Goal: Task Accomplishment & Management: Use online tool/utility

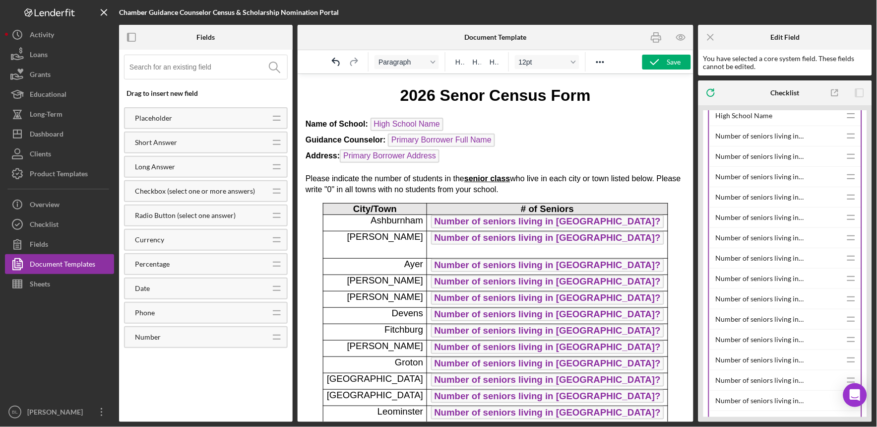
scroll to position [531, 0]
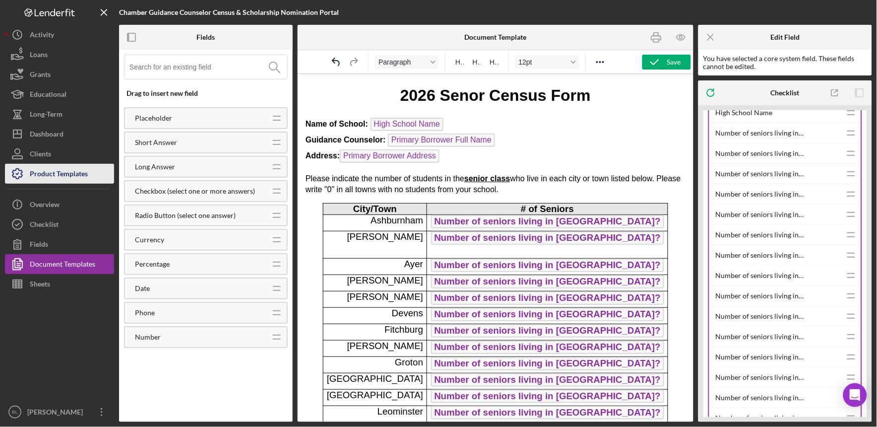
click at [88, 174] on button "Product Templates" at bounding box center [59, 174] width 109 height 20
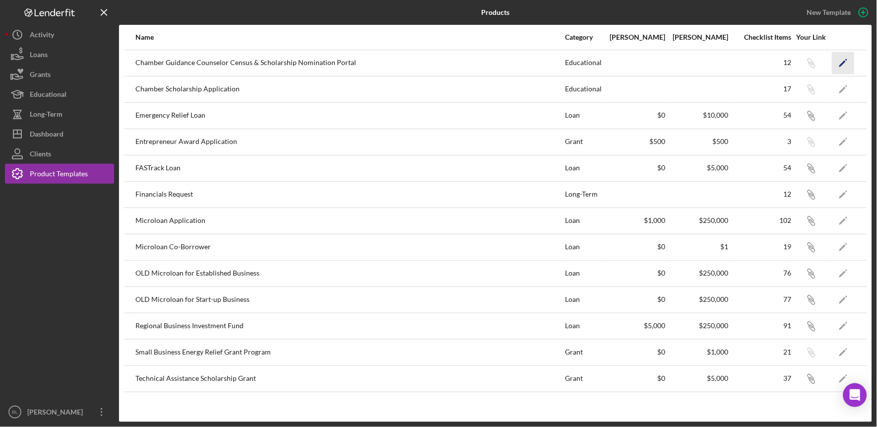
click at [841, 61] on icon "Icon/Edit" at bounding box center [843, 63] width 22 height 22
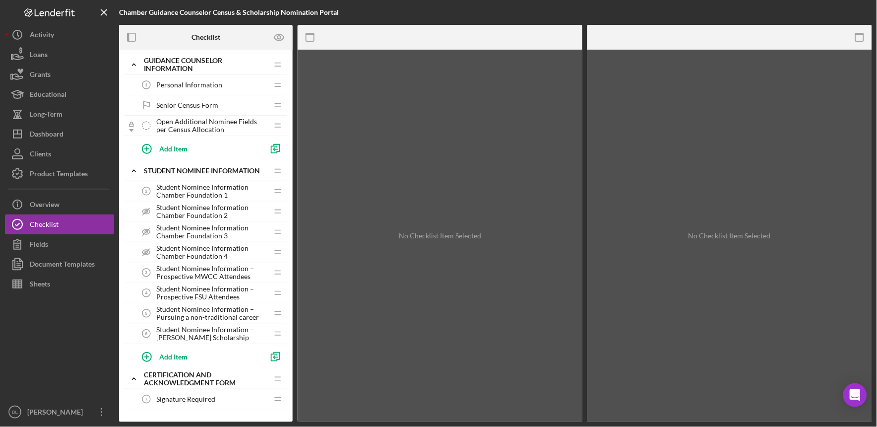
click at [199, 82] on span "Personal Information" at bounding box center [189, 85] width 66 height 8
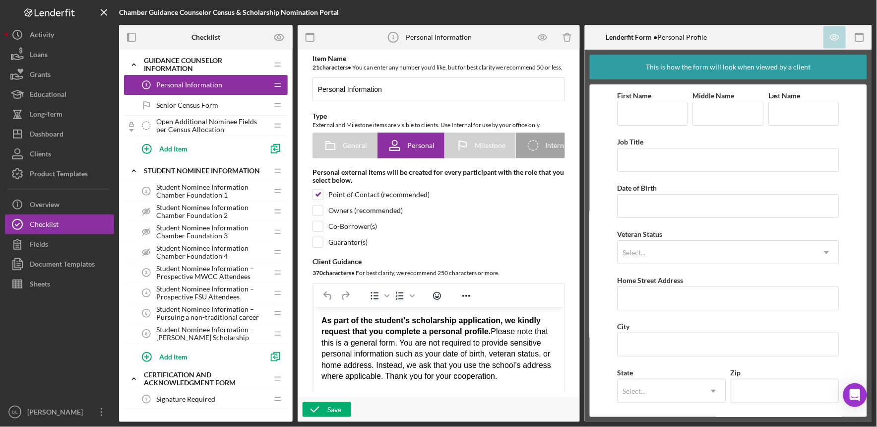
click at [200, 101] on span "Senior Census Form" at bounding box center [187, 105] width 62 height 8
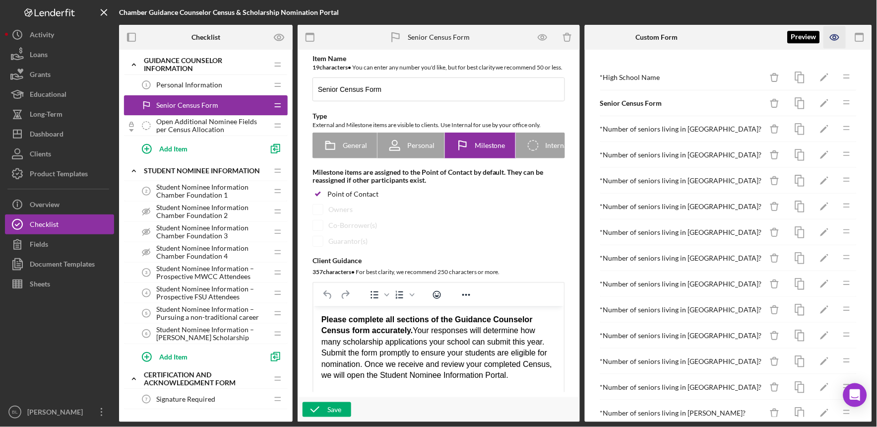
click at [835, 40] on icon "button" at bounding box center [834, 37] width 8 height 5
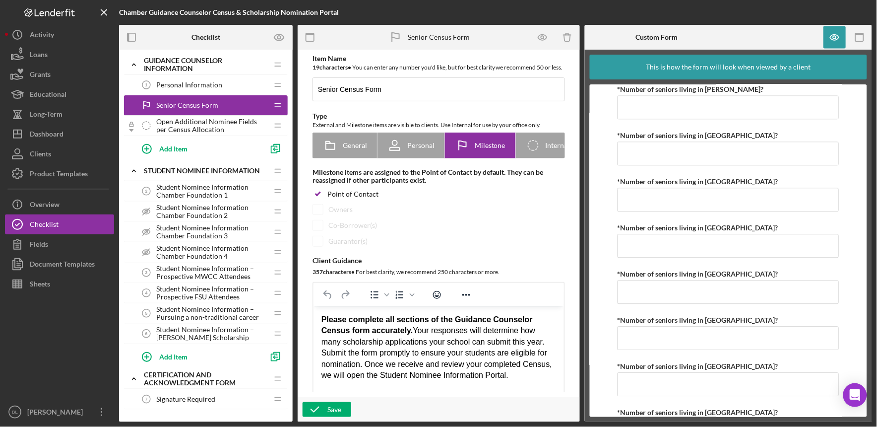
scroll to position [691, 0]
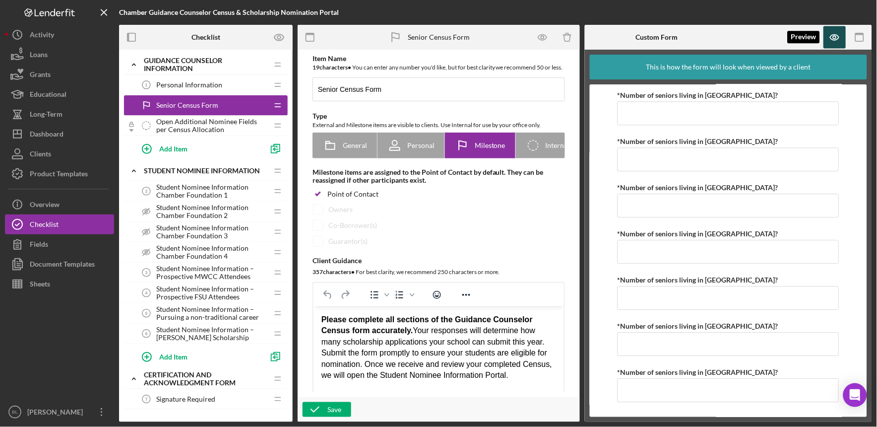
click at [832, 26] on icon "button" at bounding box center [835, 37] width 22 height 22
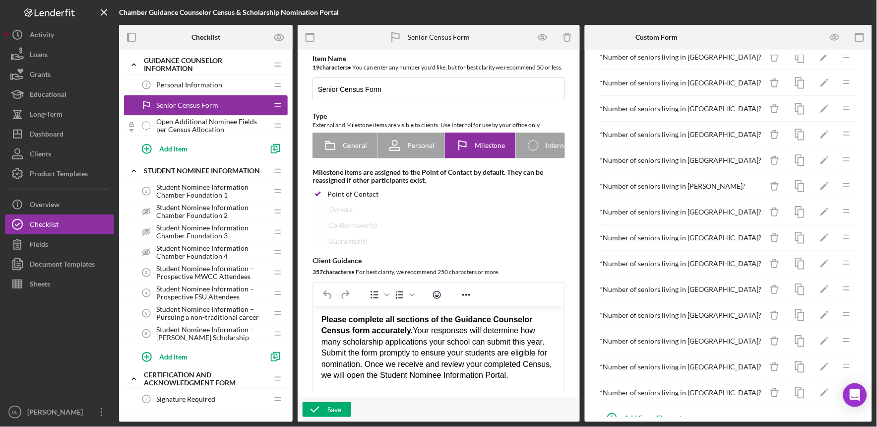
scroll to position [250, 0]
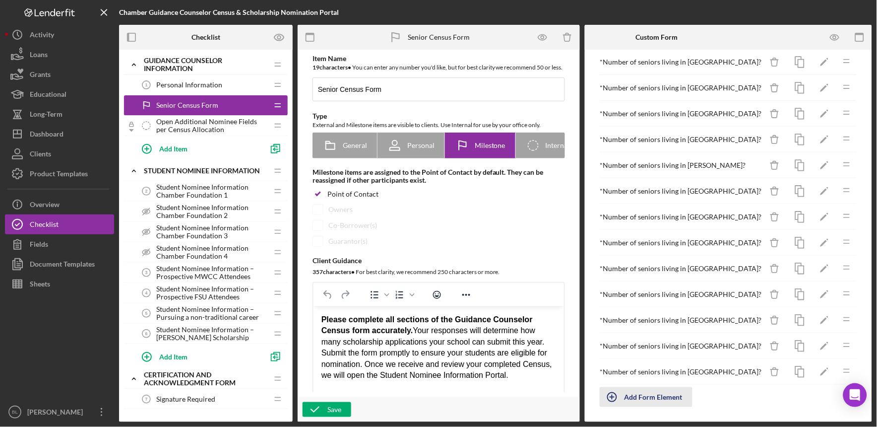
click at [669, 392] on div "Add Form Element" at bounding box center [654, 397] width 58 height 20
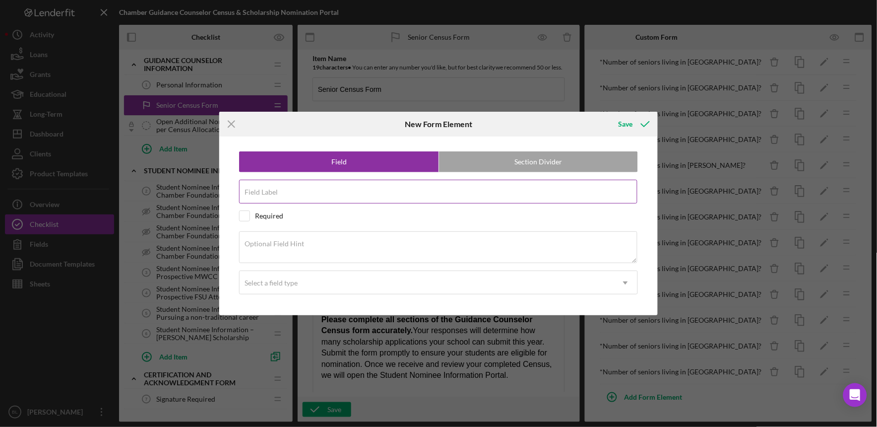
click at [477, 189] on div "Field Label" at bounding box center [438, 192] width 399 height 25
type input "N"
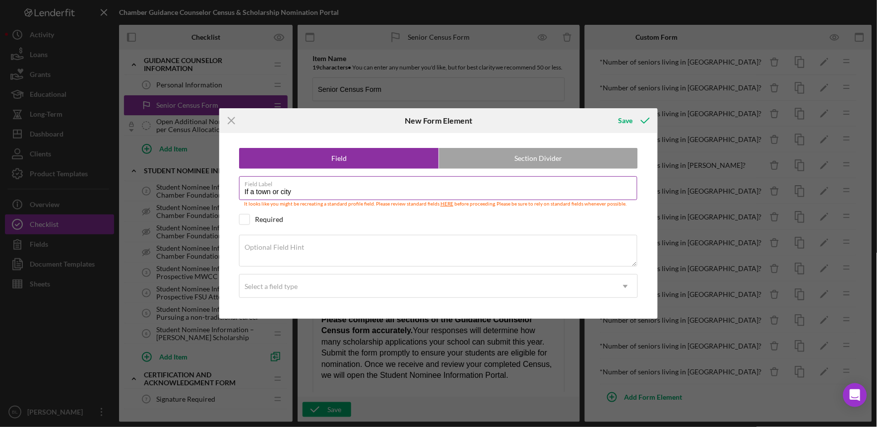
click at [341, 196] on input "If a town or city" at bounding box center [438, 188] width 398 height 24
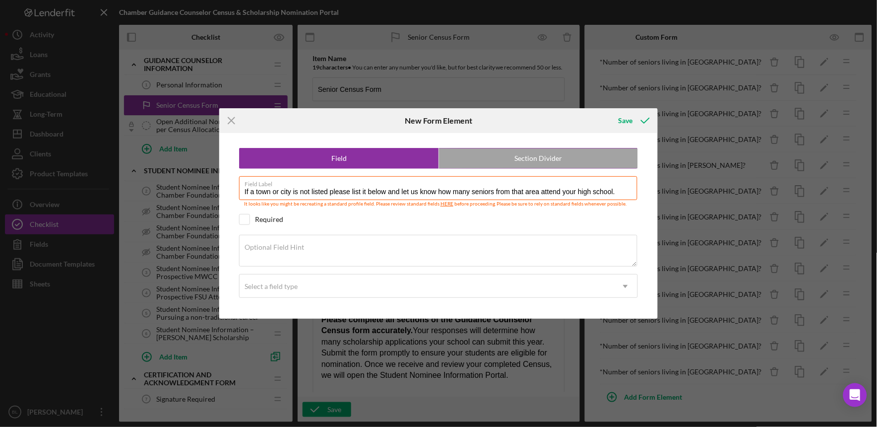
type input "If a town or city is not listed please list it below and let us know how many s…"
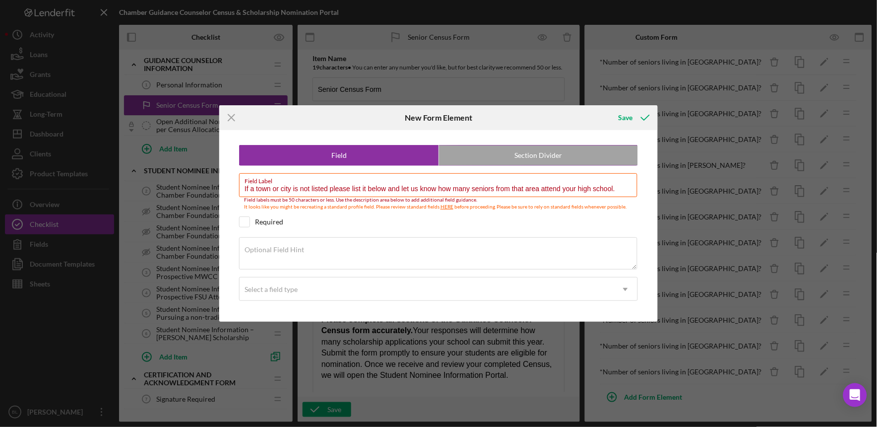
click at [537, 151] on label "Section Divider" at bounding box center [538, 155] width 199 height 20
radio input "false"
radio input "true"
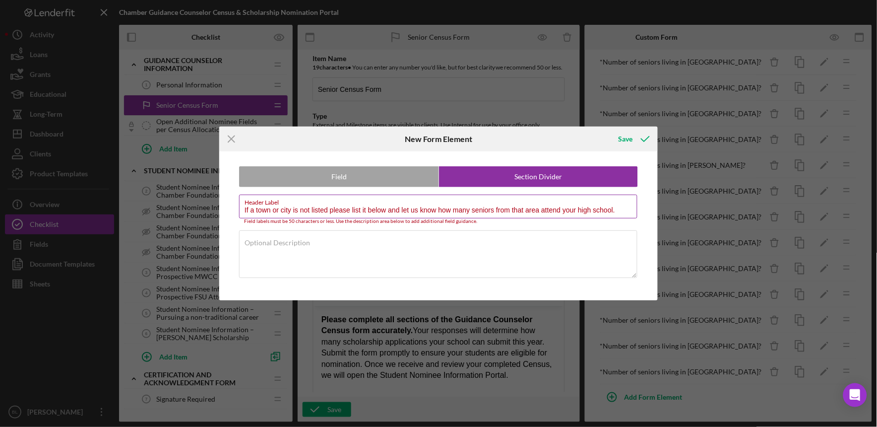
click at [465, 209] on input "If a town or city is not listed please list it below and let us know how many s…" at bounding box center [438, 206] width 398 height 24
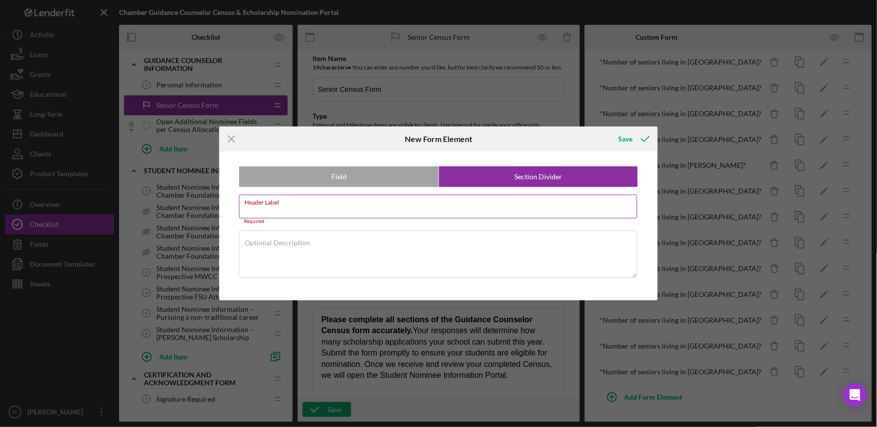
paste input "If your town or city is not listed, please enter it below and indicate how many…"
type input "If your town or city is not listed, please enter it below and indicate how many…"
click at [434, 259] on textarea "Optional Description" at bounding box center [438, 254] width 398 height 48
paste textarea "If your town or city is not listed, please enter it below and indicate how many…"
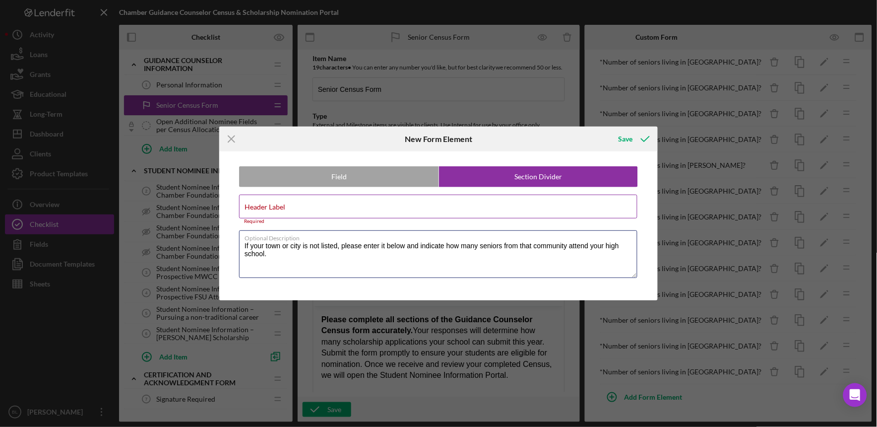
type textarea "If your town or city is not listed, please enter it below and indicate how many…"
click at [313, 202] on div "Header Label Required" at bounding box center [438, 209] width 399 height 30
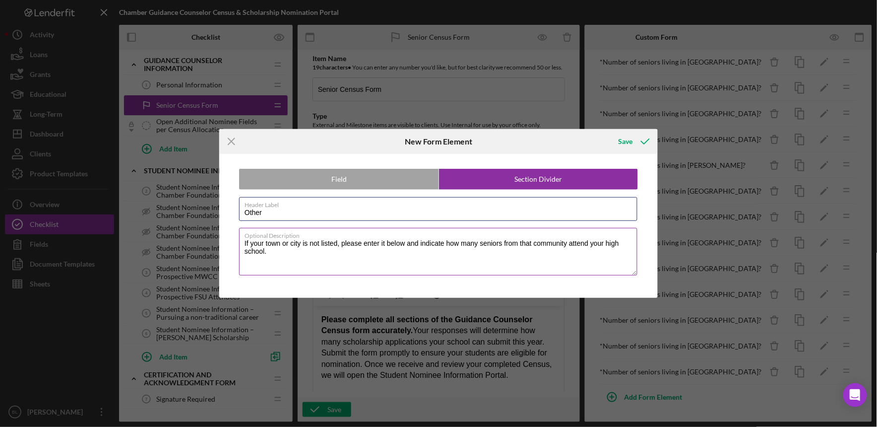
type input "Other"
click at [255, 243] on textarea "If your town or city is not listed, please enter it below and indicate how many…" at bounding box center [438, 252] width 398 height 48
type textarea "If a town or city is not listed, please enter it below and indicate how many se…"
click at [621, 142] on div "Save" at bounding box center [626, 141] width 14 height 20
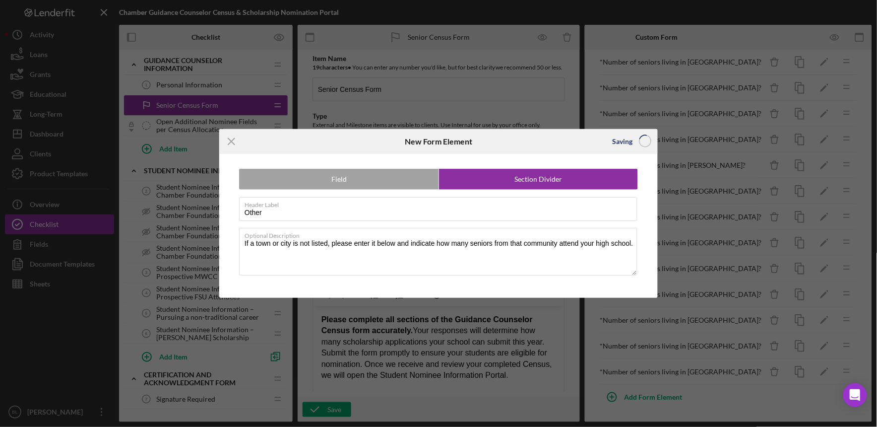
scroll to position [266, 0]
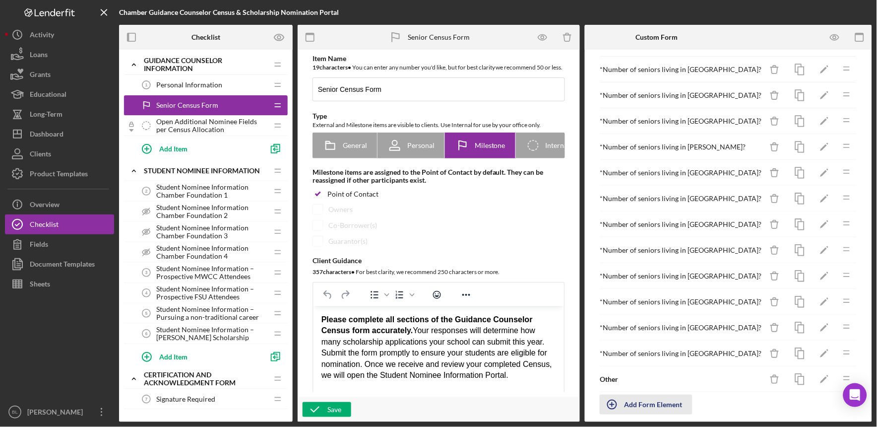
click at [657, 402] on div "Add Form Element" at bounding box center [654, 404] width 58 height 20
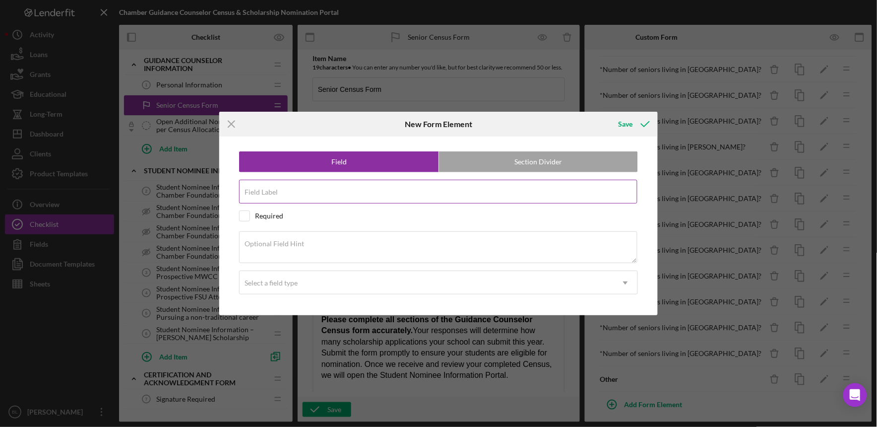
click at [318, 194] on input "Field Label" at bounding box center [438, 192] width 398 height 24
click at [302, 195] on input "Other" at bounding box center [438, 192] width 398 height 24
type input "Other:"
click at [283, 289] on div "Select a field type" at bounding box center [427, 282] width 374 height 23
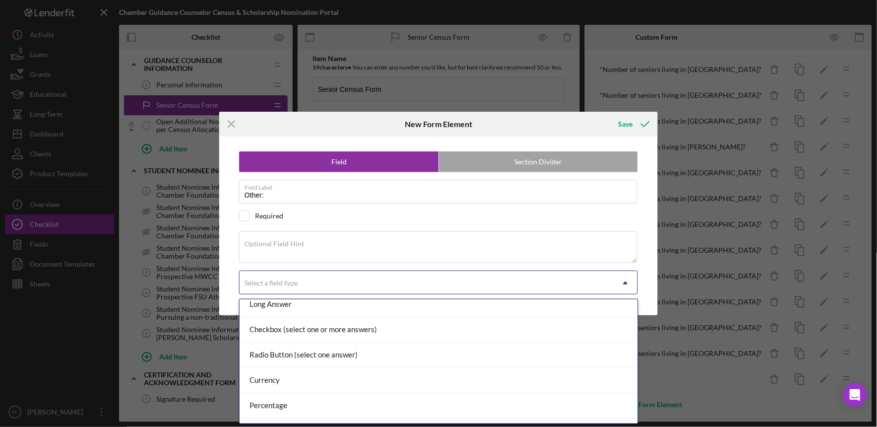
scroll to position [0, 0]
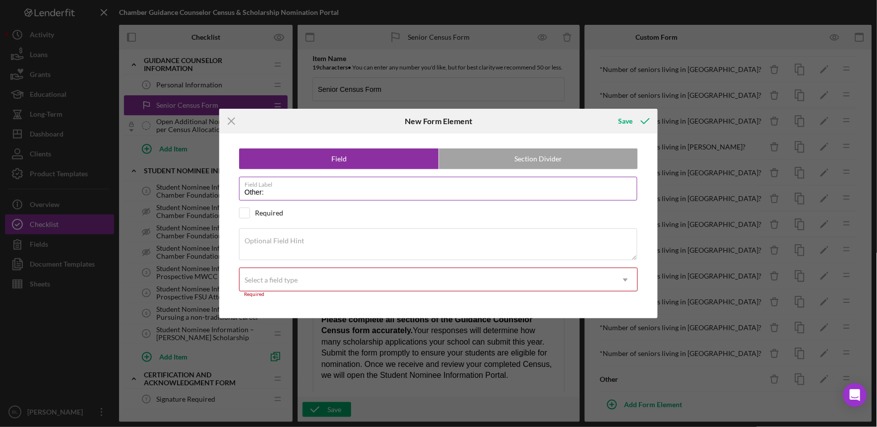
click at [417, 194] on input "Other:" at bounding box center [438, 189] width 398 height 24
drag, startPoint x: 275, startPoint y: 190, endPoint x: 219, endPoint y: 192, distance: 56.1
click at [219, 192] on div "Icon/Menu Close New Form Element Save Field Section Divider Field Label Other: …" at bounding box center [438, 213] width 877 height 427
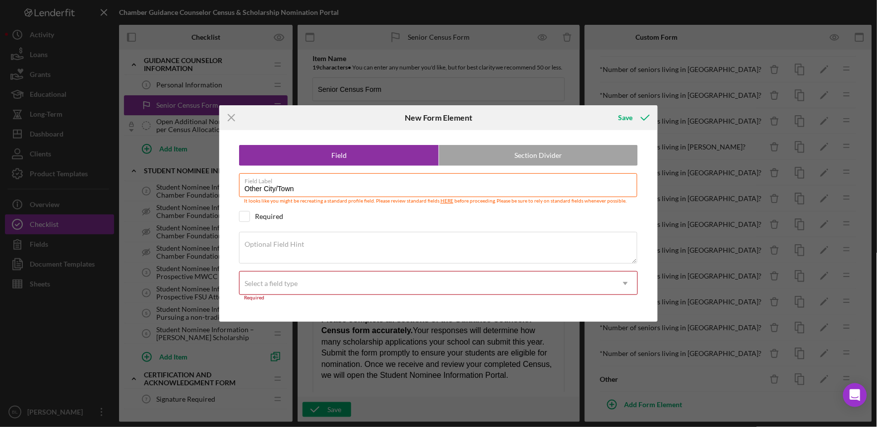
type input "Other City/Town"
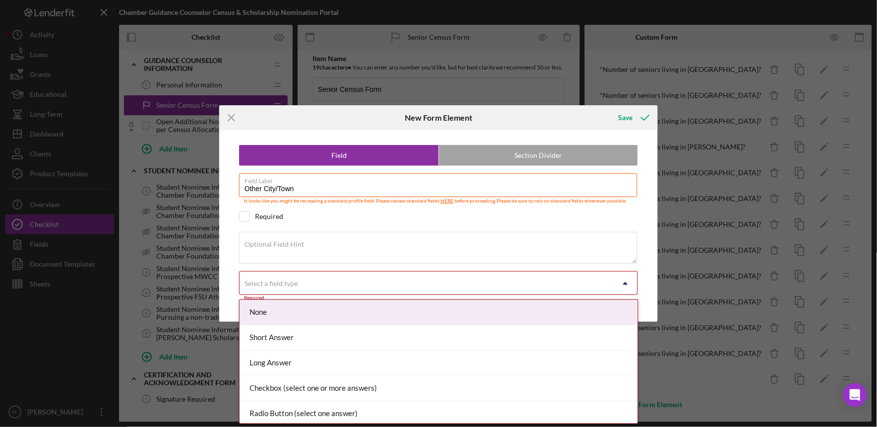
click at [273, 281] on div "Select a field type" at bounding box center [271, 283] width 53 height 8
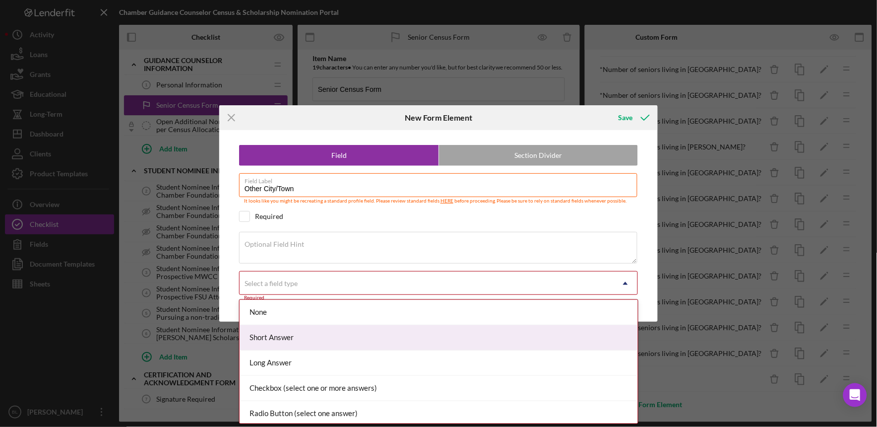
click at [274, 334] on div "Short Answer" at bounding box center [439, 337] width 398 height 25
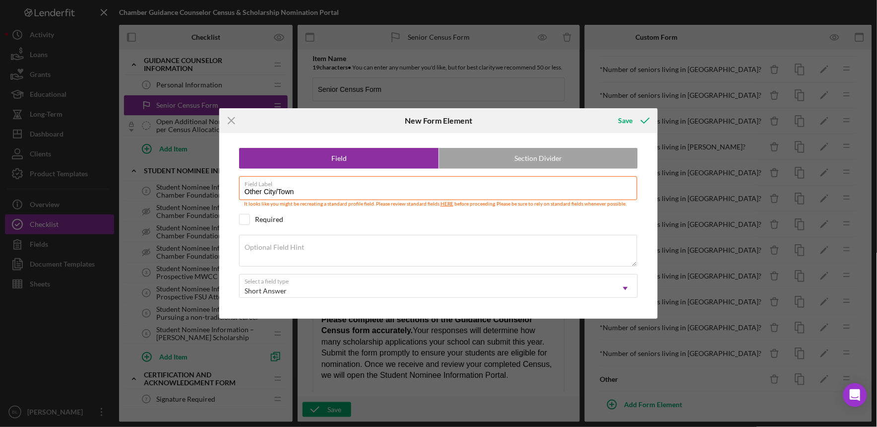
click at [629, 105] on div "Icon/Menu Close New Form Element Save Field Section Divider Field Label Other C…" at bounding box center [438, 213] width 877 height 427
click at [629, 121] on div "Save" at bounding box center [626, 121] width 14 height 20
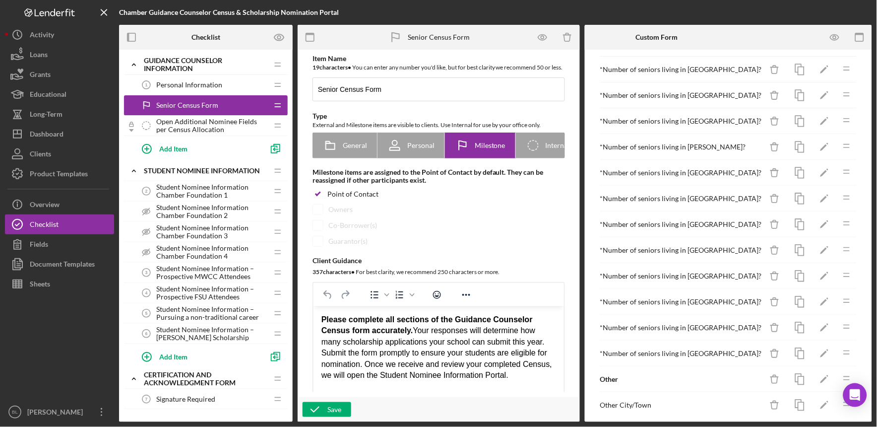
scroll to position [302, 0]
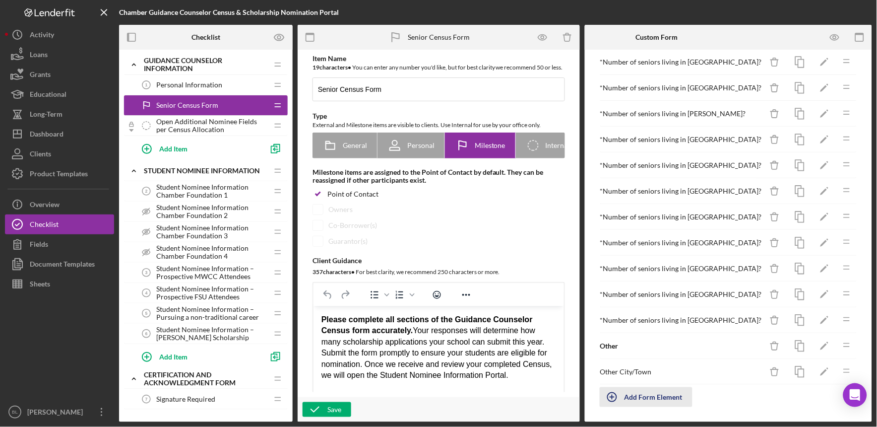
click at [658, 393] on div "Add Form Element" at bounding box center [654, 397] width 58 height 20
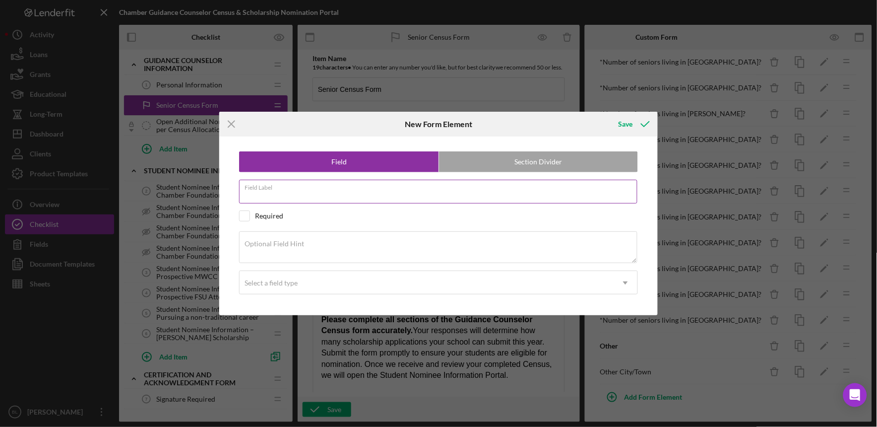
click at [371, 197] on input "Field Label" at bounding box center [438, 192] width 398 height 24
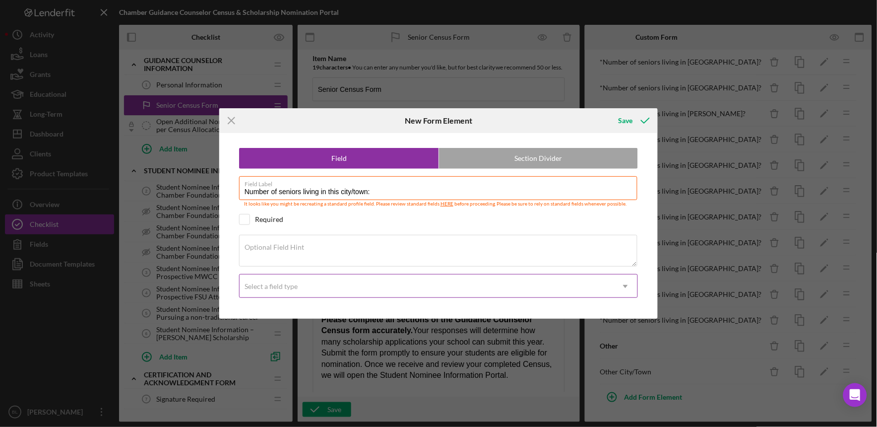
type input "Number of seniors living in this city/town:"
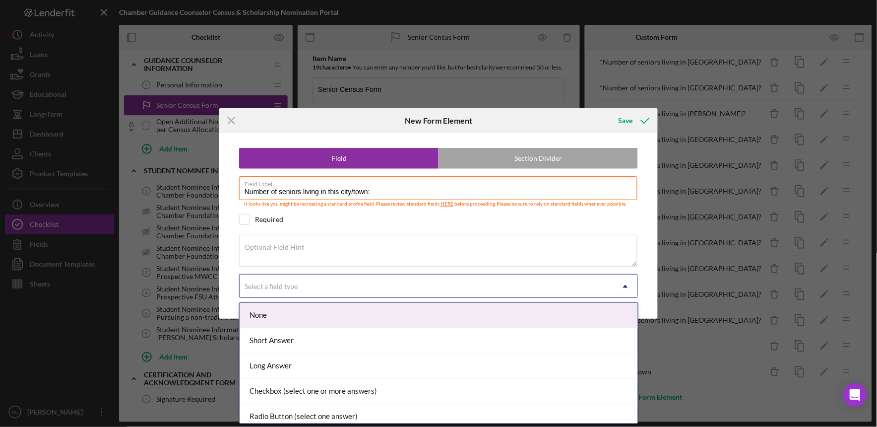
click at [296, 286] on div "Select a field type" at bounding box center [271, 286] width 53 height 8
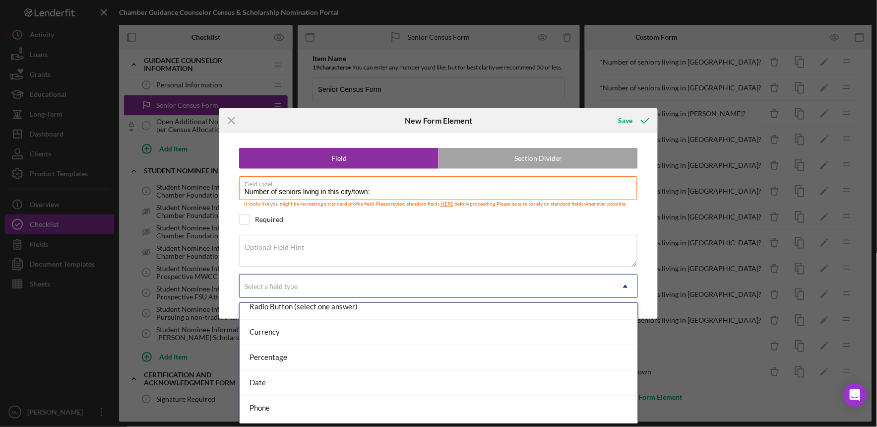
scroll to position [120, 0]
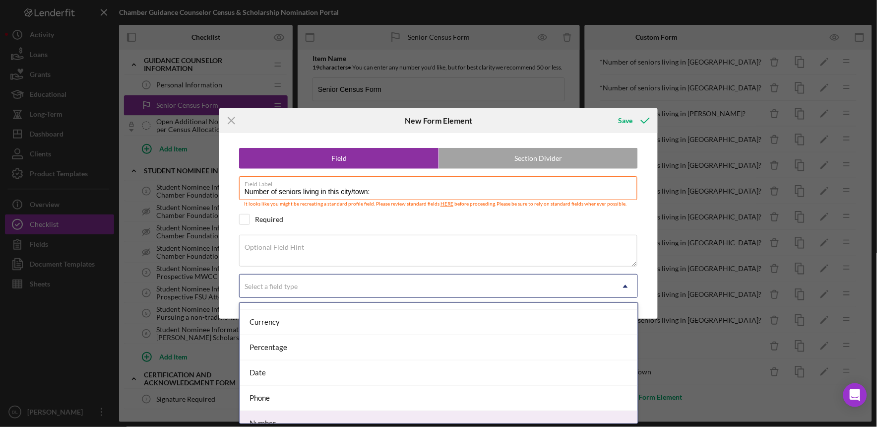
click at [319, 415] on div "Number" at bounding box center [439, 423] width 398 height 25
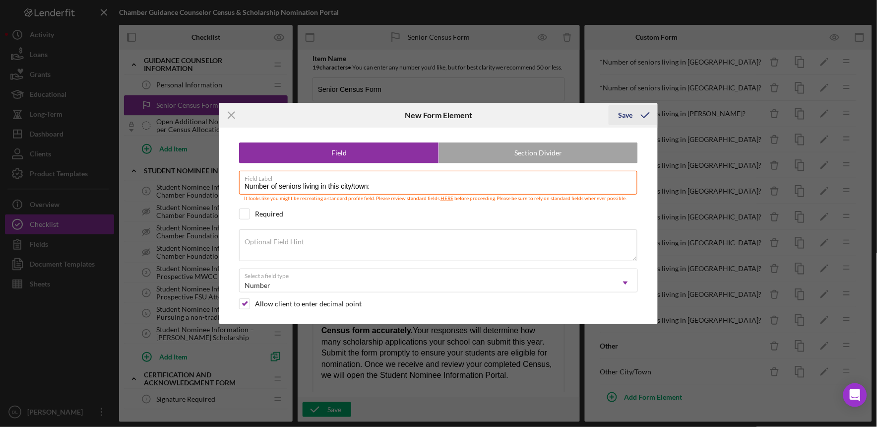
click at [619, 117] on div "Save" at bounding box center [626, 115] width 14 height 20
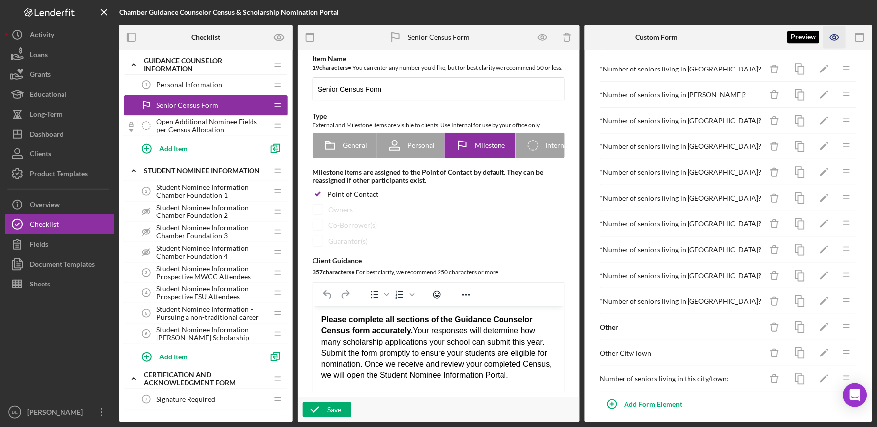
click at [834, 40] on icon "button" at bounding box center [834, 37] width 8 height 5
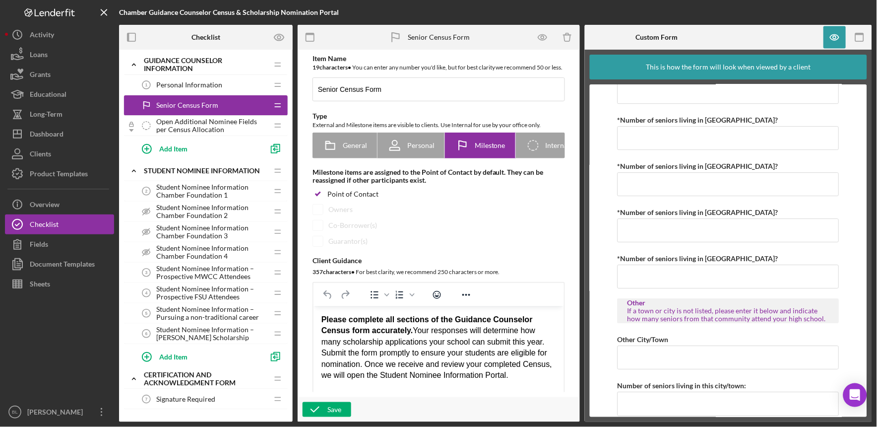
scroll to position [819, 0]
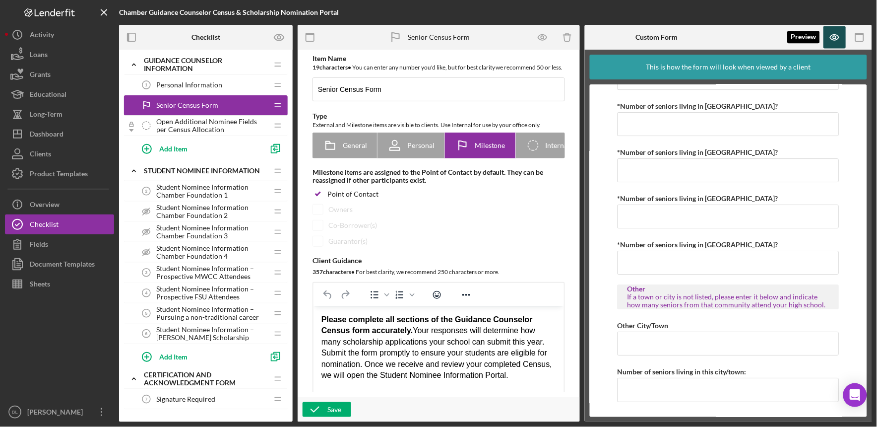
click at [838, 35] on icon "button" at bounding box center [835, 37] width 22 height 22
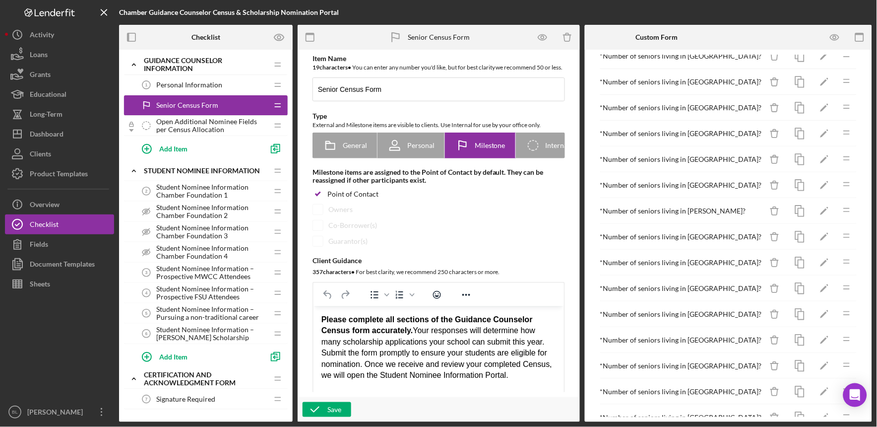
scroll to position [328, 0]
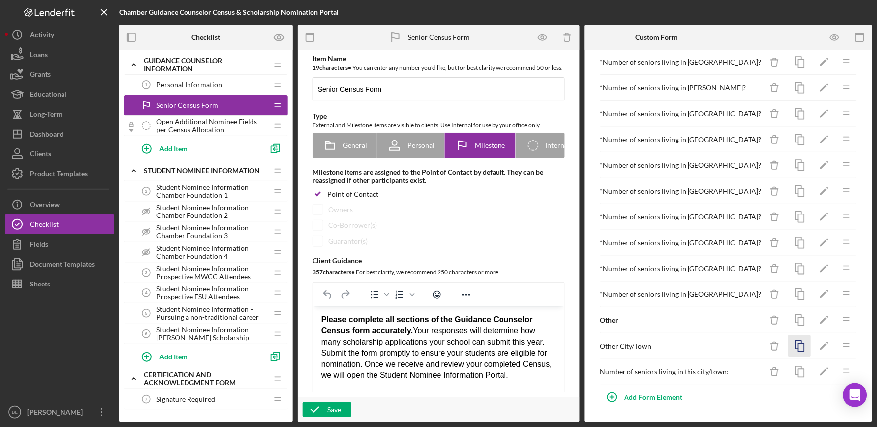
click at [799, 348] on icon "button" at bounding box center [800, 346] width 22 height 22
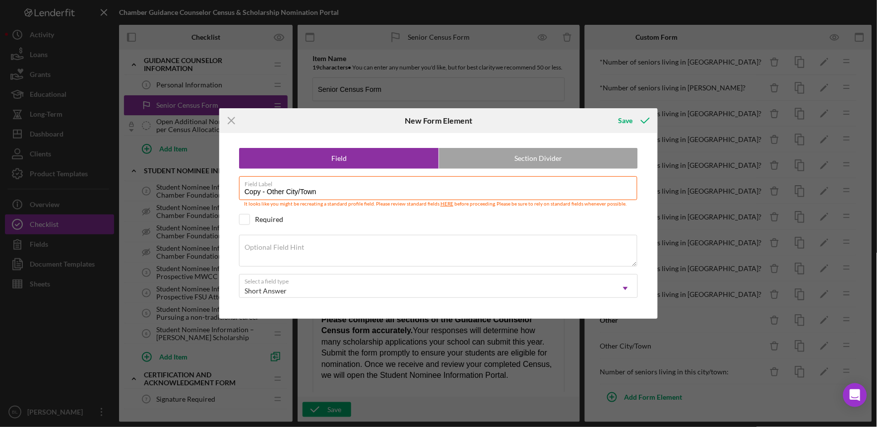
drag, startPoint x: 266, startPoint y: 193, endPoint x: 228, endPoint y: 187, distance: 38.7
click at [228, 187] on div "Field Section Divider Field Label Copy - Other City/Town It looks like you migh…" at bounding box center [438, 226] width 429 height 186
click at [244, 188] on input "Other City/Town" at bounding box center [438, 188] width 398 height 24
type input "(2) Other City/Town"
click at [617, 117] on button "Save" at bounding box center [633, 121] width 49 height 20
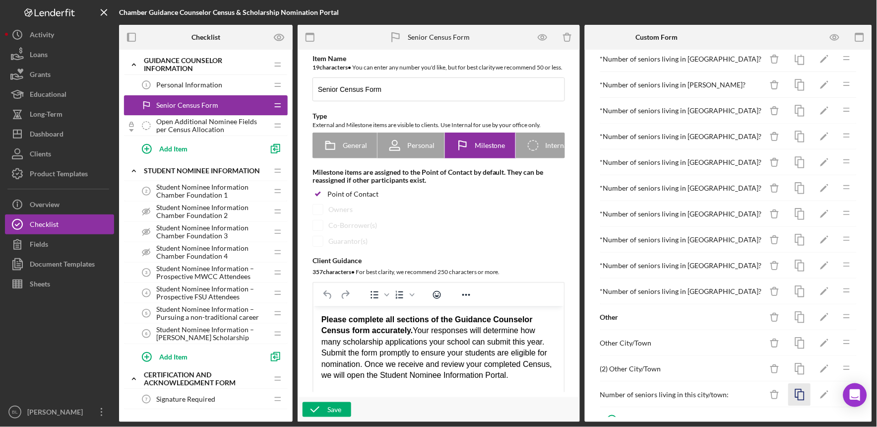
click at [791, 398] on icon "button" at bounding box center [800, 394] width 22 height 22
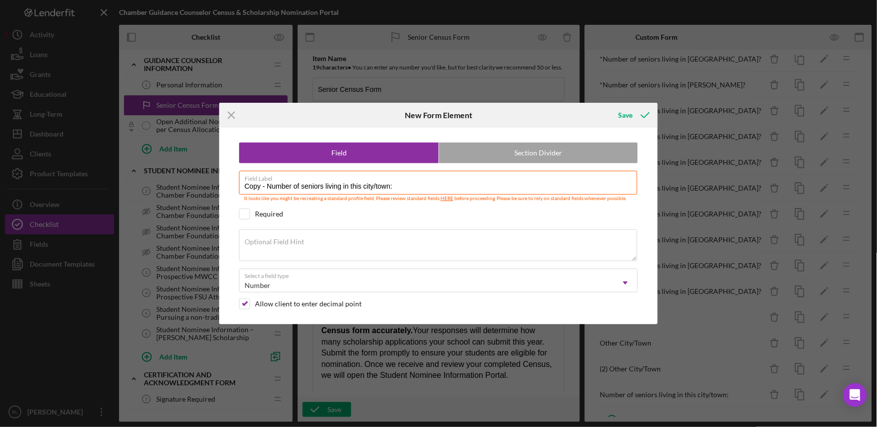
drag, startPoint x: 266, startPoint y: 186, endPoint x: 214, endPoint y: 184, distance: 51.6
click at [214, 184] on div "Icon/Menu Close New Form Element Save Field Section Divider Field Label Copy - …" at bounding box center [438, 213] width 877 height 427
type input "(2) Number of seniors living in this city/town:"
click at [639, 115] on icon "submit" at bounding box center [645, 115] width 25 height 25
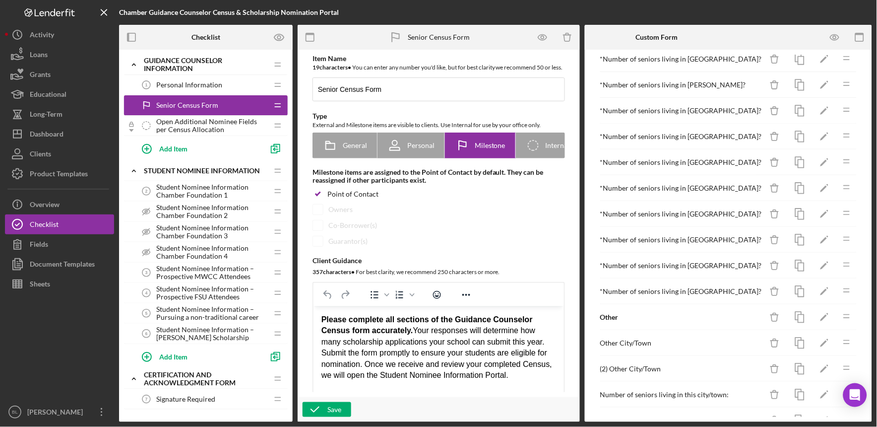
scroll to position [380, 0]
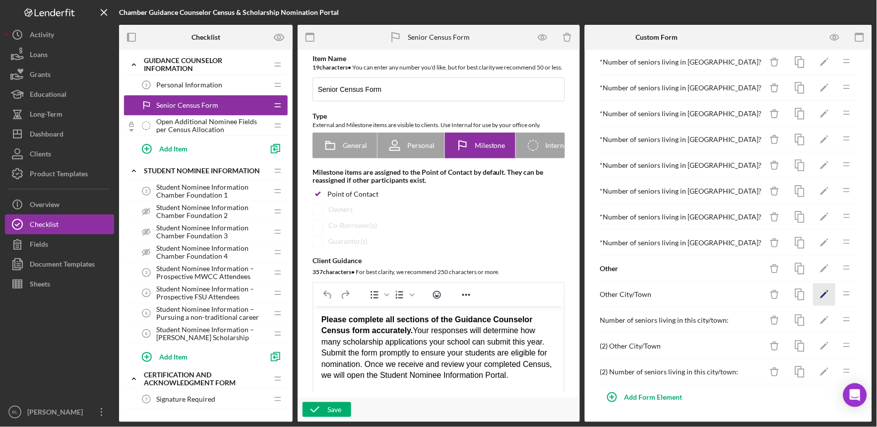
click at [814, 293] on icon "Icon/Edit" at bounding box center [825, 294] width 22 height 22
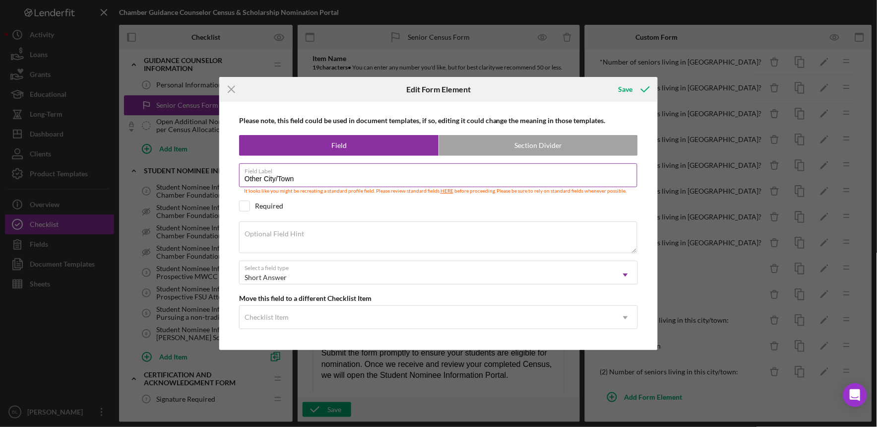
click at [246, 176] on input "Other City/Town" at bounding box center [438, 175] width 398 height 24
type input "(1) Other City/Town"
click at [628, 90] on div "Save" at bounding box center [626, 89] width 14 height 20
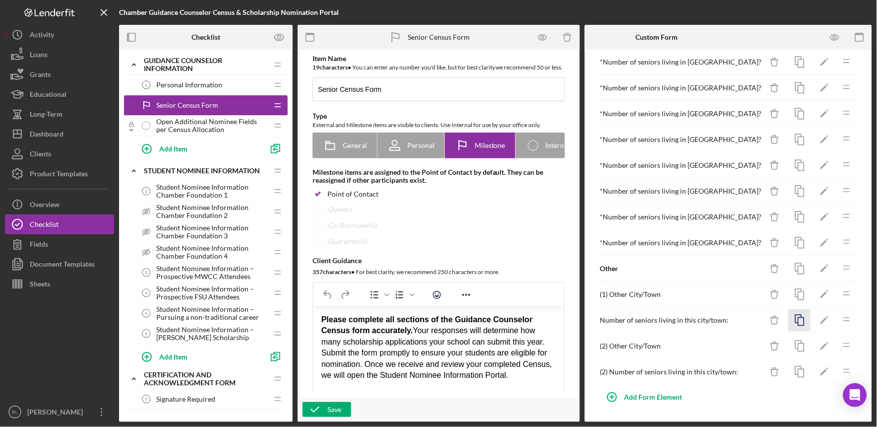
click at [794, 313] on icon "button" at bounding box center [800, 320] width 22 height 22
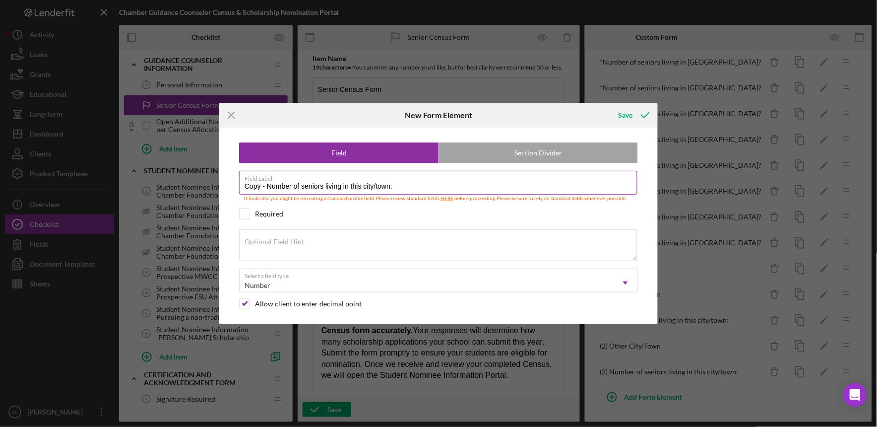
click at [267, 185] on input "Copy - Number of seniors living in this city/town:" at bounding box center [438, 183] width 398 height 24
type input "(1) Number of seniors living in this city/town:"
click at [627, 109] on div "Save" at bounding box center [626, 115] width 14 height 20
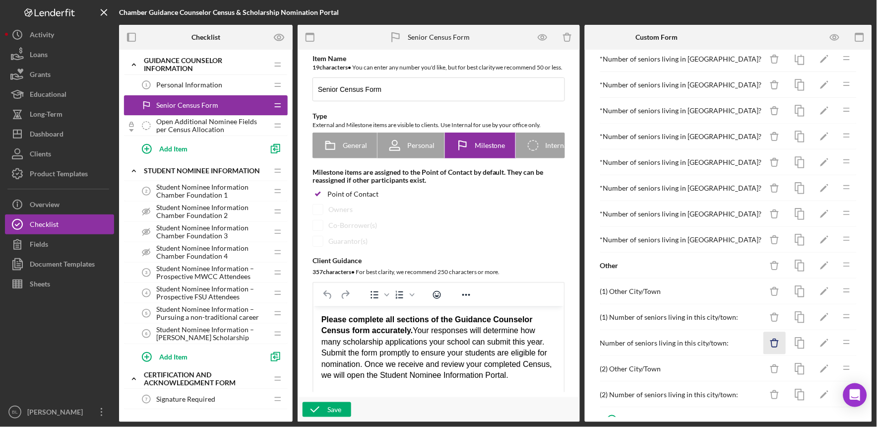
click at [773, 341] on icon "button" at bounding box center [774, 340] width 3 height 2
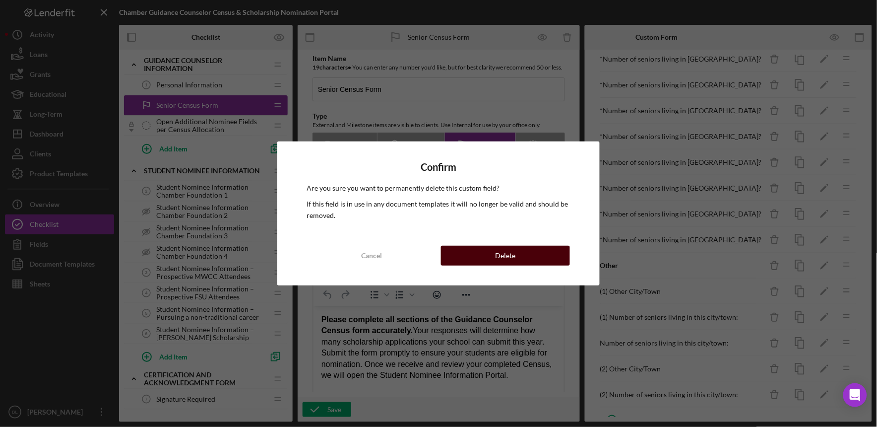
click at [523, 249] on button "Delete" at bounding box center [505, 256] width 129 height 20
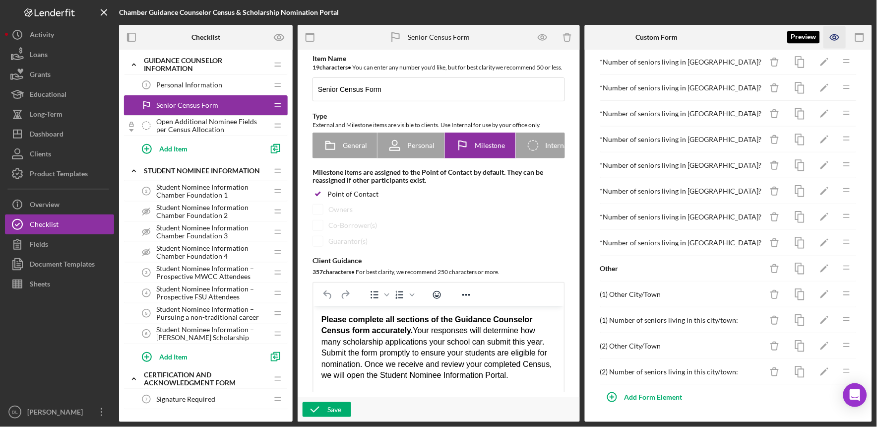
click at [832, 39] on icon "button" at bounding box center [834, 37] width 8 height 5
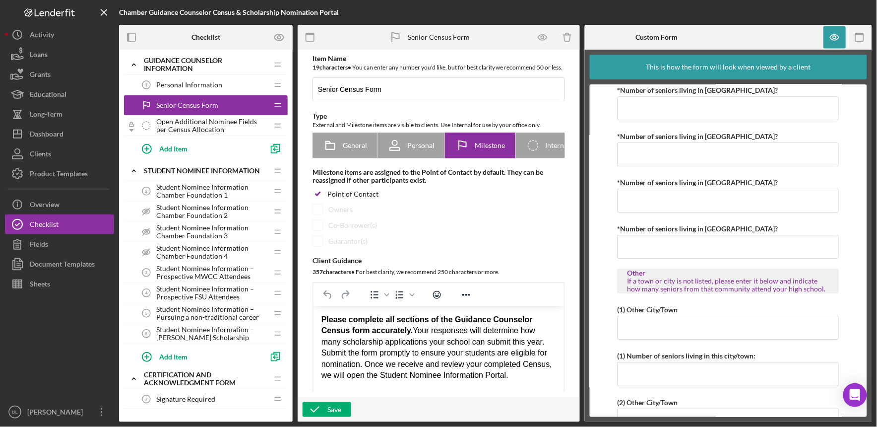
scroll to position [911, 0]
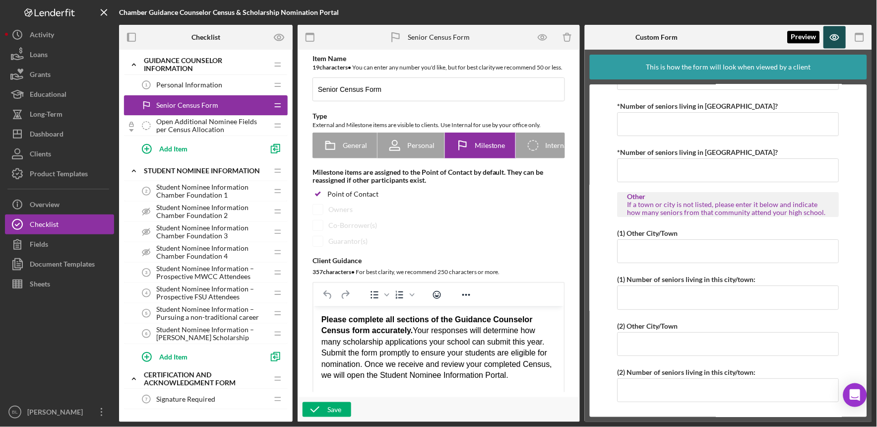
click at [833, 41] on icon "button" at bounding box center [835, 37] width 22 height 22
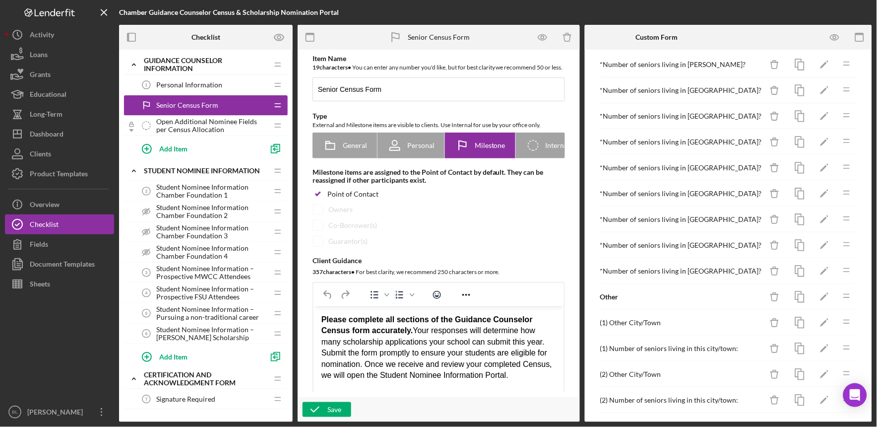
scroll to position [380, 0]
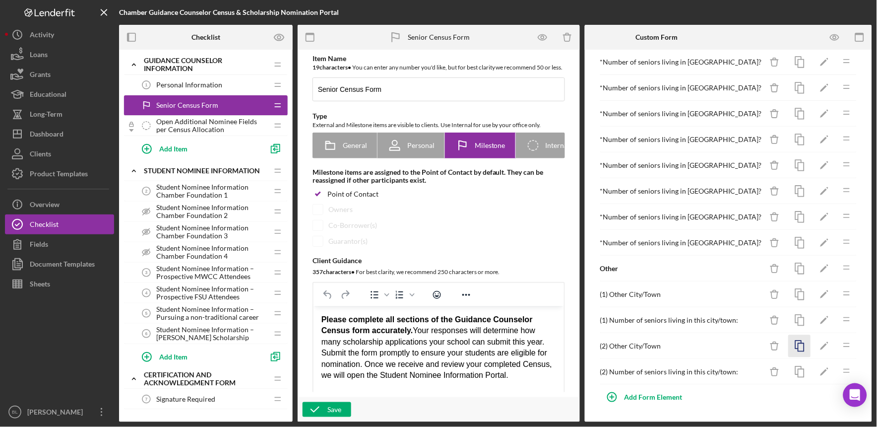
click at [798, 343] on rect "button" at bounding box center [801, 347] width 6 height 8
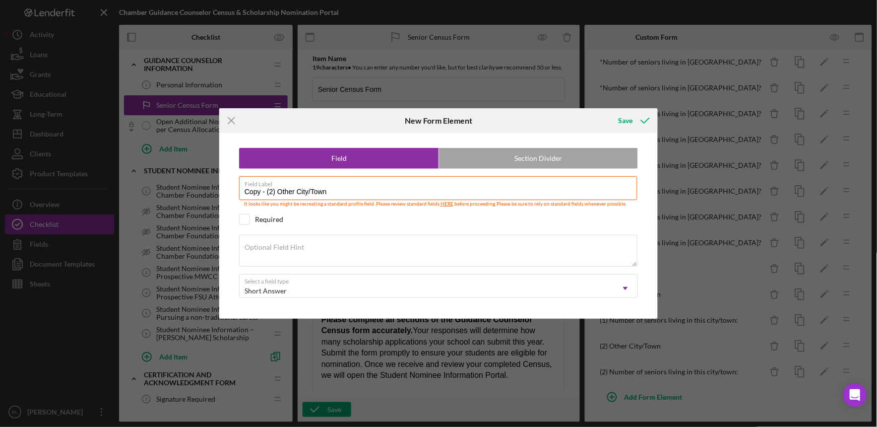
drag, startPoint x: 277, startPoint y: 191, endPoint x: 212, endPoint y: 189, distance: 65.1
click at [212, 189] on div "Icon/Menu Close New Form Element Save Field Section Divider Field Label Copy - …" at bounding box center [438, 213] width 877 height 427
type input "(3) Other City/Town"
click at [631, 119] on div "Save" at bounding box center [626, 121] width 14 height 20
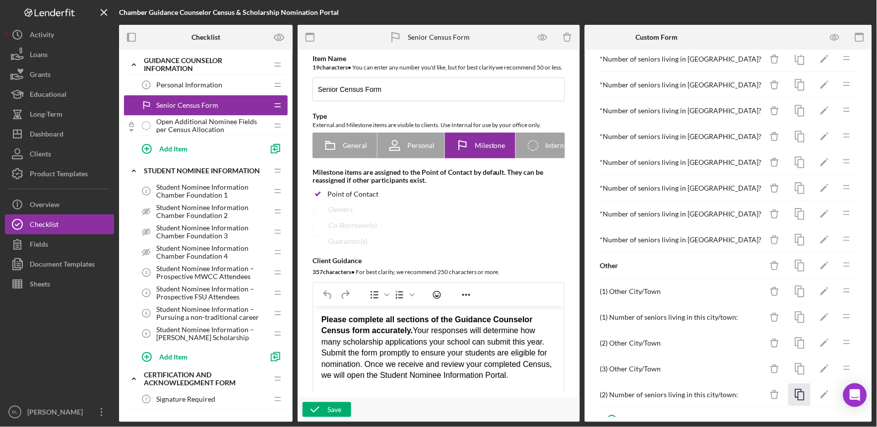
click at [793, 397] on icon "button" at bounding box center [800, 394] width 22 height 22
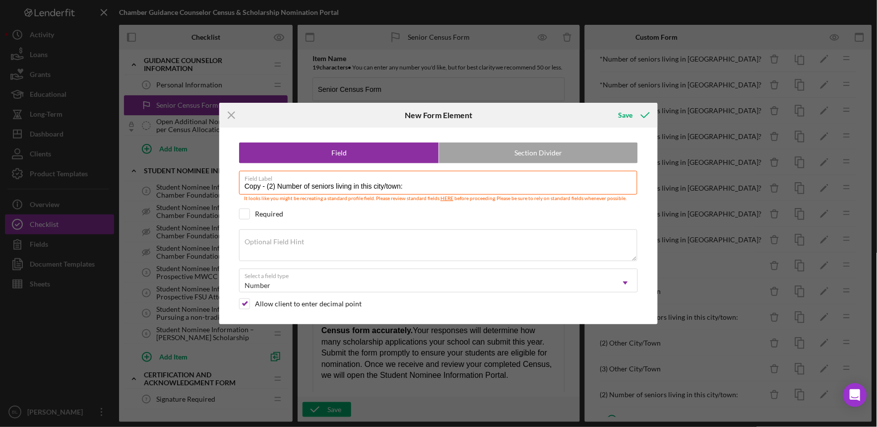
drag, startPoint x: 276, startPoint y: 185, endPoint x: 222, endPoint y: 185, distance: 54.6
click at [222, 185] on div "Field Section Divider Field Label Copy - (2) Number of seniors living in this c…" at bounding box center [438, 225] width 439 height 196
type input "(3) Number of seniors living in this city/town:"
click at [633, 118] on icon "submit" at bounding box center [645, 115] width 25 height 25
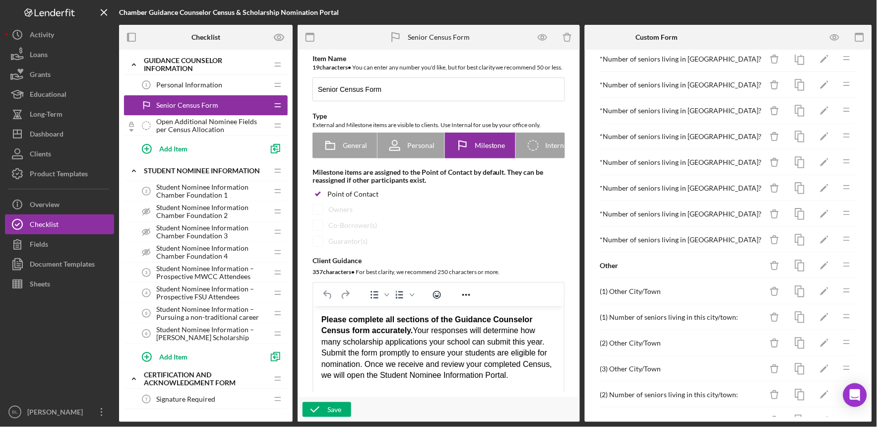
scroll to position [432, 0]
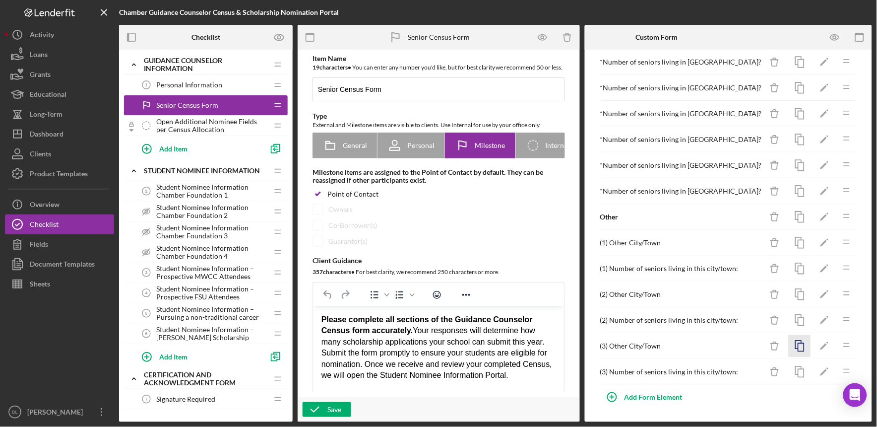
click at [797, 346] on icon "button" at bounding box center [800, 346] width 22 height 22
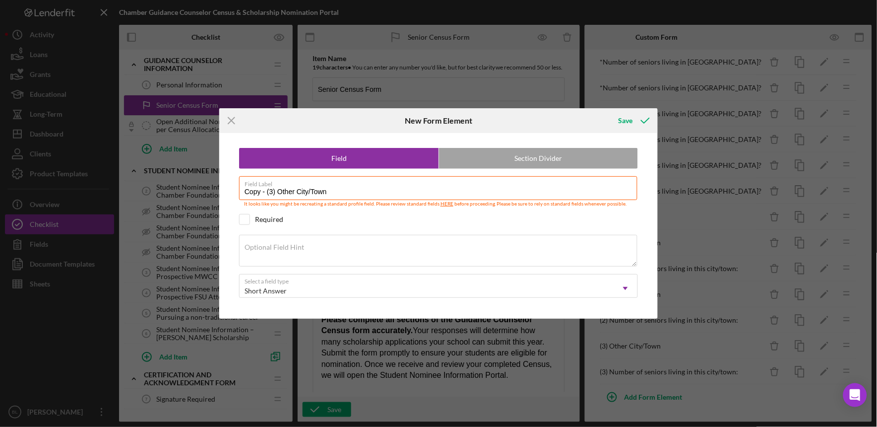
drag, startPoint x: 275, startPoint y: 190, endPoint x: 212, endPoint y: 190, distance: 63.0
click at [212, 190] on div "Icon/Menu Close New Form Element Save Field Section Divider Field Label Copy - …" at bounding box center [438, 213] width 877 height 427
type input "(4) Other City/Town"
click at [626, 122] on div "Save" at bounding box center [626, 121] width 14 height 20
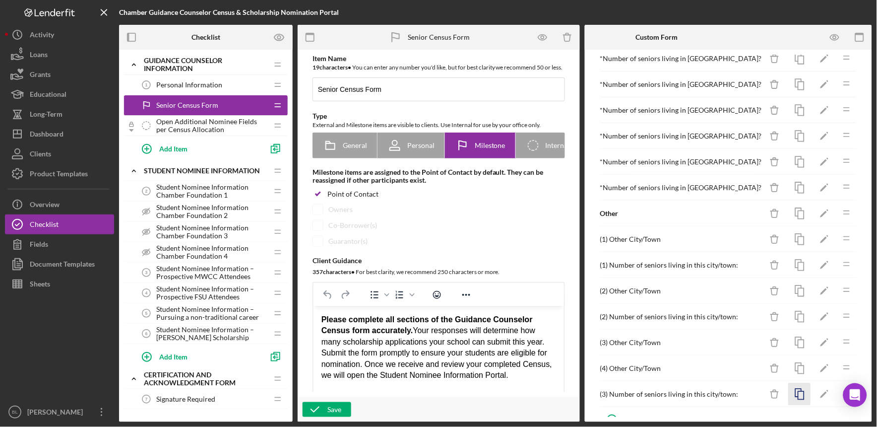
click at [792, 396] on icon "button" at bounding box center [800, 394] width 22 height 22
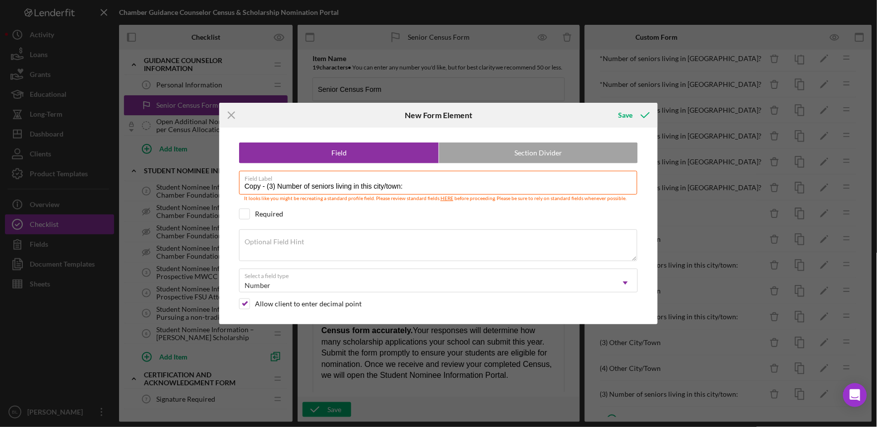
drag, startPoint x: 276, startPoint y: 189, endPoint x: 219, endPoint y: 187, distance: 57.1
click at [219, 187] on div "Field Section Divider Field Label Copy - (3) Number of seniors living in this c…" at bounding box center [438, 225] width 439 height 196
type input "(4) Number of seniors living in this city/town:"
click at [623, 115] on div "Save" at bounding box center [626, 115] width 14 height 20
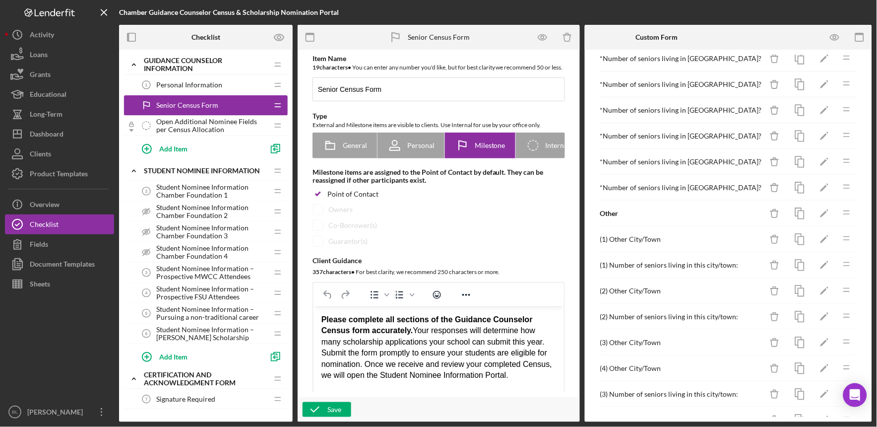
scroll to position [483, 0]
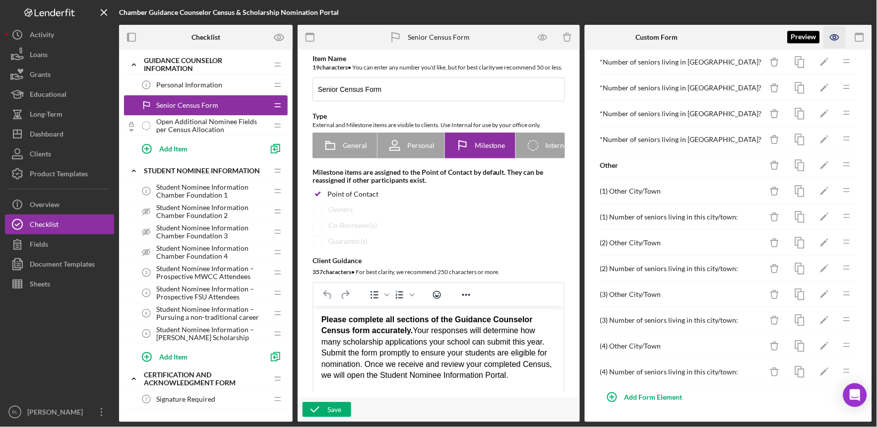
click at [835, 40] on icon "button" at bounding box center [834, 37] width 8 height 5
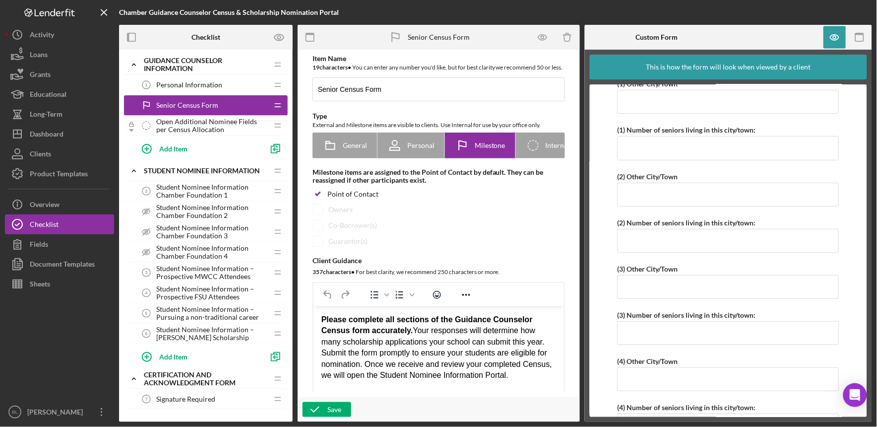
scroll to position [1096, 0]
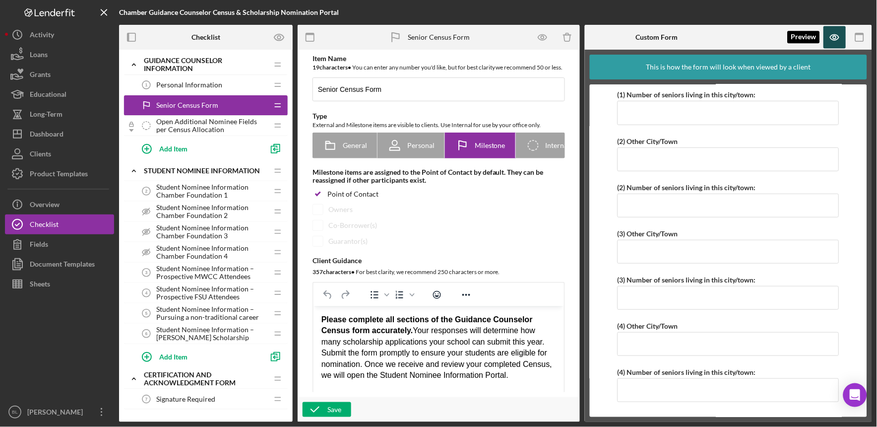
click at [835, 36] on icon "button" at bounding box center [834, 37] width 3 height 3
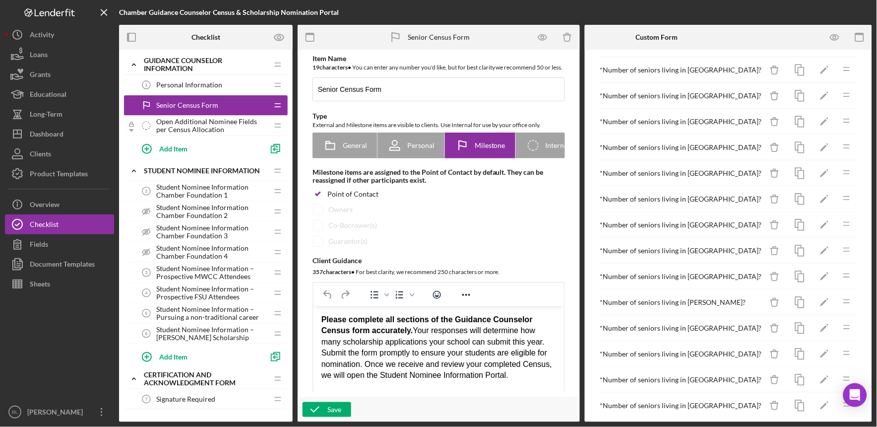
scroll to position [0, 0]
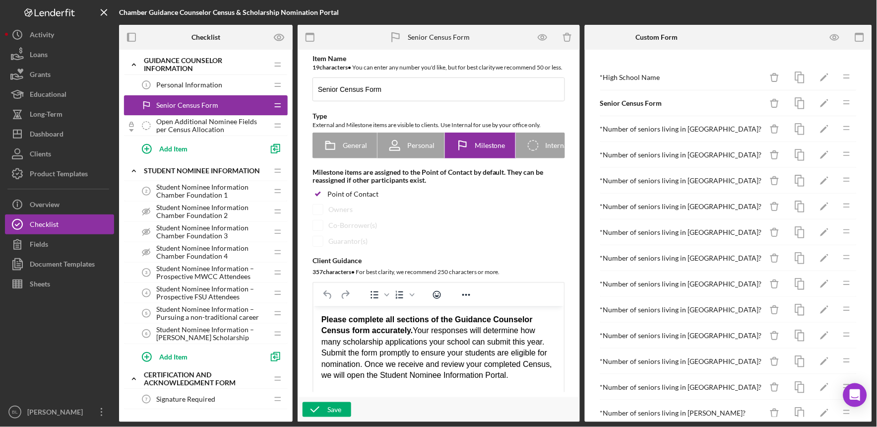
click at [205, 187] on span "Student Nominee Information Chamber Foundation 1" at bounding box center [212, 191] width 112 height 16
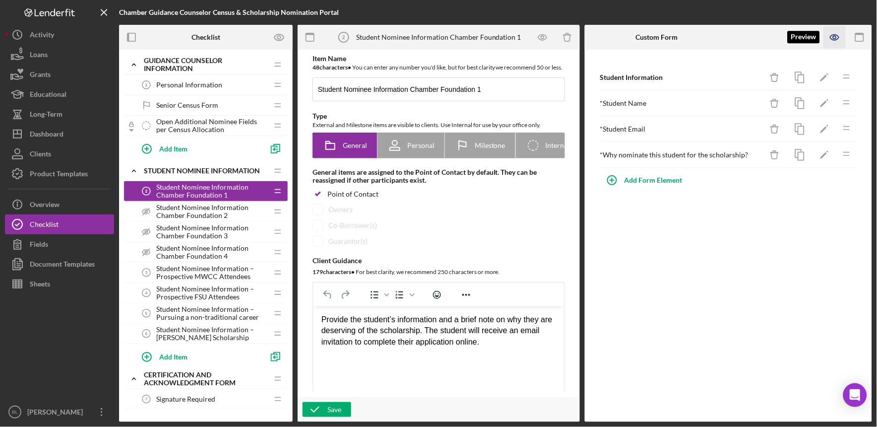
click at [838, 37] on icon "button" at bounding box center [835, 37] width 22 height 22
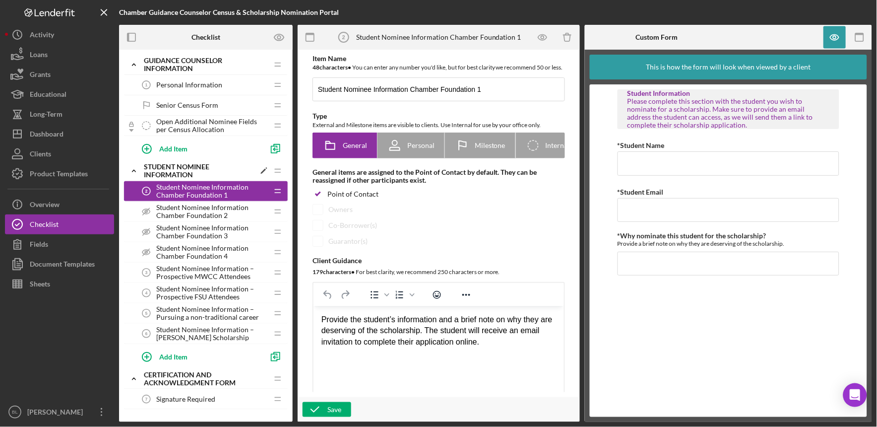
click at [169, 166] on div "Student Nominee Information" at bounding box center [199, 171] width 111 height 16
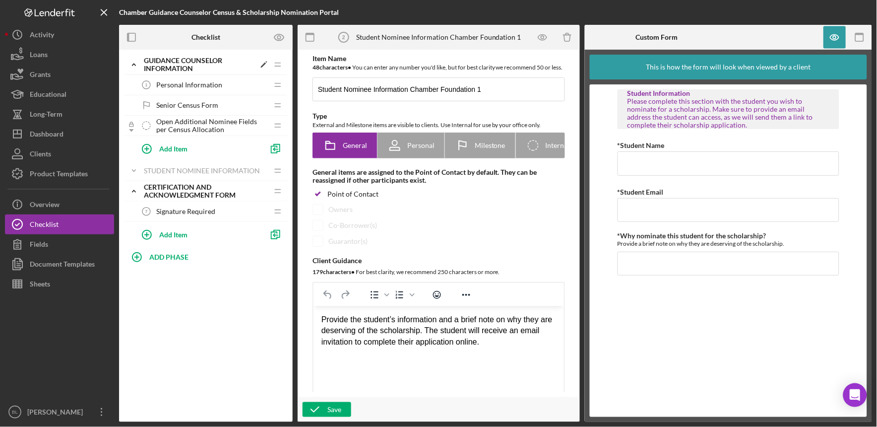
click at [132, 67] on icon "Icon/Expander" at bounding box center [134, 65] width 20 height 20
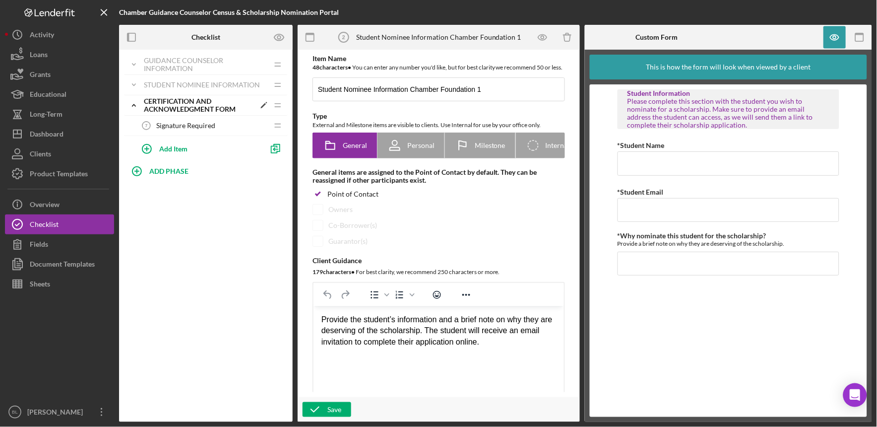
click at [147, 108] on div "Certification and Acknowledgment Form" at bounding box center [199, 105] width 111 height 16
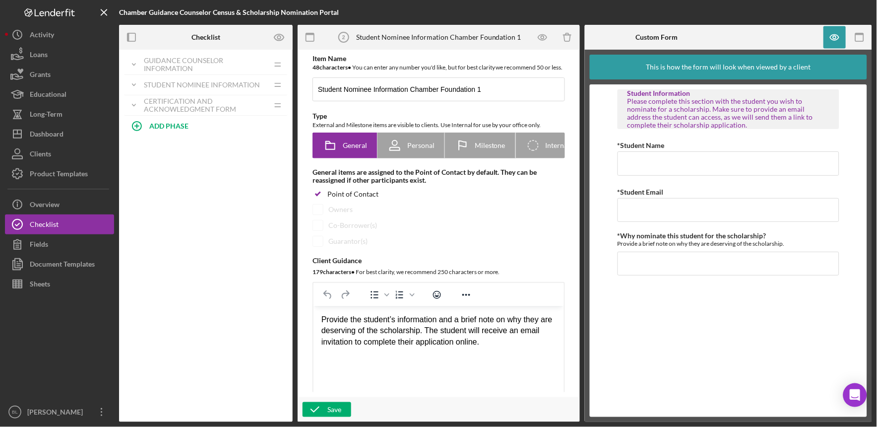
click at [238, 265] on div "Icon/Expander Guidance Counselor Information Icon/Edit Icon/Drag Personal Infor…" at bounding box center [206, 236] width 174 height 372
click at [57, 264] on div "Document Templates" at bounding box center [62, 265] width 65 height 22
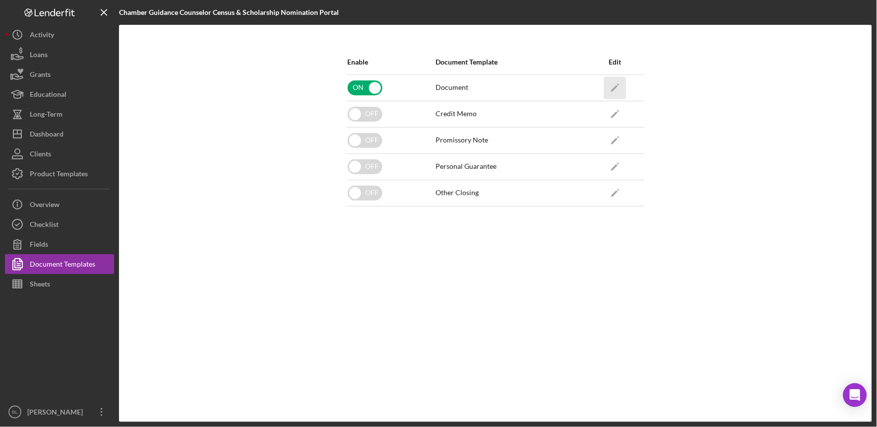
click at [611, 80] on icon "Icon/Edit" at bounding box center [615, 87] width 22 height 22
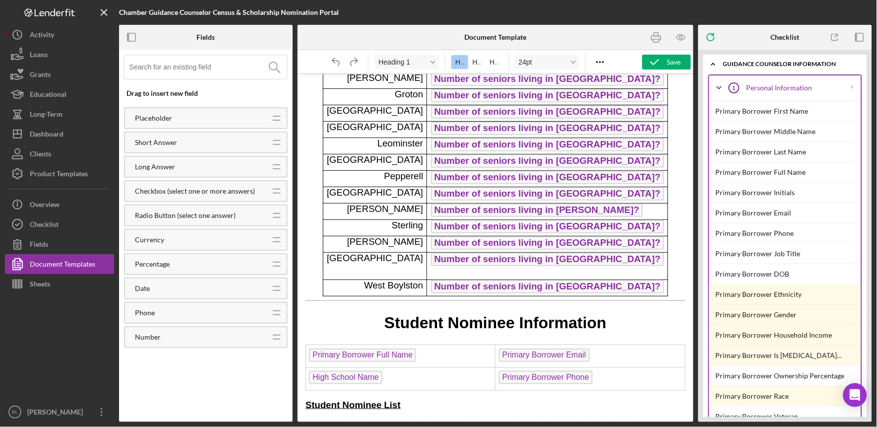
scroll to position [270, 0]
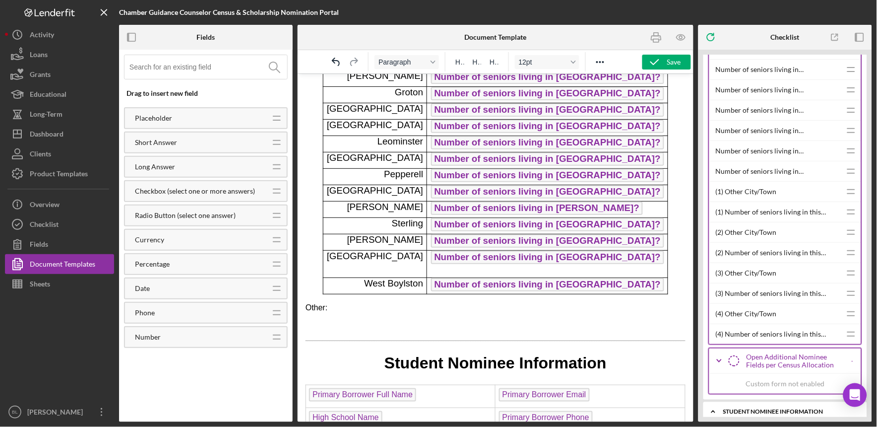
scroll to position [835, 0]
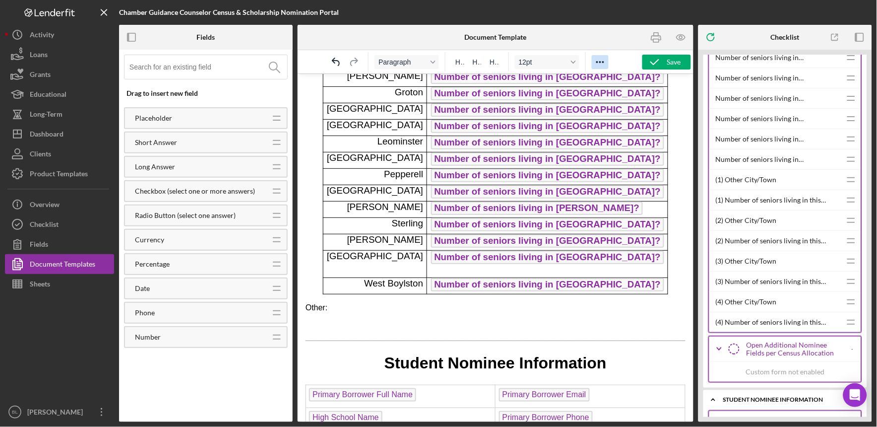
click at [597, 62] on icon "Reveal or hide additional toolbar items" at bounding box center [600, 62] width 8 height 2
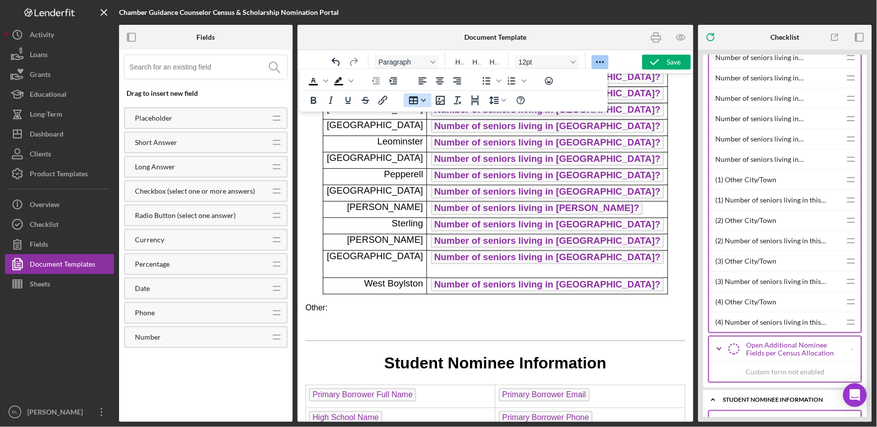
click at [420, 96] on icon "Table" at bounding box center [414, 100] width 12 height 12
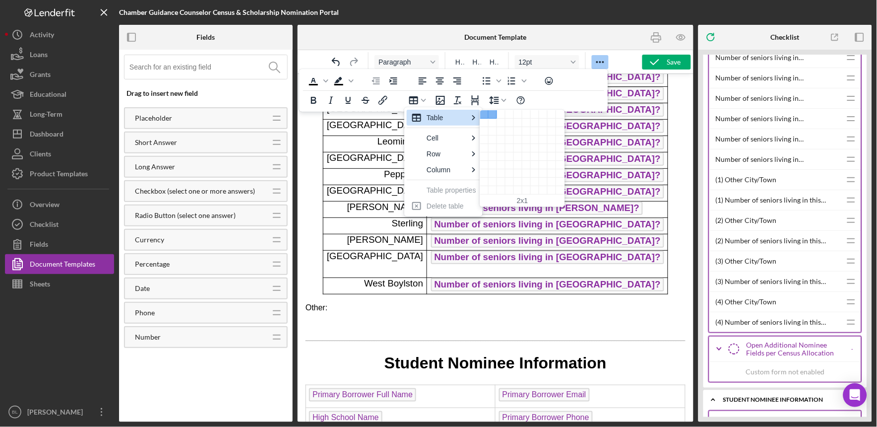
click at [493, 113] on div "2 columns, 1 rows" at bounding box center [493, 114] width 8 height 8
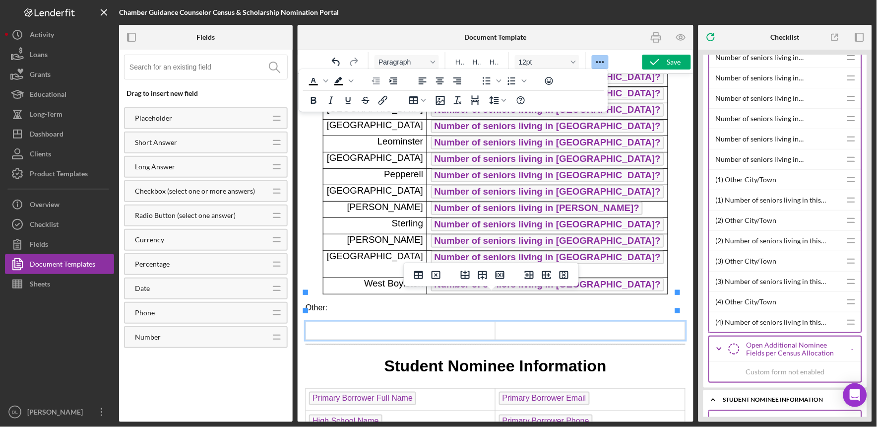
click at [409, 321] on td "Rich Text Area. Press ALT-0 for help." at bounding box center [401, 330] width 190 height 18
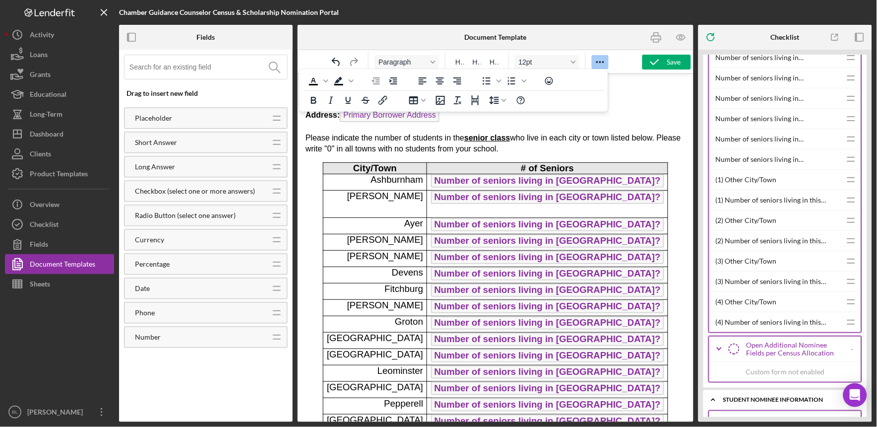
scroll to position [0, 0]
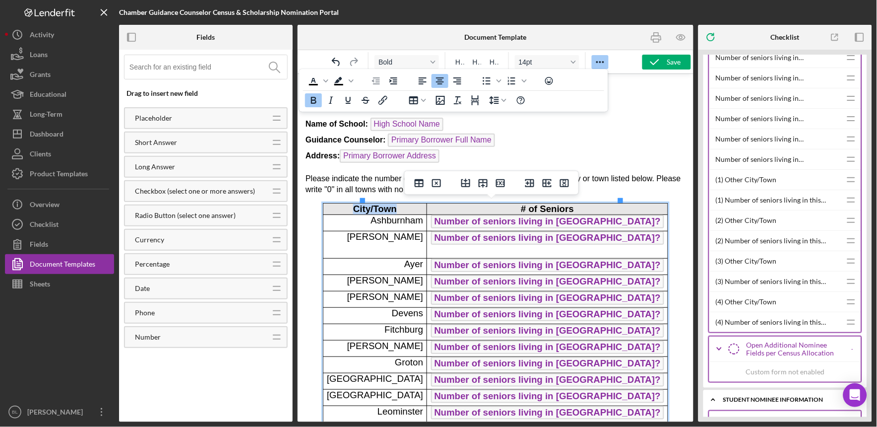
drag, startPoint x: 430, startPoint y: 205, endPoint x: 377, endPoint y: 206, distance: 53.6
click at [377, 206] on p "City/Town" at bounding box center [374, 208] width 96 height 11
copy span "City/Town"
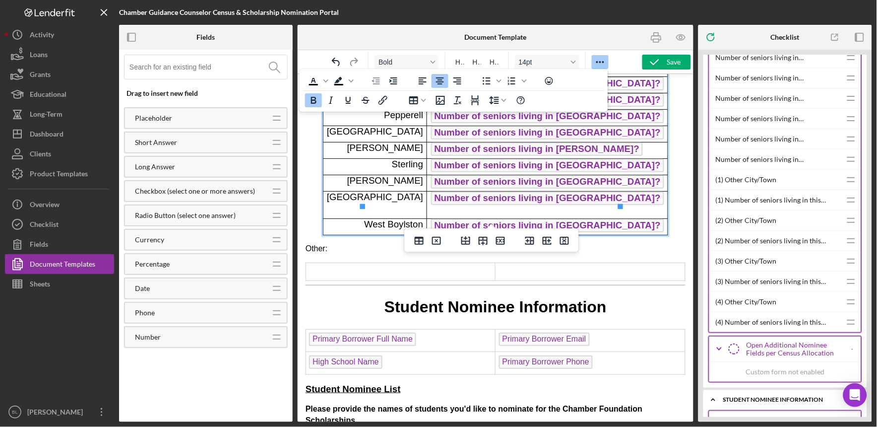
scroll to position [349, 0]
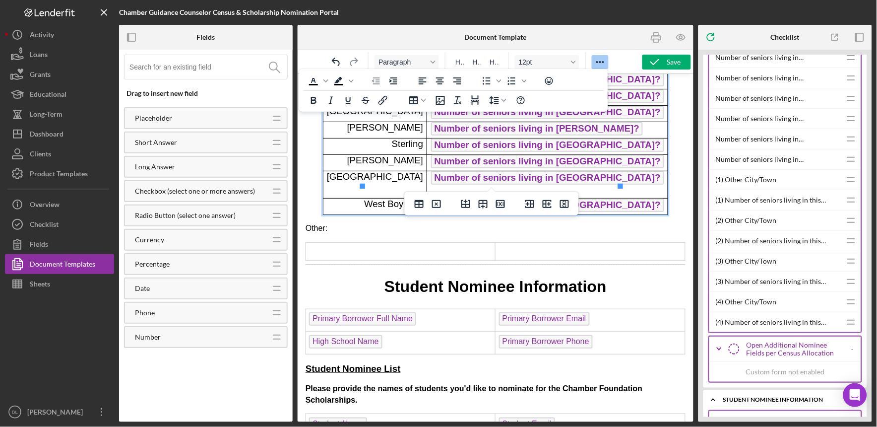
click at [462, 242] on td "Rich Text Area. Press ALT-0 for help." at bounding box center [401, 251] width 190 height 18
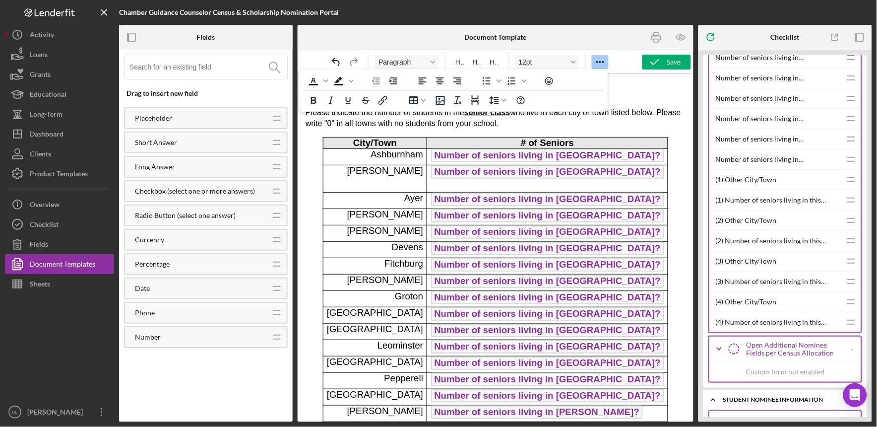
scroll to position [36, 0]
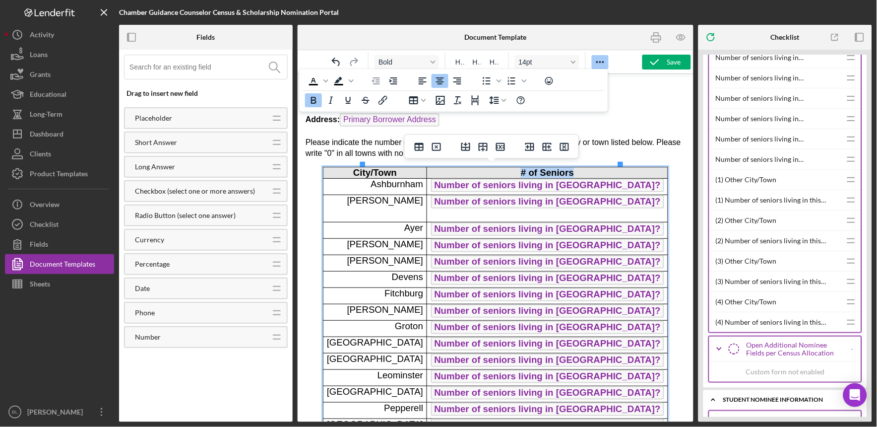
drag, startPoint x: 574, startPoint y: 167, endPoint x: 500, endPoint y: 172, distance: 74.5
click at [500, 172] on p "# of Seniors" at bounding box center [547, 172] width 233 height 11
copy span "# of Seniors"
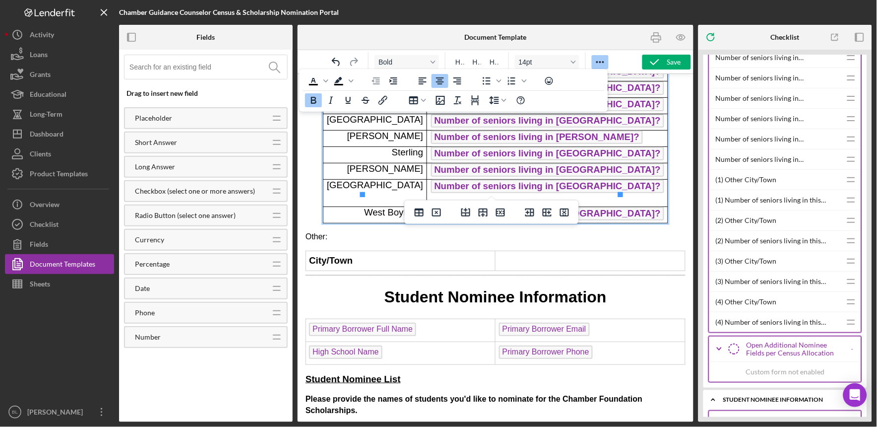
scroll to position [348, 0]
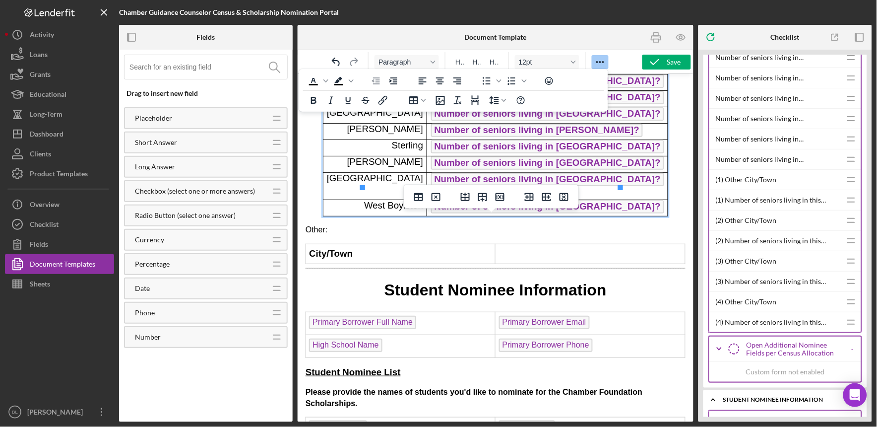
click at [612, 243] on td "Rich Text Area. Press ALT-0 for help." at bounding box center [590, 253] width 190 height 20
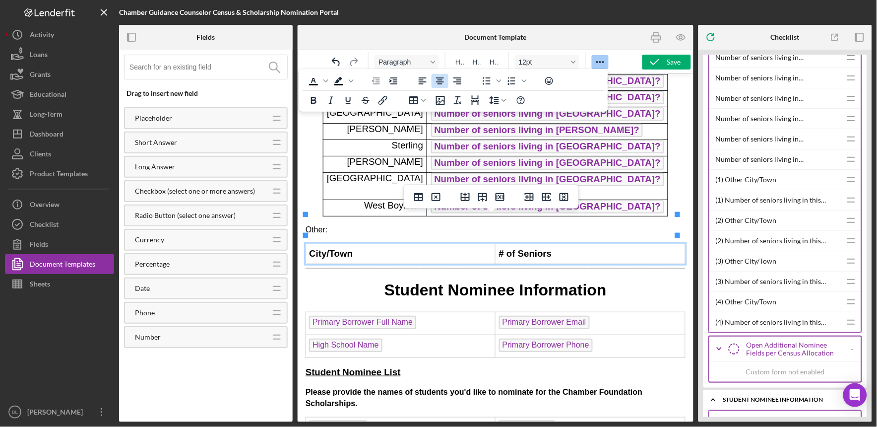
click at [441, 79] on icon "Align center" at bounding box center [440, 80] width 8 height 7
click at [384, 243] on td "City/Town" at bounding box center [401, 253] width 190 height 20
click at [439, 81] on icon "Align center" at bounding box center [440, 80] width 8 height 7
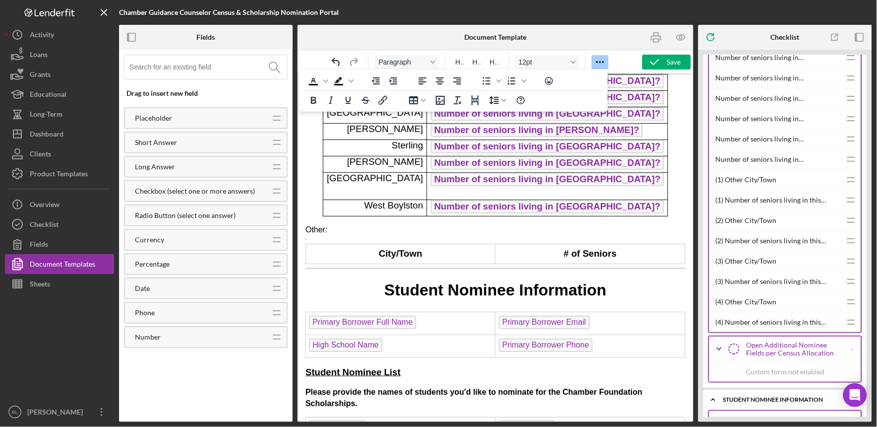
click at [680, 220] on html "2026 Senor Census Form Name of School: High School Name Guidance Counselor: Pri…" at bounding box center [495, 412] width 396 height 1373
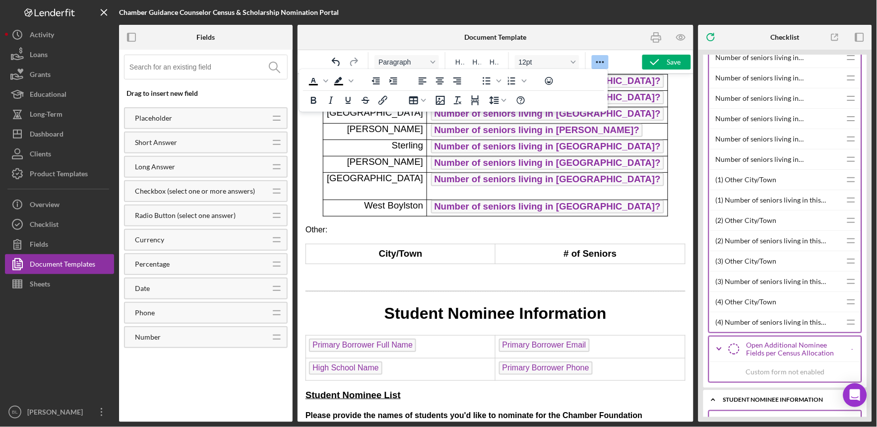
click at [680, 220] on html "2026 Senor Census Form Name of School: High School Name Guidance Counselor: Pri…" at bounding box center [495, 424] width 396 height 1396
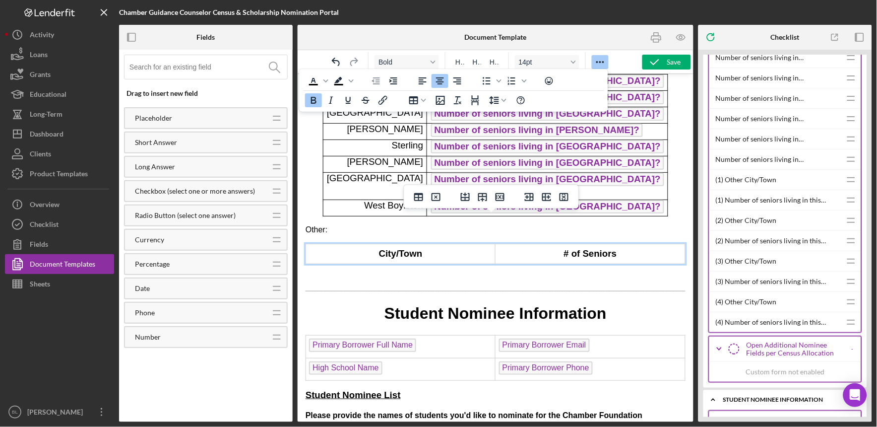
click at [518, 243] on td "# of Seniors" at bounding box center [590, 253] width 190 height 20
click at [483, 195] on icon "Insert row after" at bounding box center [482, 197] width 9 height 8
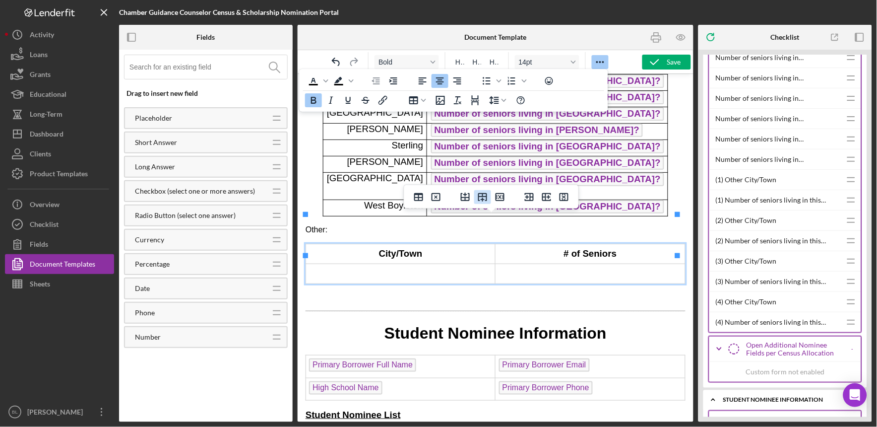
click at [482, 197] on icon "Insert row after" at bounding box center [483, 197] width 12 height 12
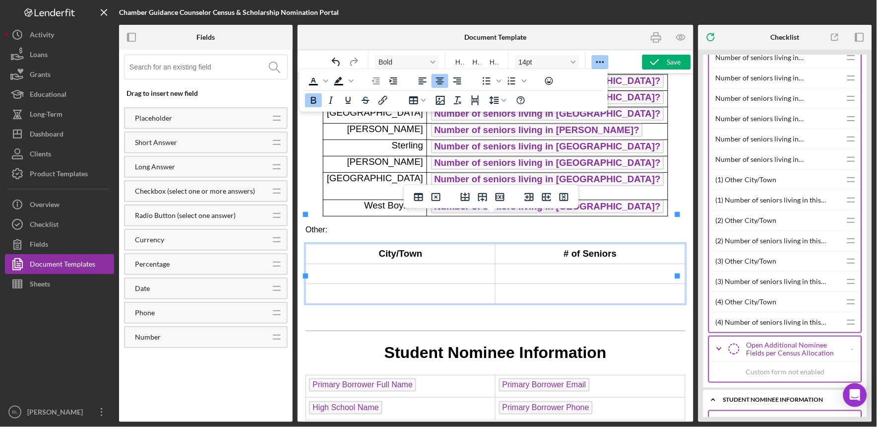
click at [482, 197] on icon "Insert row after" at bounding box center [483, 197] width 12 height 12
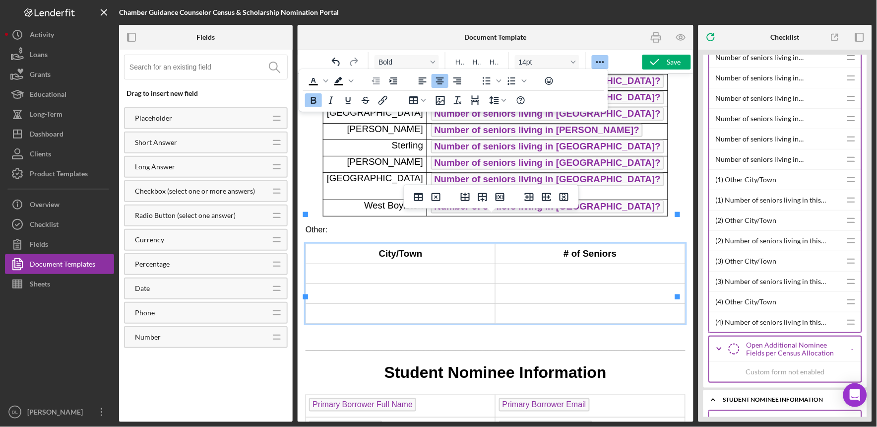
click at [482, 197] on icon "Insert row after" at bounding box center [483, 197] width 12 height 12
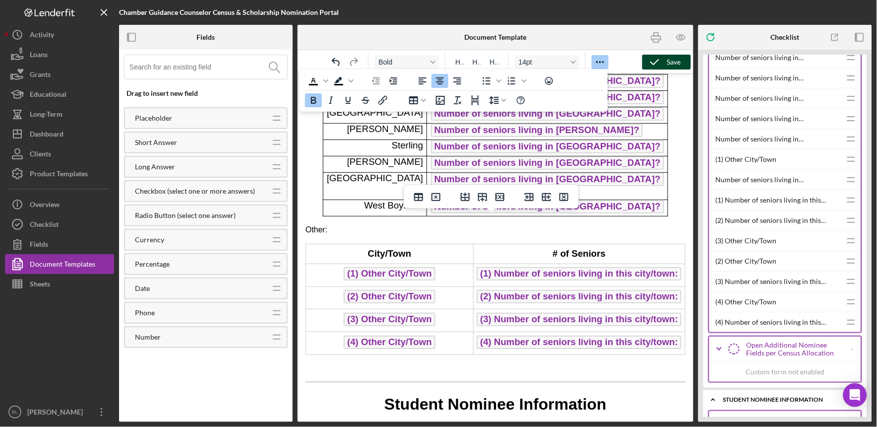
click at [675, 58] on div "Save" at bounding box center [674, 62] width 14 height 15
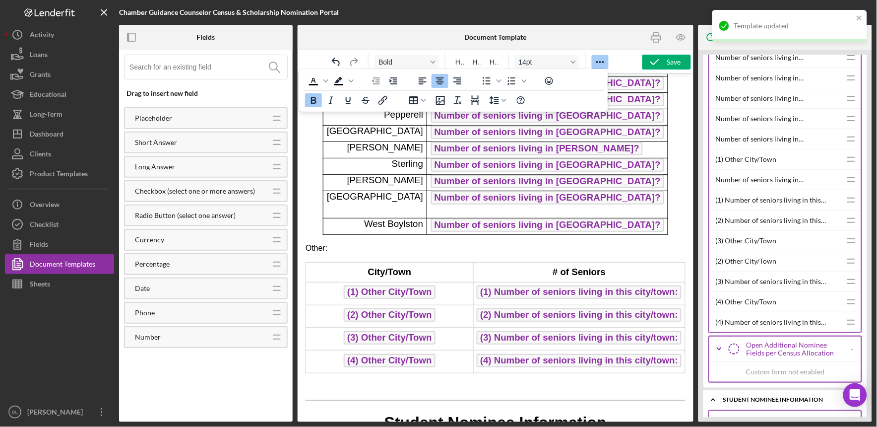
scroll to position [0, 0]
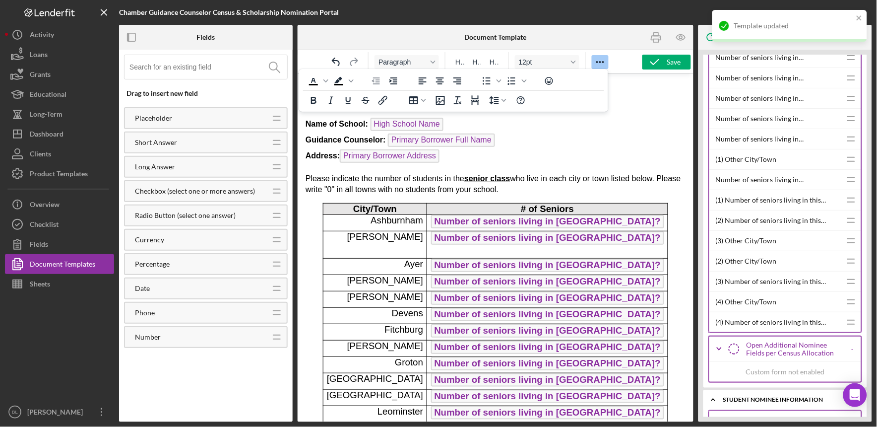
click at [667, 118] on p "Name of School: High School Name ﻿ Guidance Counselor: Primary Borrower Full Na…" at bounding box center [495, 141] width 380 height 48
click at [658, 37] on icon "button" at bounding box center [656, 37] width 22 height 22
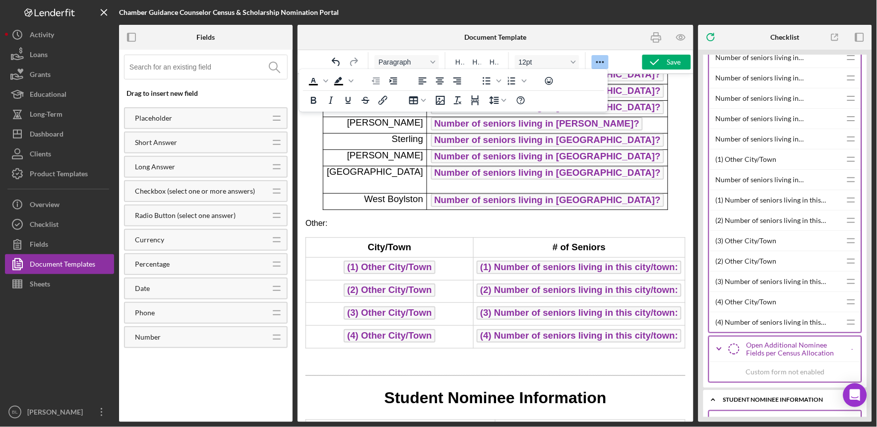
scroll to position [361, 0]
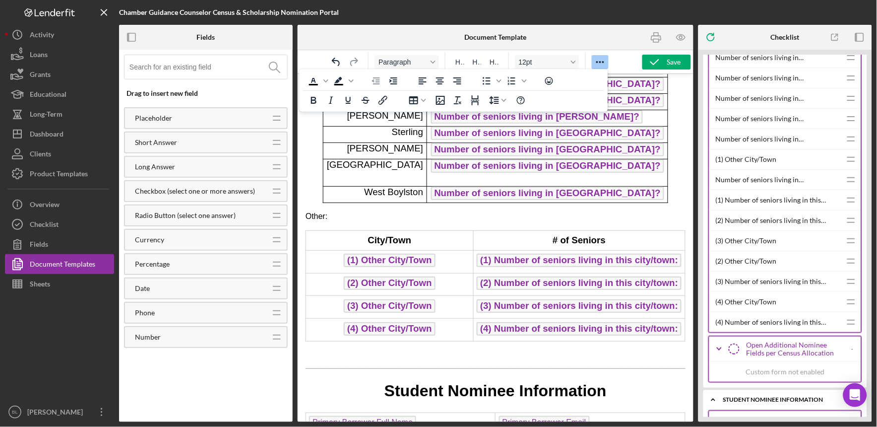
click at [493, 272] on td "(2) Number of seniors living in this city/town:" at bounding box center [579, 283] width 212 height 23
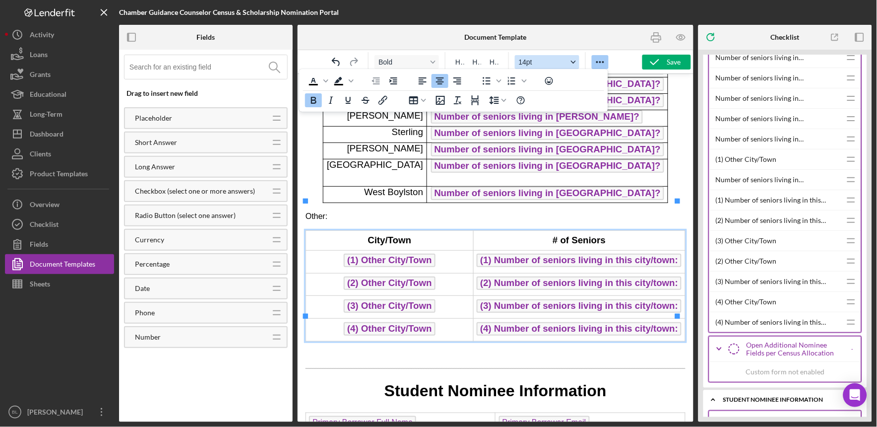
click at [570, 63] on div "Font size 14pt" at bounding box center [574, 62] width 8 height 5
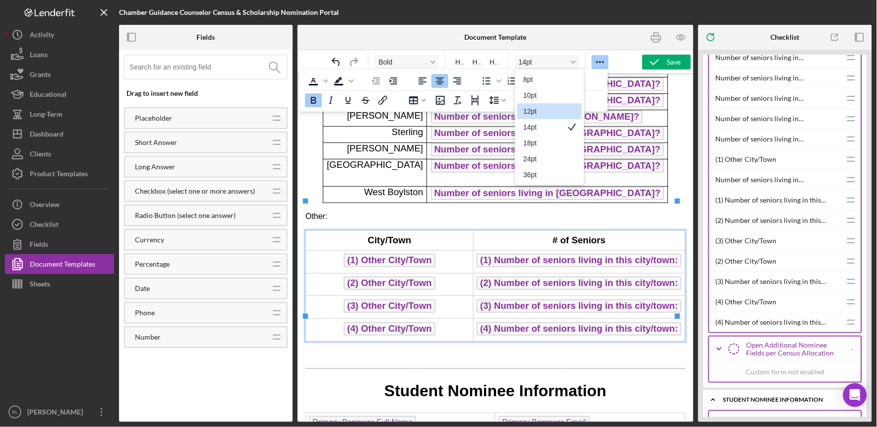
click at [557, 108] on div "12pt" at bounding box center [542, 111] width 39 height 12
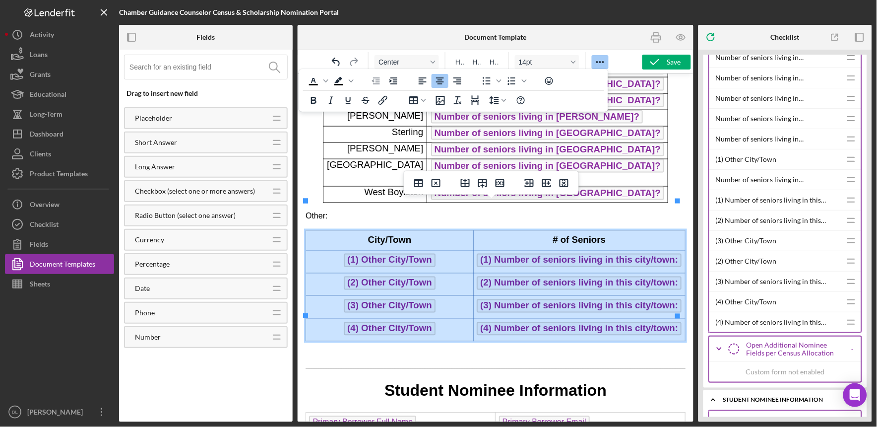
drag, startPoint x: 351, startPoint y: 205, endPoint x: 611, endPoint y: 312, distance: 281.0
click at [611, 312] on tbody "City/Town # of Seniors (1) Other City/Town (1) Number of seniors living in this…" at bounding box center [496, 285] width 380 height 111
click at [571, 63] on icon "Font size 14pt" at bounding box center [573, 62] width 5 height 5
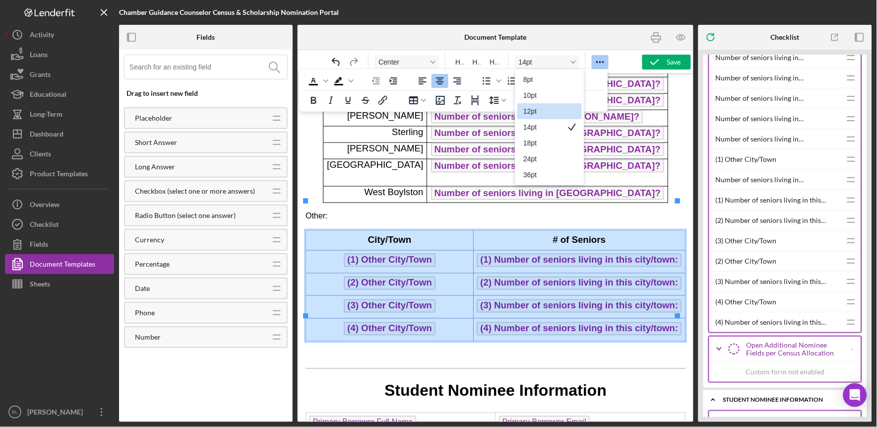
click at [539, 114] on div "12pt" at bounding box center [542, 111] width 39 height 12
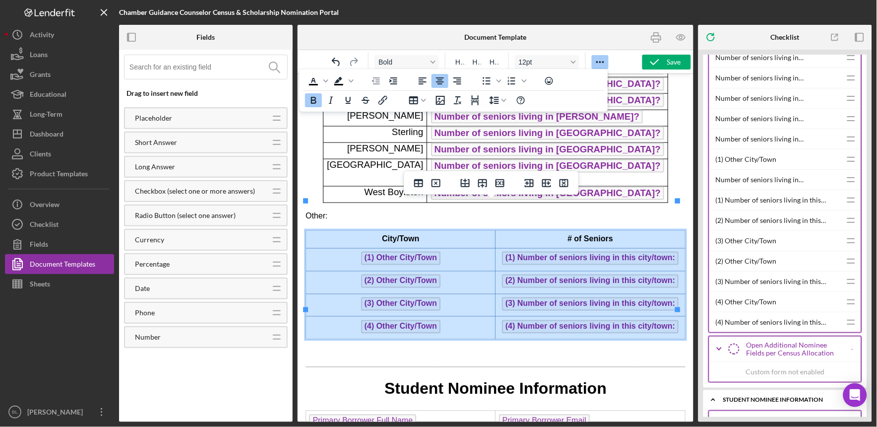
click at [538, 347] on p "Rich Text Area. Press ALT-0 for help." at bounding box center [495, 352] width 380 height 11
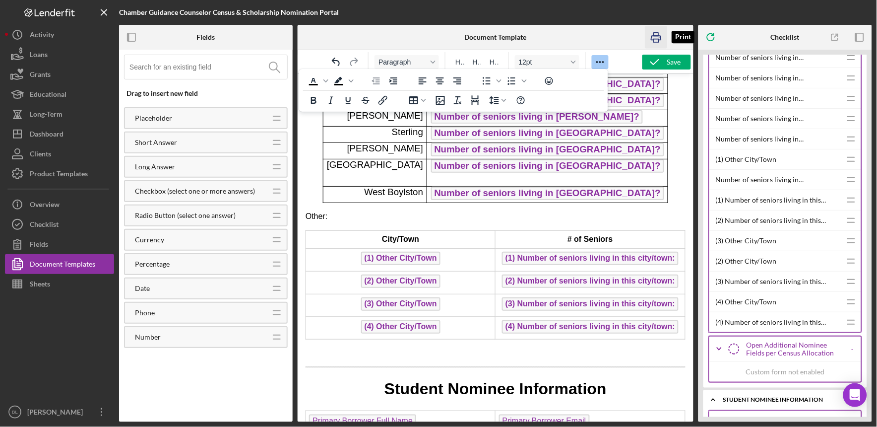
click at [658, 41] on icon "button" at bounding box center [656, 37] width 22 height 22
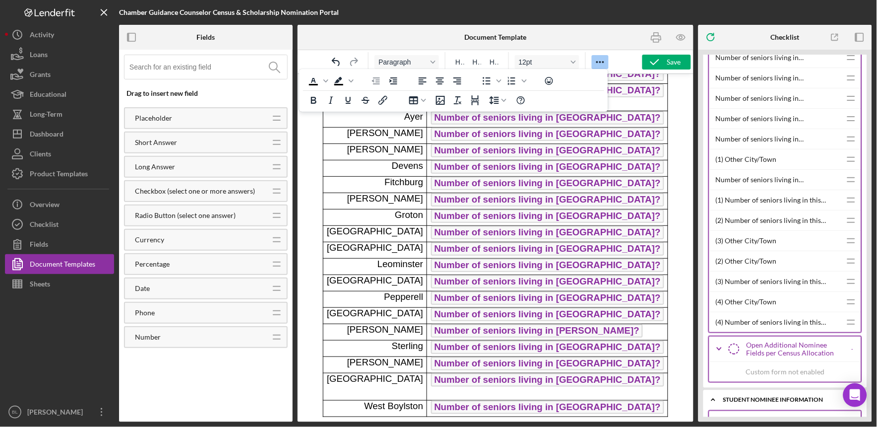
scroll to position [0, 0]
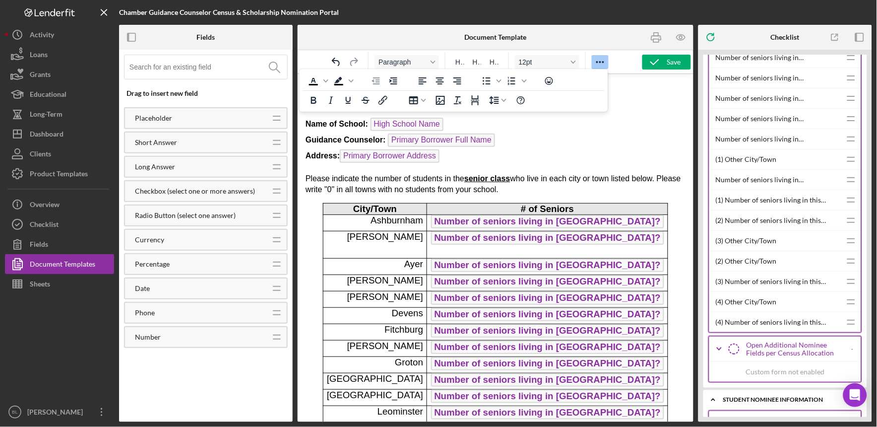
click at [306, 136] on strong "Guidance Counselor:" at bounding box center [345, 139] width 80 height 8
click at [305, 135] on strong "Guidance Counselor:" at bounding box center [345, 139] width 80 height 8
click at [600, 63] on icon "Reveal or hide additional toolbar items" at bounding box center [600, 62] width 8 height 2
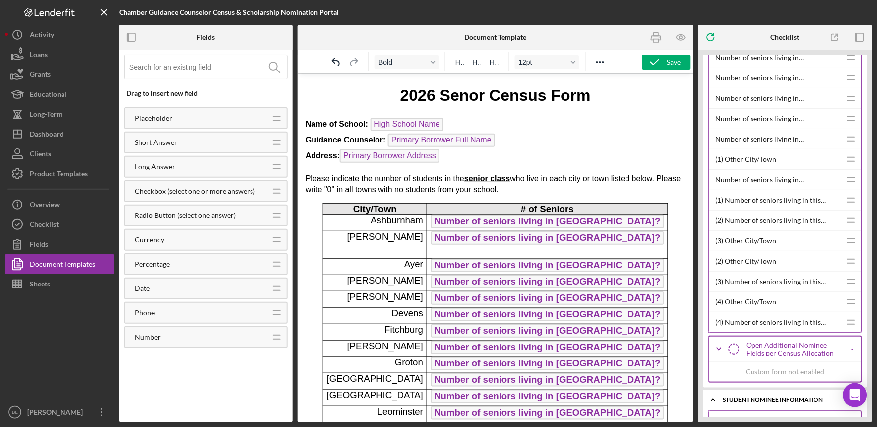
click at [308, 135] on strong "Guidance Counselor:" at bounding box center [345, 139] width 80 height 8
click at [305, 135] on strong "Guidance Counselor:" at bounding box center [345, 139] width 80 height 8
drag, startPoint x: 303, startPoint y: 137, endPoint x: 378, endPoint y: 140, distance: 75.0
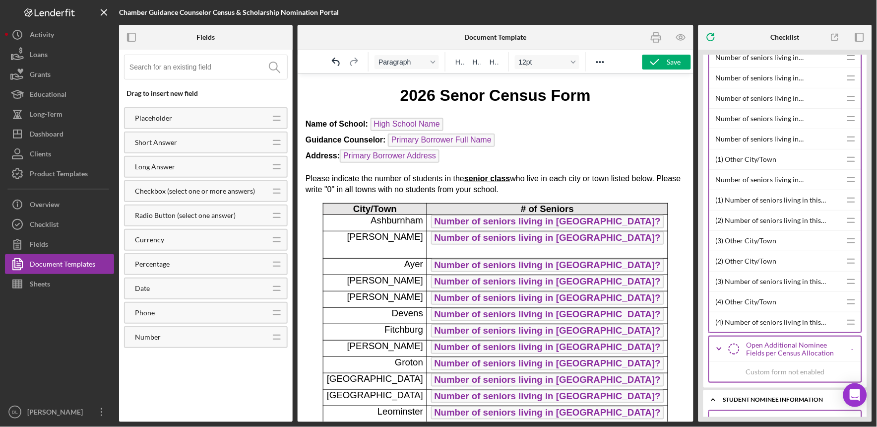
drag, startPoint x: 498, startPoint y: 137, endPoint x: 303, endPoint y: 136, distance: 194.5
drag, startPoint x: 305, startPoint y: 136, endPoint x: 403, endPoint y: 142, distance: 98.4
click at [403, 142] on p "Name of School: High School Name Guidance Counselor: Primary Borrower Full Name…" at bounding box center [495, 141] width 380 height 48
copy p "Guidance Counselor:"
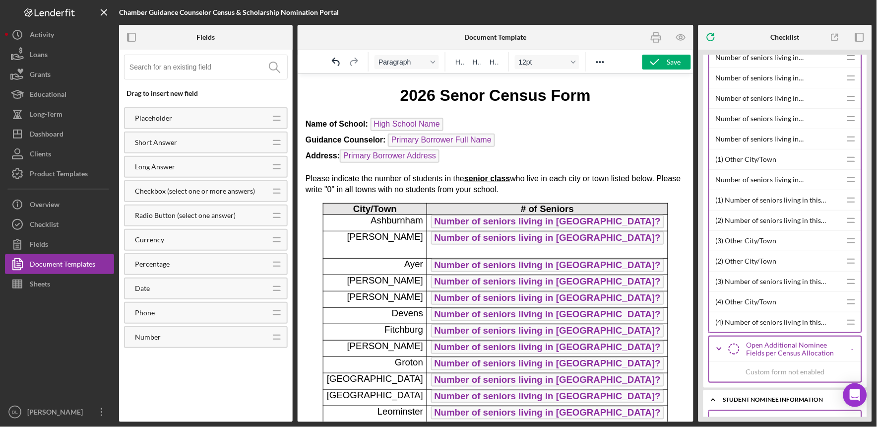
click at [444, 122] on p "Name of School: High School Name ﻿ Guidance Counselor: Primary Borrower Full Na…" at bounding box center [495, 141] width 380 height 48
click at [503, 136] on p "Name of School: High School Name Guidance Counselor: Primary Borrower Full Name…" at bounding box center [495, 141] width 380 height 48
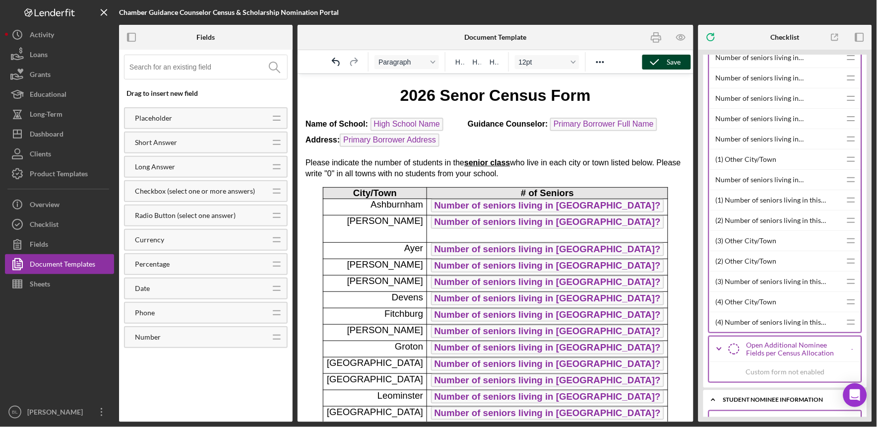
click at [678, 59] on div "Save" at bounding box center [674, 62] width 14 height 15
click at [660, 36] on icon "button" at bounding box center [656, 38] width 10 height 4
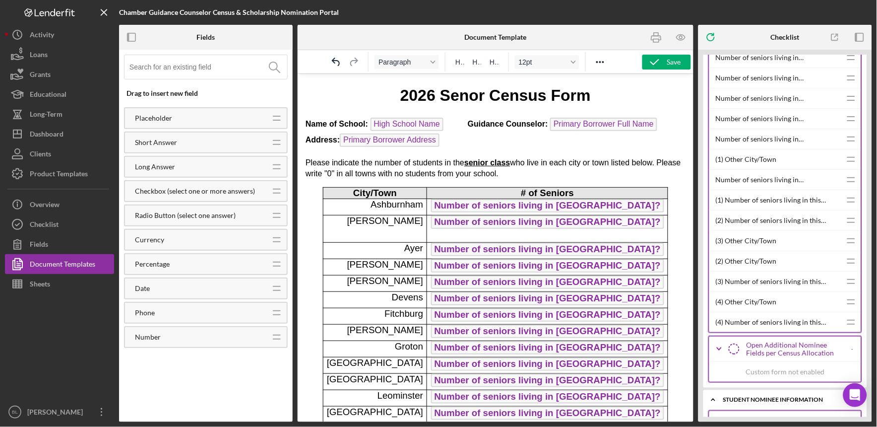
drag, startPoint x: 301, startPoint y: 318, endPoint x: 339, endPoint y: 328, distance: 39.1
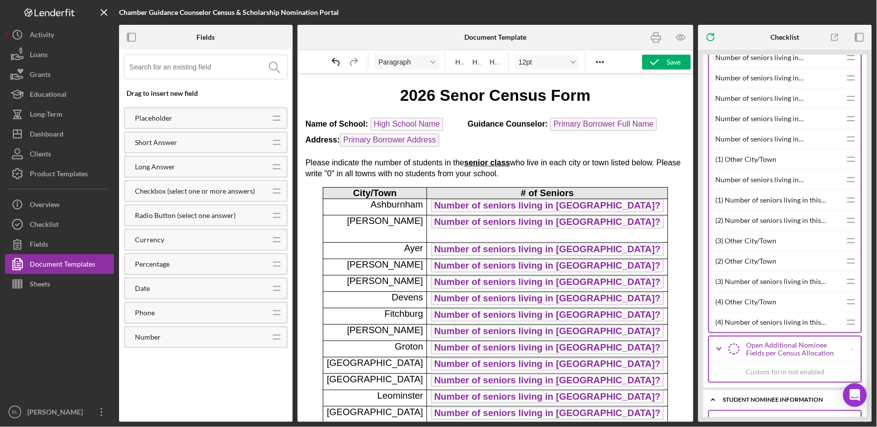
drag, startPoint x: 680, startPoint y: 321, endPoint x: 590, endPoint y: 325, distance: 89.9
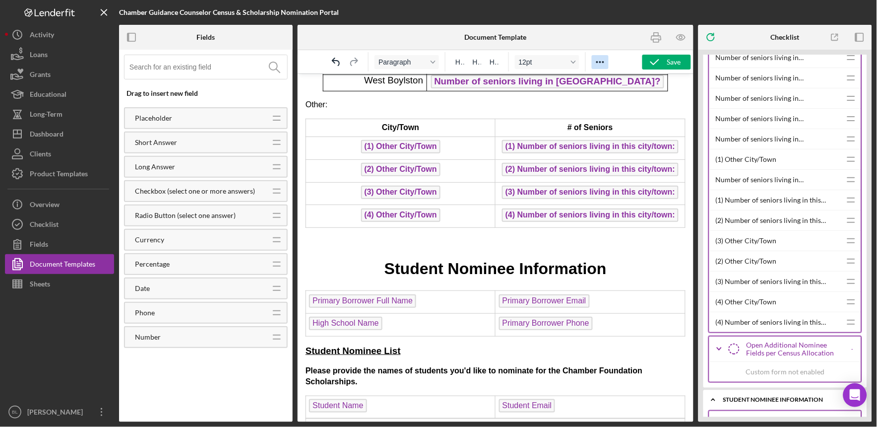
click at [607, 60] on button "Reveal or hide additional toolbar items" at bounding box center [600, 62] width 17 height 14
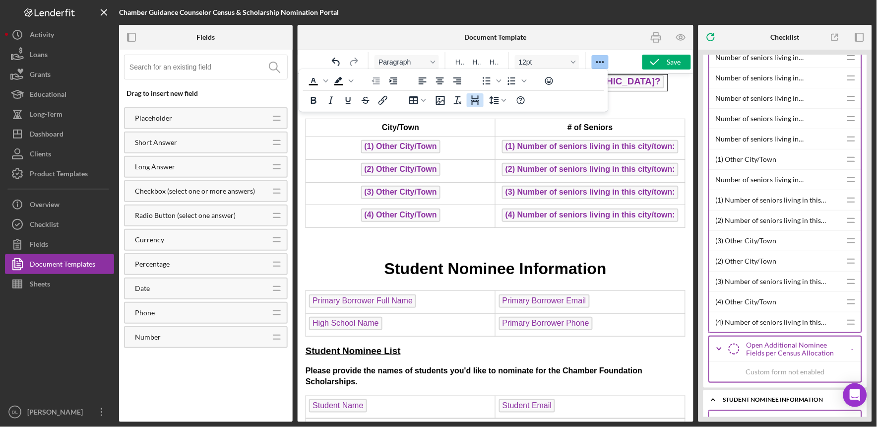
click at [473, 97] on icon "Page Break" at bounding box center [475, 100] width 12 height 12
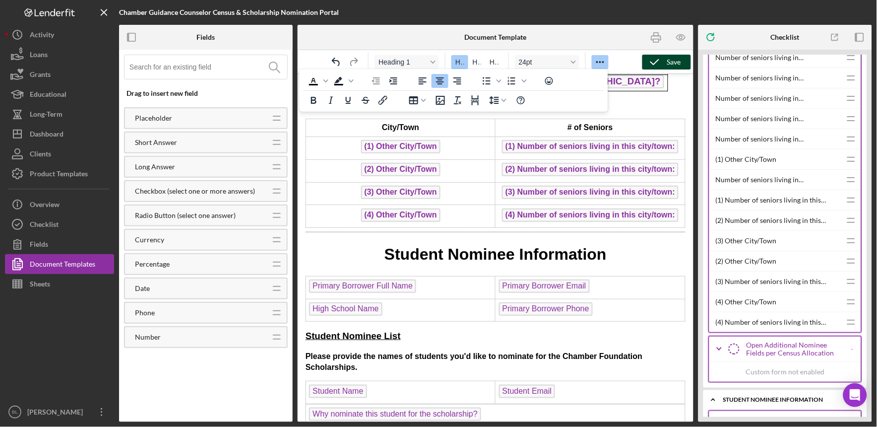
click at [648, 62] on icon "button" at bounding box center [654, 62] width 25 height 25
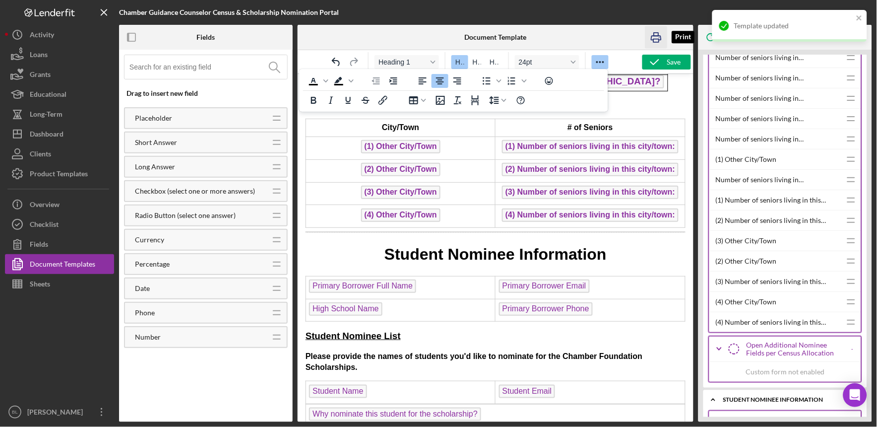
click at [656, 35] on icon "button" at bounding box center [656, 37] width 22 height 22
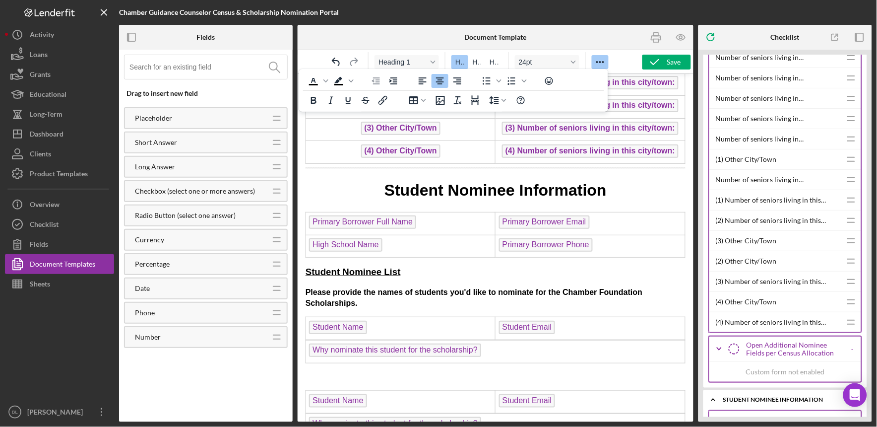
scroll to position [518, 0]
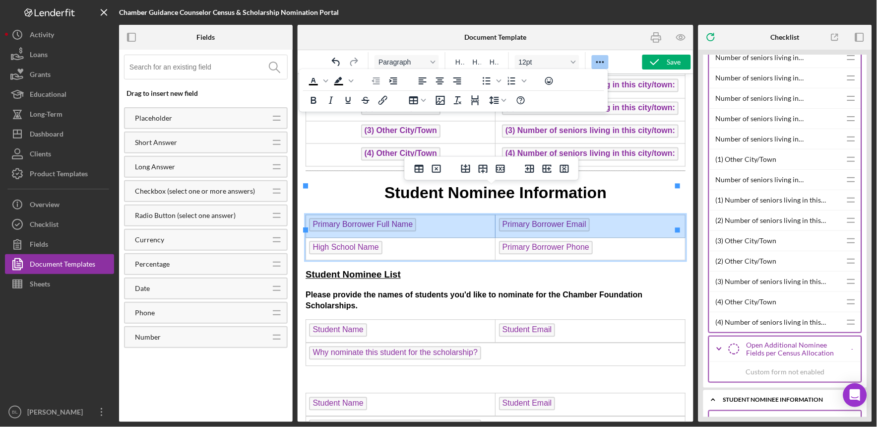
drag, startPoint x: 306, startPoint y: 190, endPoint x: 493, endPoint y: 194, distance: 187.6
click at [493, 214] on tr "﻿ Primary Borrower Full Name Primary Borrower Email" at bounding box center [496, 225] width 380 height 23
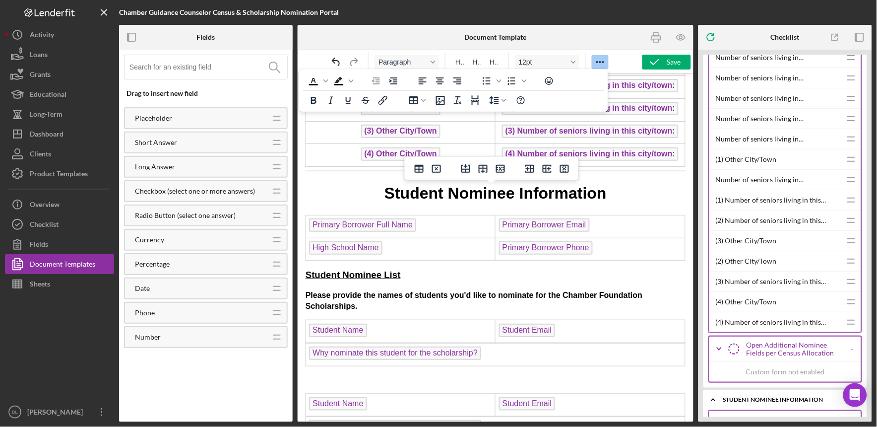
click at [532, 253] on body "2026 Senor Census Form Name of School: High School Name Guidance Counselor: Pri…" at bounding box center [495, 279] width 380 height 1427
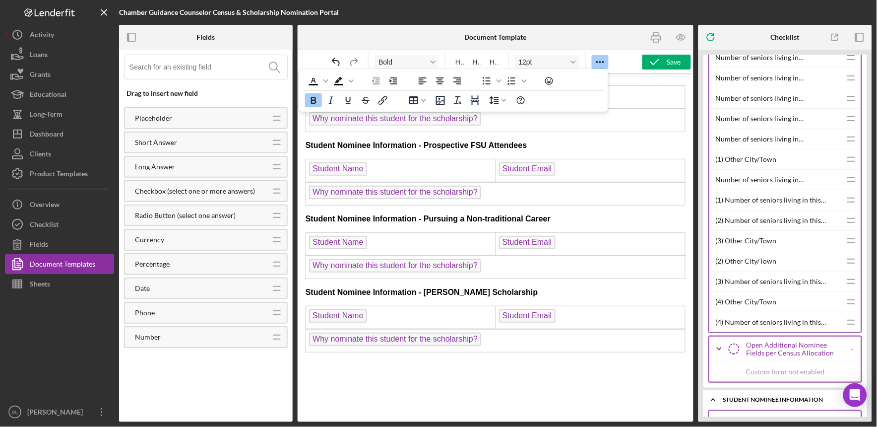
scroll to position [1055, 0]
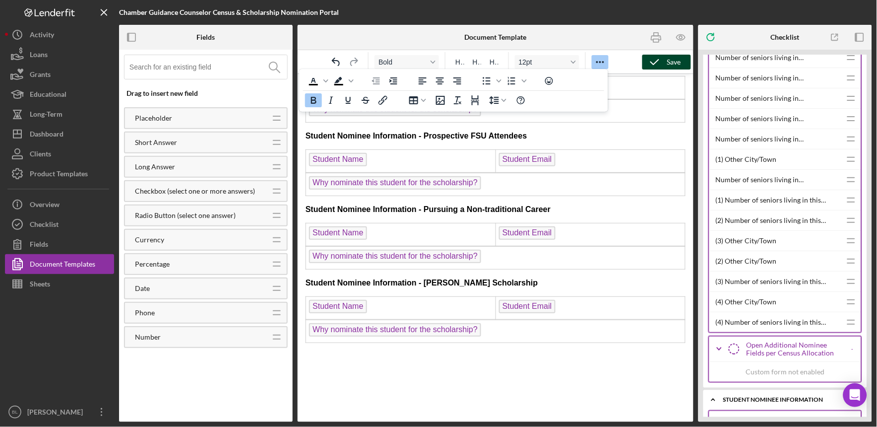
click at [660, 62] on icon "button" at bounding box center [654, 62] width 25 height 25
click at [656, 35] on icon "button" at bounding box center [656, 37] width 22 height 22
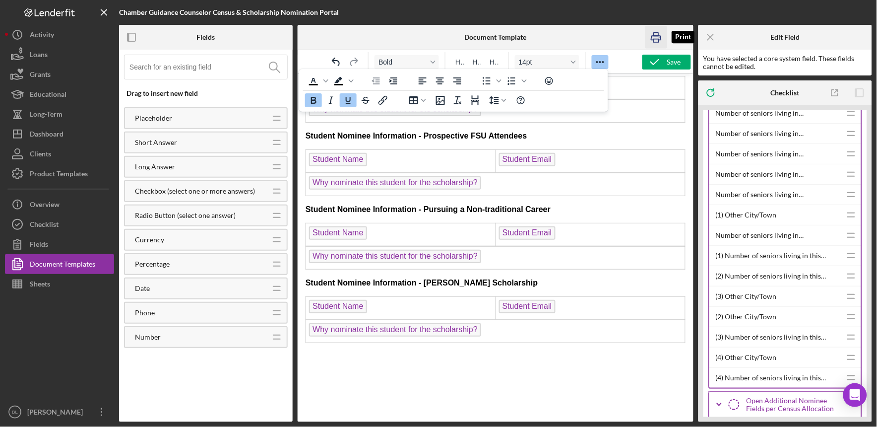
click at [651, 35] on icon "button" at bounding box center [656, 37] width 22 height 22
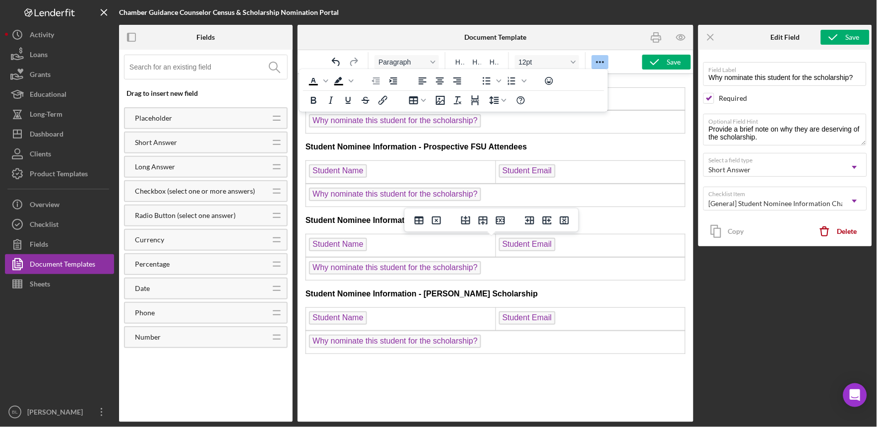
scroll to position [592, 0]
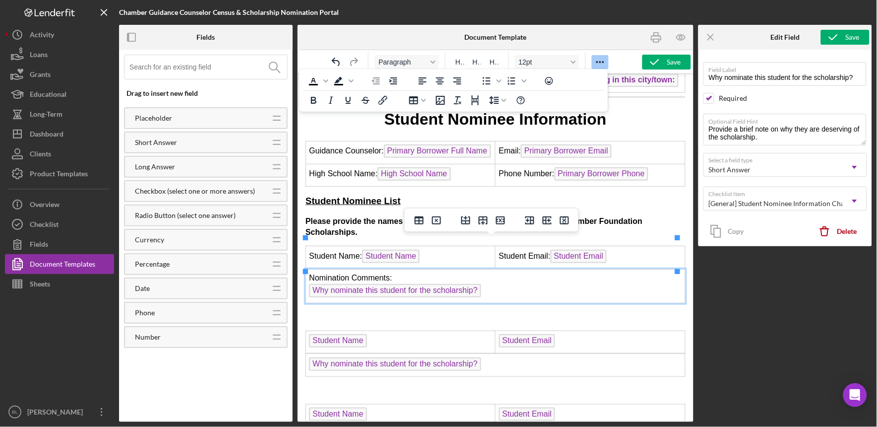
click at [621, 311] on p "Rich Text Area. Press ALT-0 for help." at bounding box center [495, 316] width 380 height 11
click at [348, 269] on td "Nomination Comments: Why nominate this student for the scholarship?" at bounding box center [496, 286] width 380 height 34
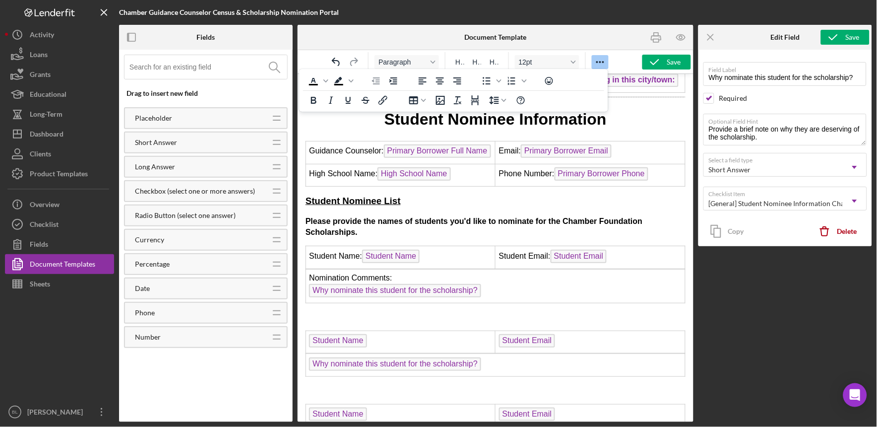
click at [506, 311] on p "Rich Text Area. Press ALT-0 for help." at bounding box center [495, 316] width 380 height 11
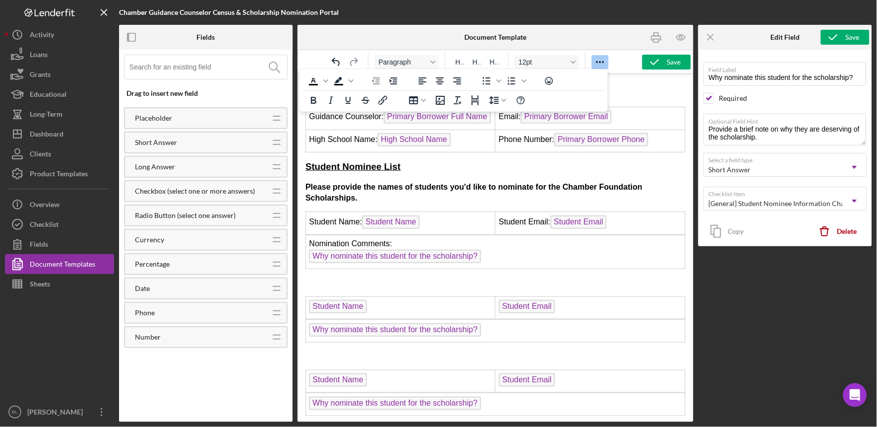
scroll to position [631, 0]
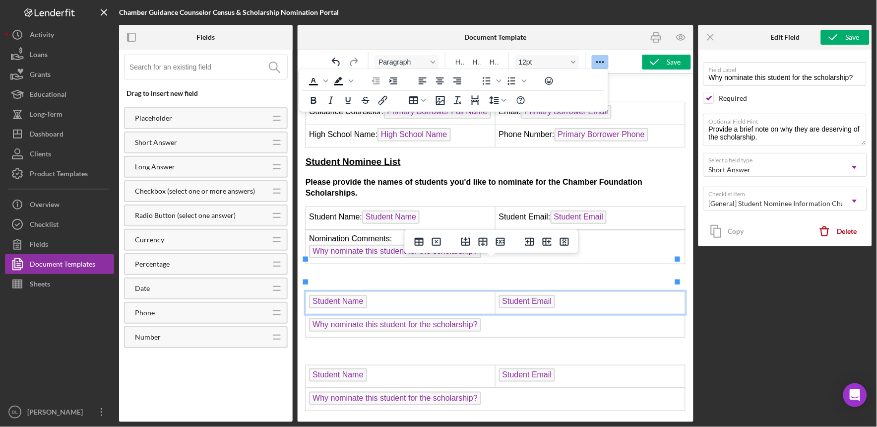
click at [387, 291] on td "Student Name ﻿" at bounding box center [401, 302] width 190 height 23
click at [490, 314] on td "Why nominate this student for the scholarship?" at bounding box center [496, 325] width 380 height 23
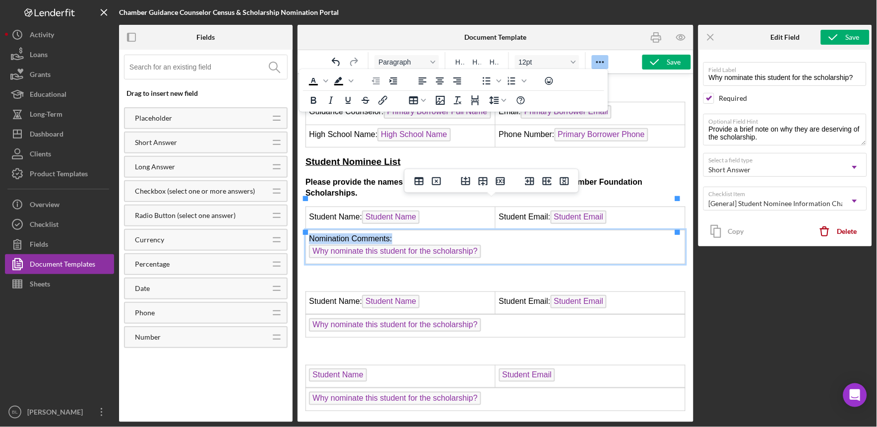
drag, startPoint x: 402, startPoint y: 206, endPoint x: 305, endPoint y: 211, distance: 97.3
click at [306, 230] on td "Nomination Comments: Why nominate this student for the scholarship?" at bounding box center [496, 247] width 380 height 34
copy td "Nomination Comments:"
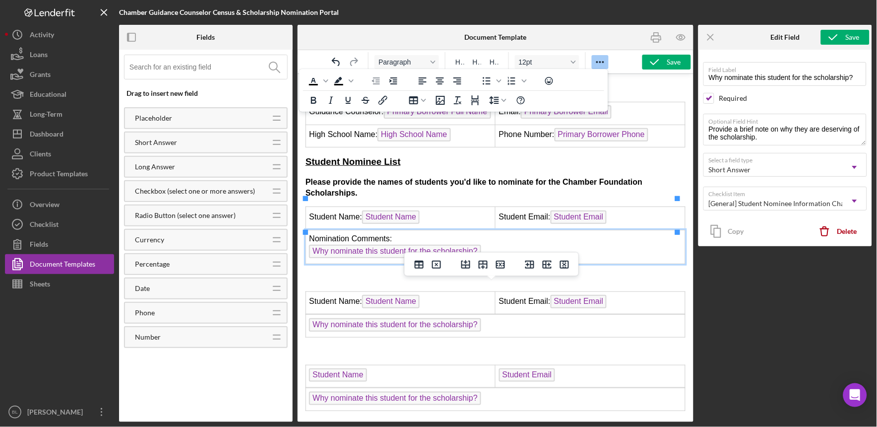
click at [308, 314] on td "Why nominate this student for the scholarship?" at bounding box center [496, 325] width 380 height 23
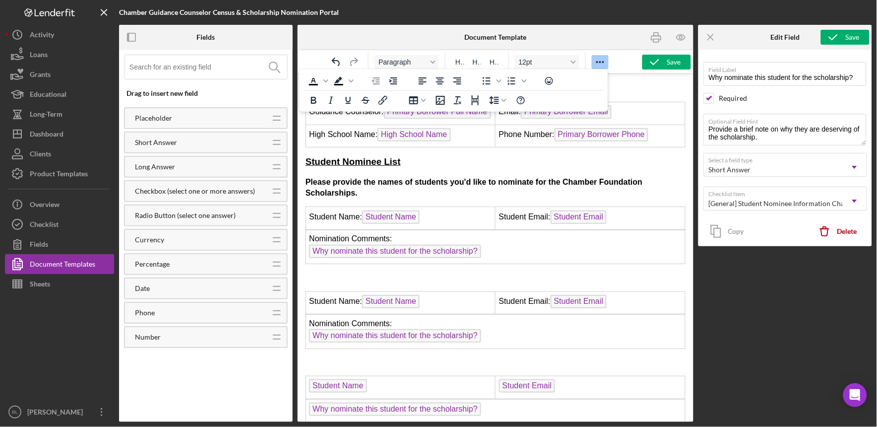
click at [367, 271] on p "Rich Text Area. Press ALT-0 for help." at bounding box center [495, 276] width 380 height 11
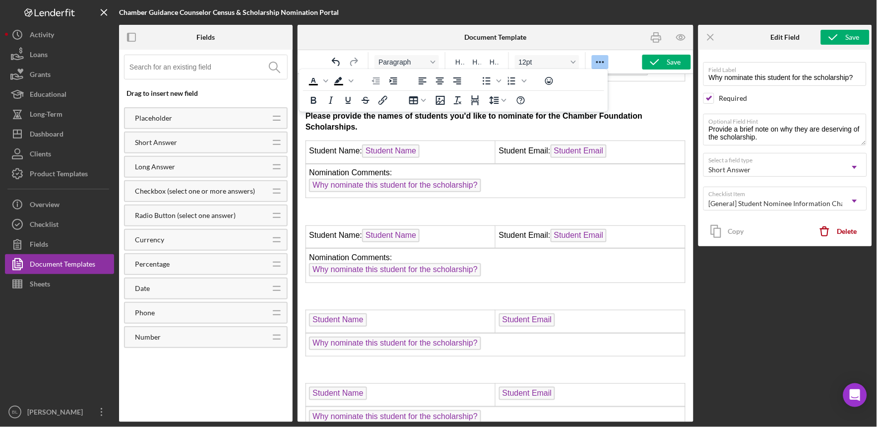
scroll to position [704, 0]
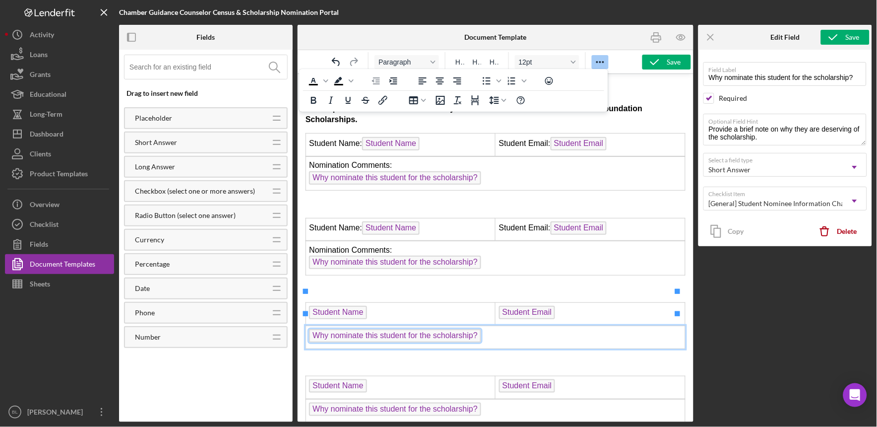
click at [310, 328] on span "Why nominate this student for the scholarship?" at bounding box center [395, 334] width 172 height 13
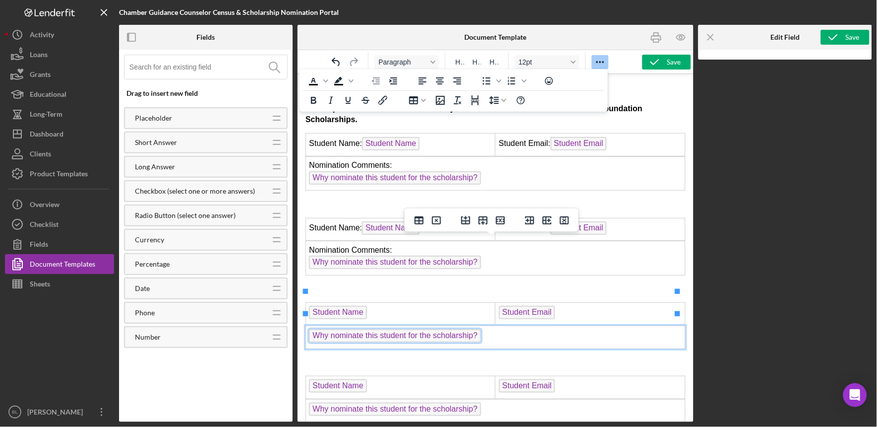
scroll to position [758, 0]
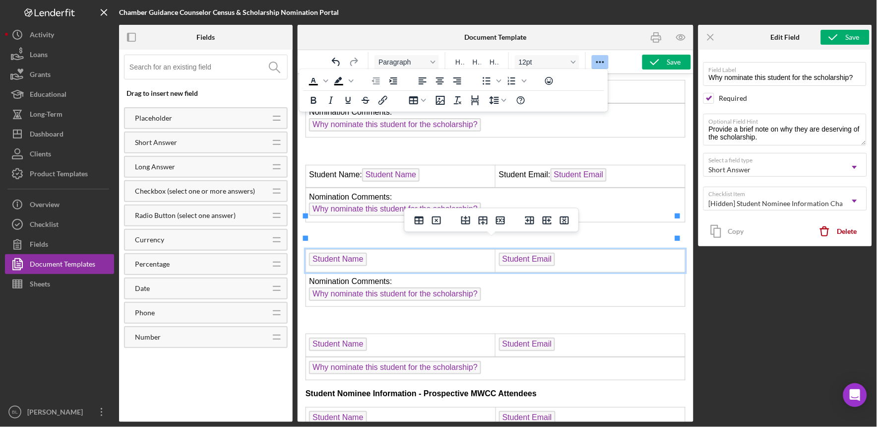
click at [307, 249] on td "﻿ Student Name" at bounding box center [401, 260] width 190 height 23
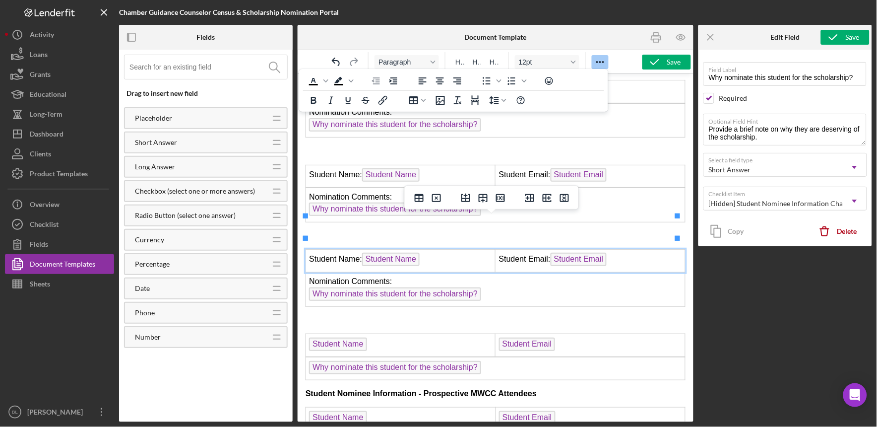
click at [378, 333] on td "Student Name" at bounding box center [401, 344] width 190 height 23
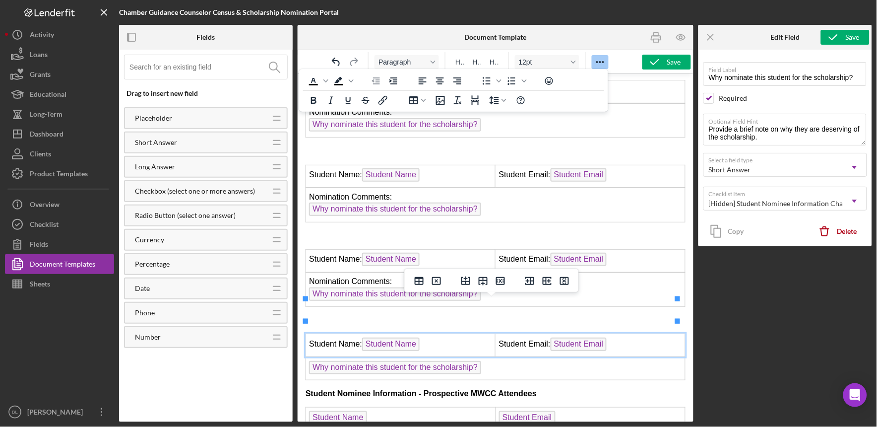
click at [497, 357] on td "Why nominate this student for the scholarship?" at bounding box center [496, 368] width 380 height 23
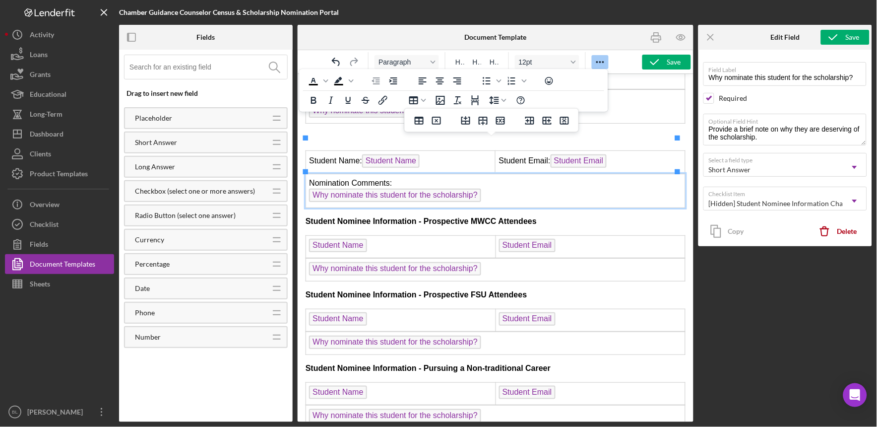
scroll to position [949, 0]
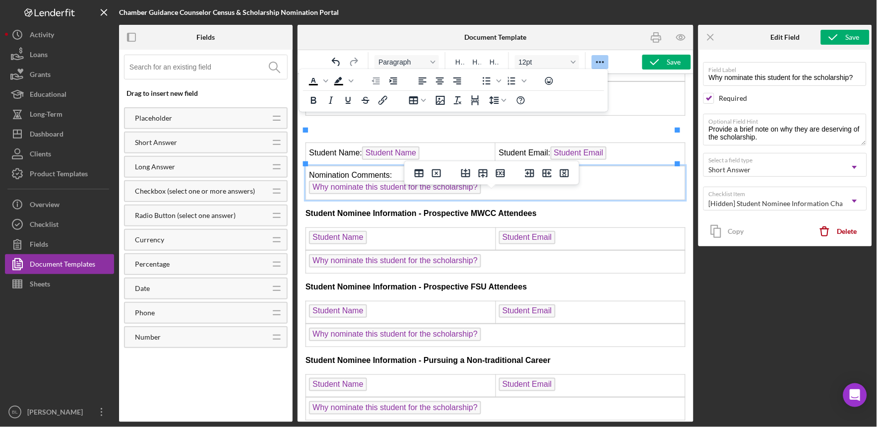
click at [383, 227] on td "Student Name" at bounding box center [401, 238] width 190 height 23
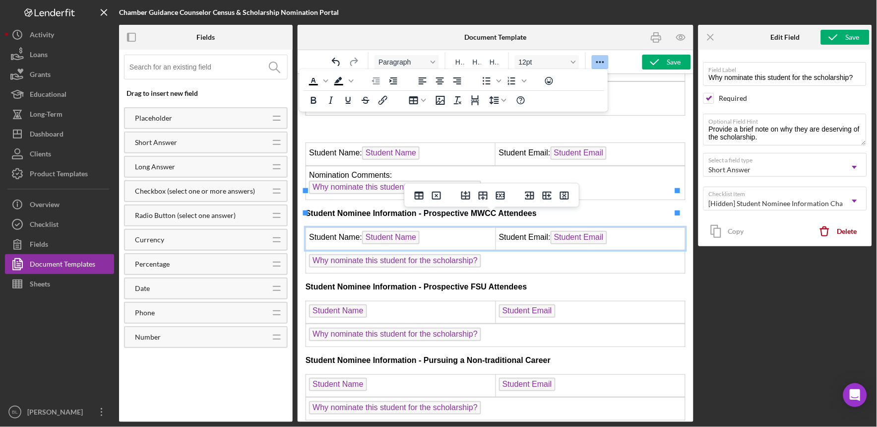
click at [488, 250] on td "Why nominate this student for the scholarship?" at bounding box center [496, 261] width 380 height 23
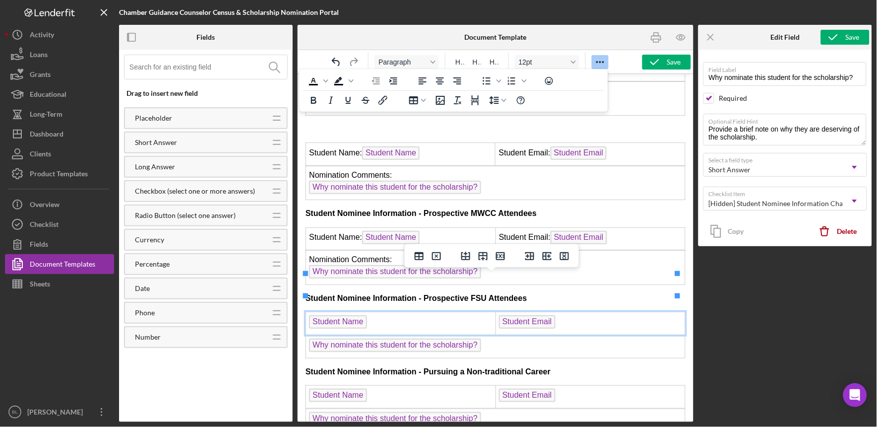
click at [444, 312] on td "Student Name ﻿" at bounding box center [401, 323] width 190 height 23
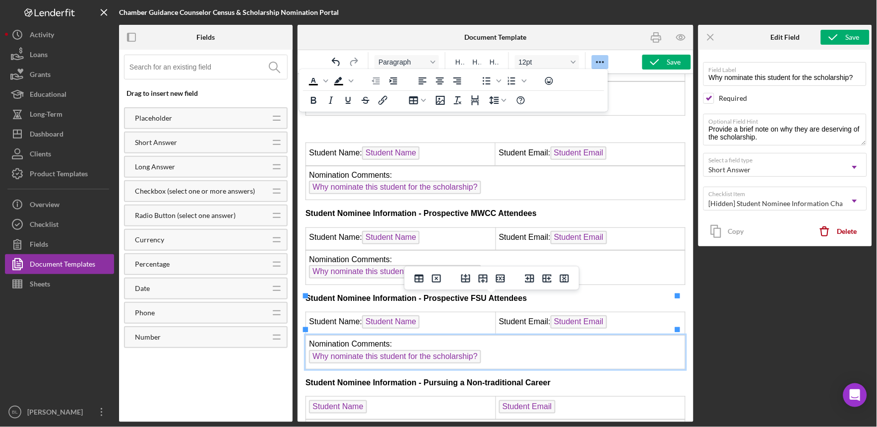
click at [613, 377] on p "Student Nominee Information - Pursuing a Non-traditional Career" at bounding box center [495, 382] width 380 height 11
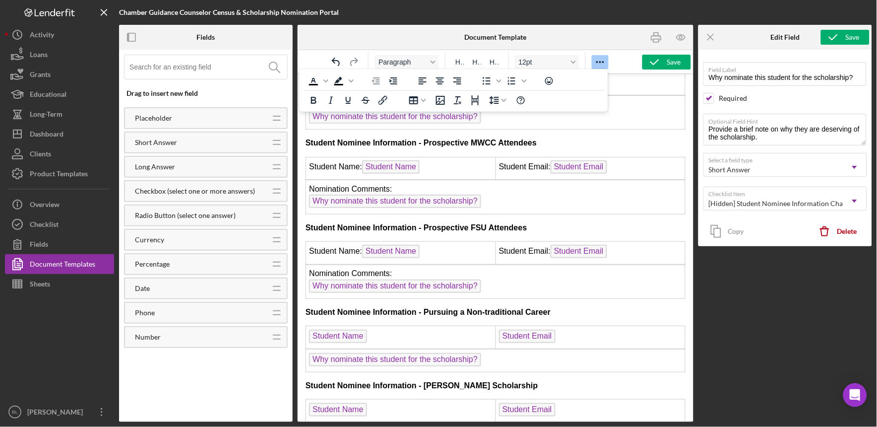
scroll to position [1038, 0]
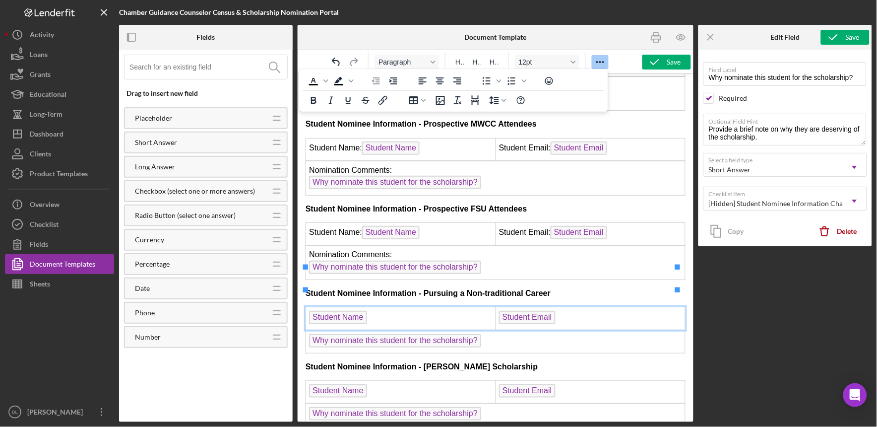
click at [379, 307] on td "Student Name ﻿" at bounding box center [401, 318] width 190 height 23
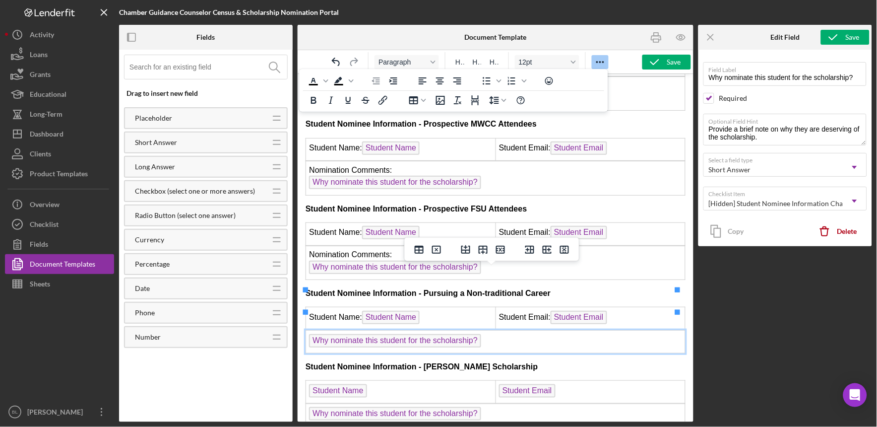
click at [488, 330] on td "Why nominate this student for the scholarship? ﻿" at bounding box center [496, 341] width 380 height 23
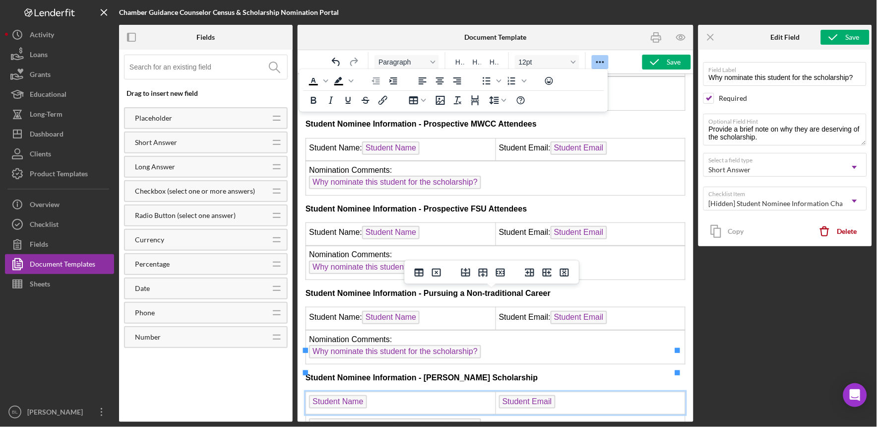
click at [428, 391] on td "Student Name ﻿" at bounding box center [401, 402] width 190 height 23
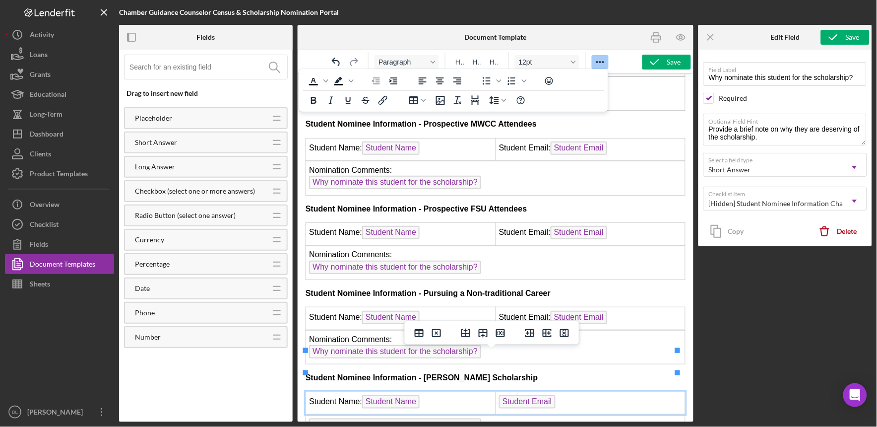
click at [573, 391] on td "Student Email" at bounding box center [590, 402] width 190 height 23
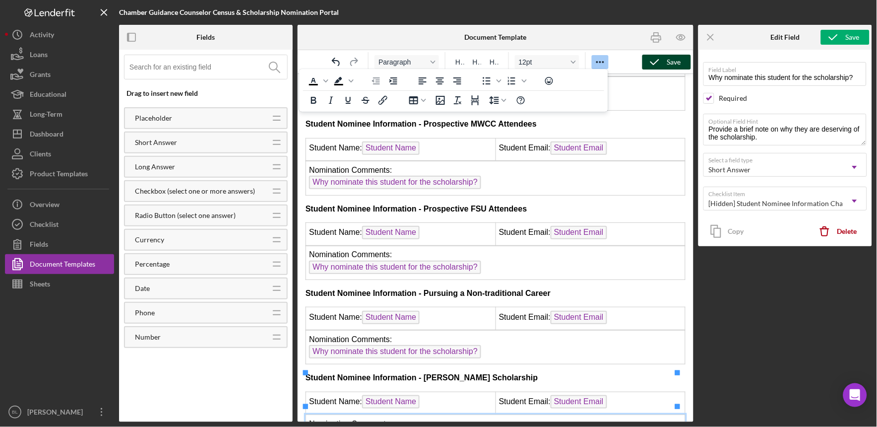
click at [668, 62] on div "Save" at bounding box center [674, 62] width 14 height 15
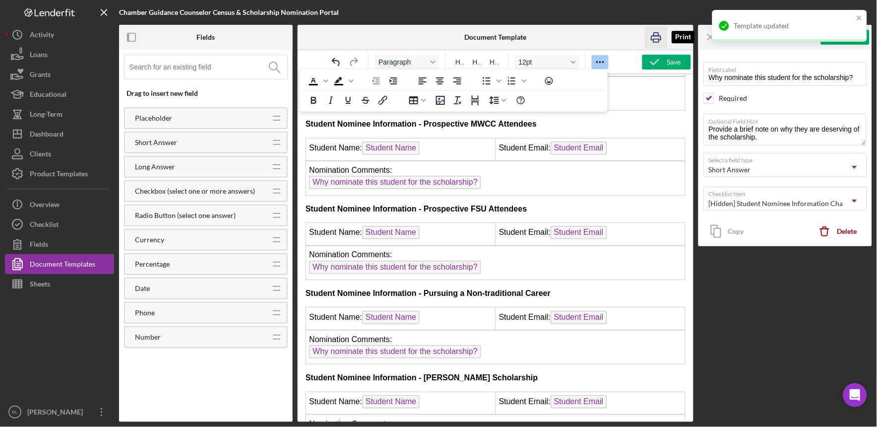
click at [655, 36] on icon "button" at bounding box center [656, 37] width 22 height 22
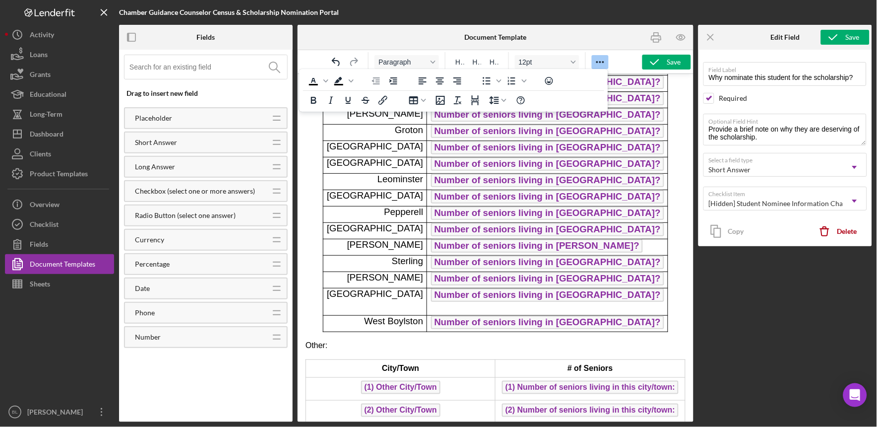
scroll to position [196, 0]
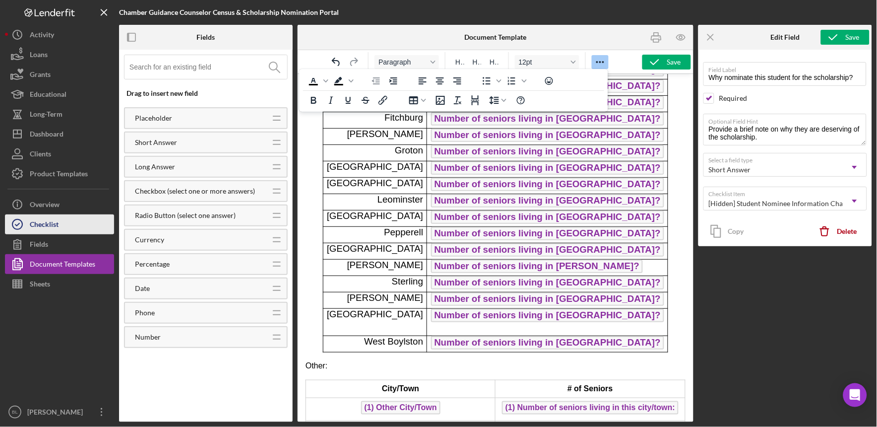
click at [74, 227] on button "Checklist" at bounding box center [59, 224] width 109 height 20
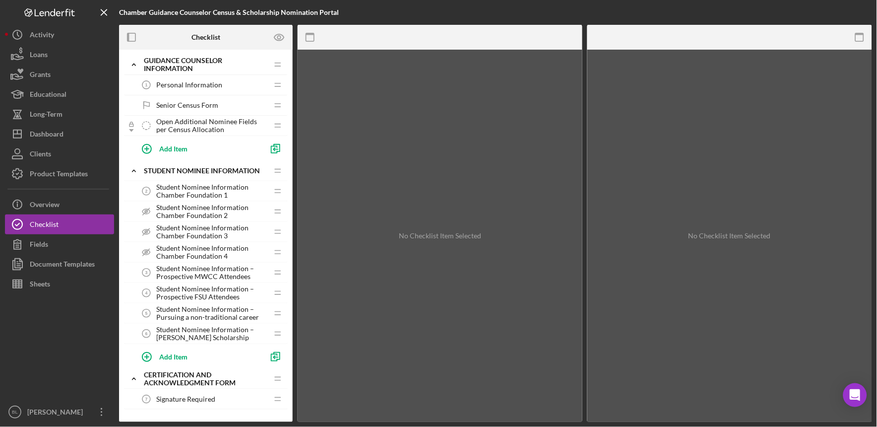
click at [176, 76] on div "Personal Information 1 Personal Information" at bounding box center [201, 85] width 131 height 20
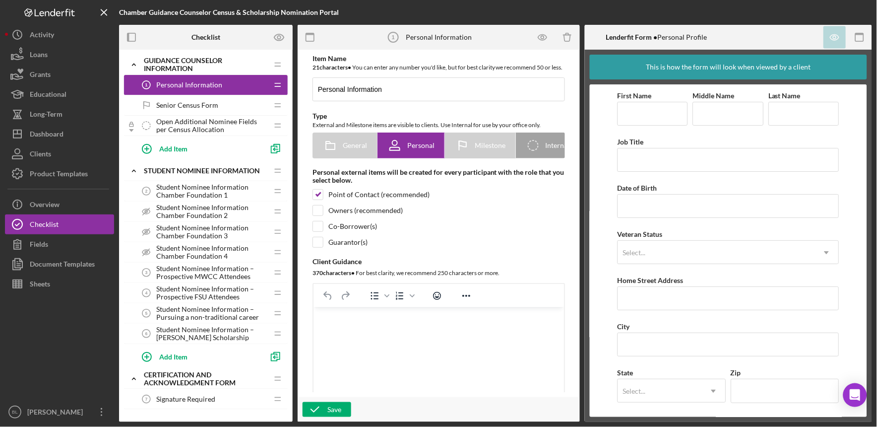
click at [217, 97] on div "Senior Census Form Senior Census Form" at bounding box center [201, 105] width 131 height 20
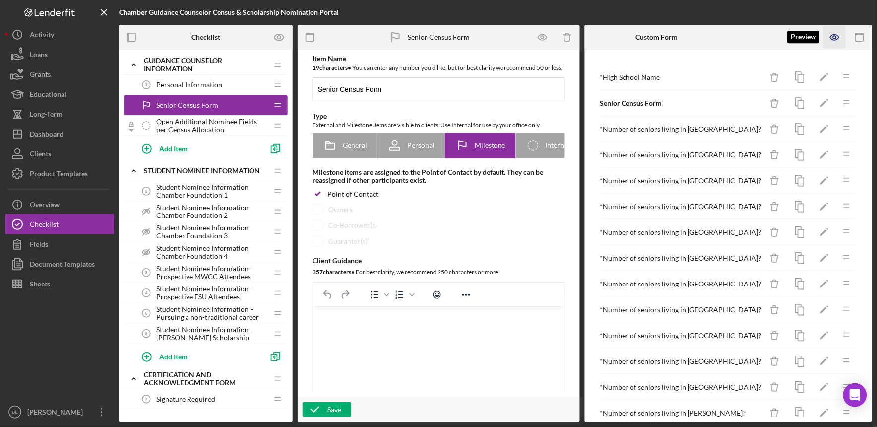
click at [830, 35] on icon "button" at bounding box center [835, 37] width 22 height 22
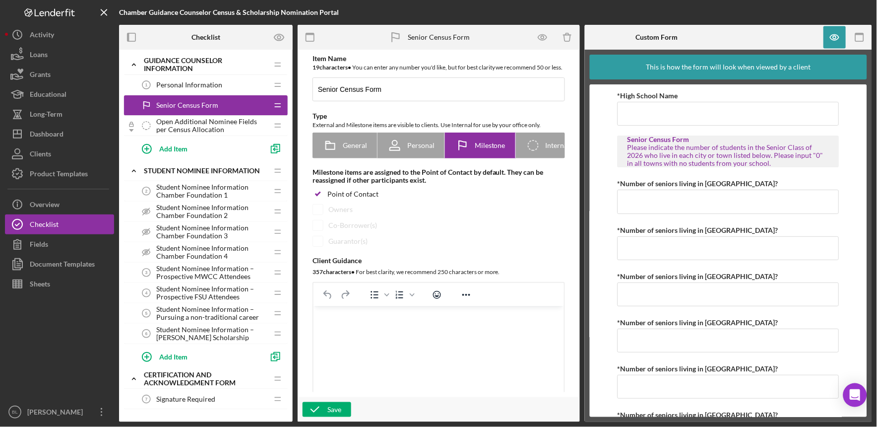
click at [852, 120] on form "*High School Name Senior Census Form Please indicate the number of students in …" at bounding box center [728, 250] width 277 height 332
click at [840, 32] on icon "button" at bounding box center [835, 37] width 22 height 22
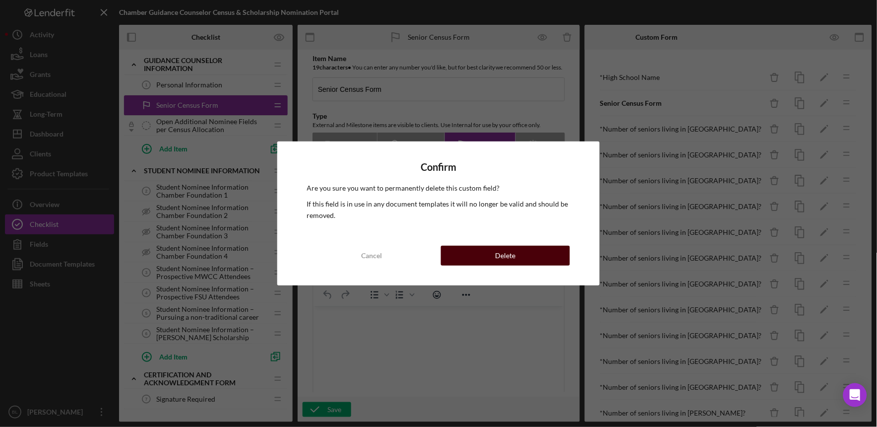
click at [534, 256] on button "Delete" at bounding box center [505, 256] width 129 height 20
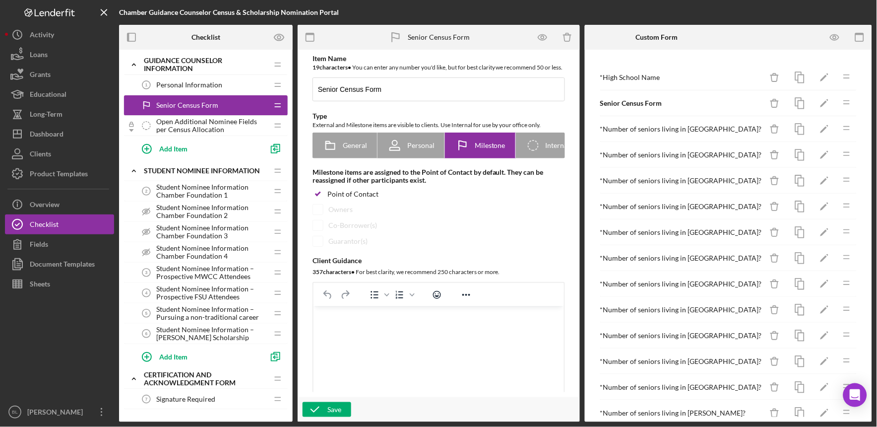
click at [836, 40] on icon "button" at bounding box center [834, 37] width 8 height 5
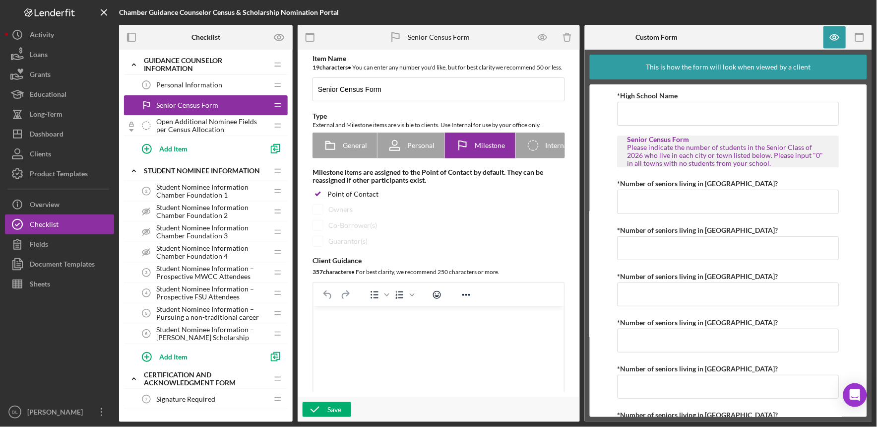
click at [857, 180] on form "*High School Name Senior Census Form Please indicate the number of students in …" at bounding box center [728, 250] width 277 height 332
drag, startPoint x: 864, startPoint y: 140, endPoint x: 867, endPoint y: 161, distance: 21.5
click at [867, 161] on form "*High School Name Senior Census Form Please indicate the number of students in …" at bounding box center [728, 250] width 277 height 332
drag, startPoint x: 867, startPoint y: 161, endPoint x: 836, endPoint y: 193, distance: 44.6
click at [836, 193] on input "*Number of seniors living in [GEOGRAPHIC_DATA]?" at bounding box center [729, 202] width 222 height 24
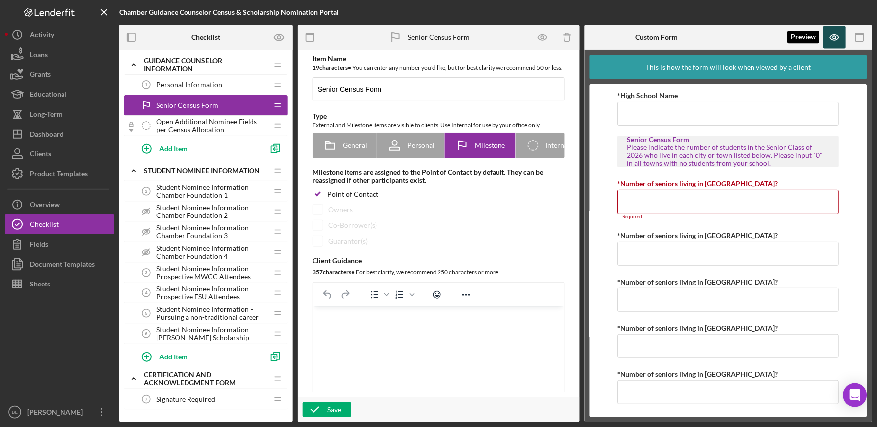
click at [829, 39] on icon "button" at bounding box center [835, 37] width 22 height 22
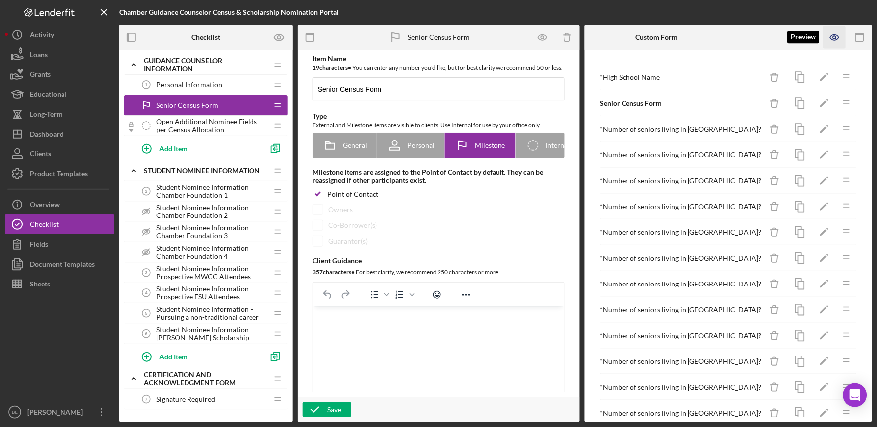
click at [832, 36] on icon "button" at bounding box center [834, 37] width 8 height 5
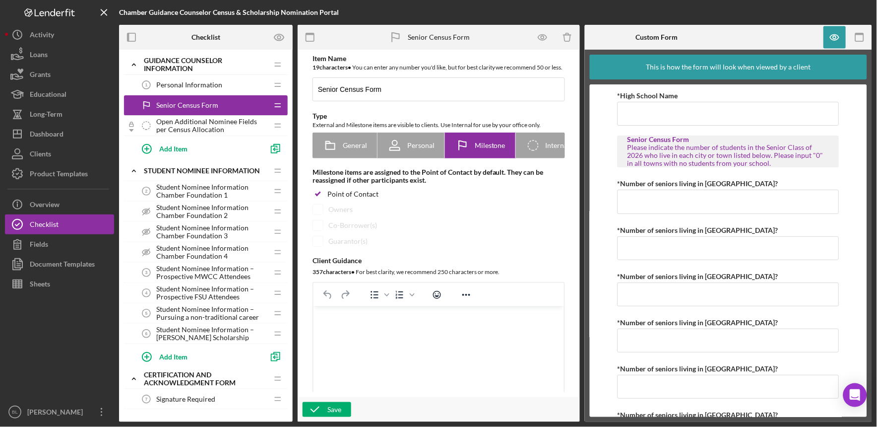
click at [855, 158] on form "*High School Name Senior Census Form Please indicate the number of students in …" at bounding box center [728, 250] width 277 height 332
click at [839, 41] on icon "button" at bounding box center [835, 37] width 22 height 22
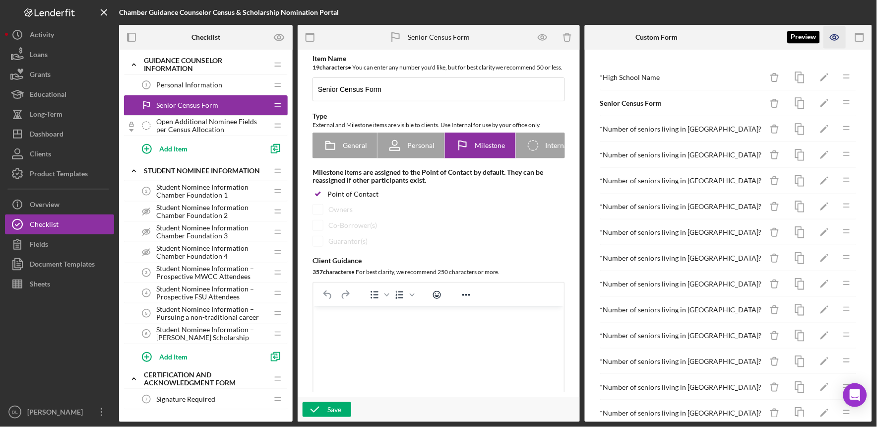
click at [829, 35] on icon "button" at bounding box center [835, 37] width 22 height 22
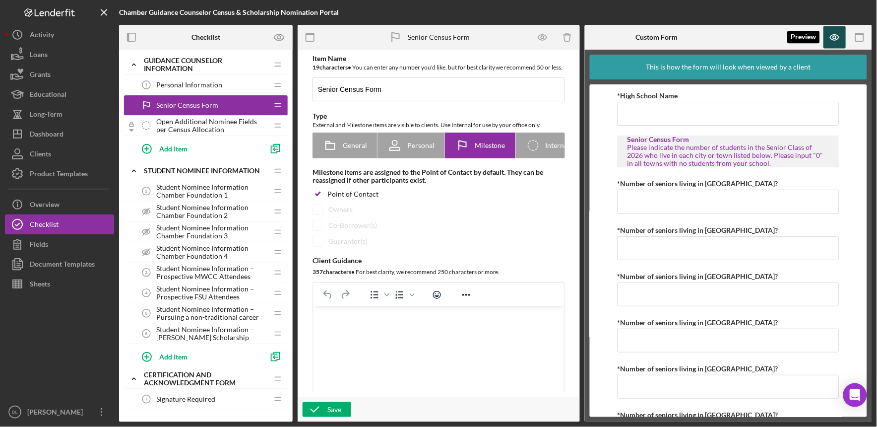
click at [837, 38] on icon "button" at bounding box center [835, 37] width 22 height 22
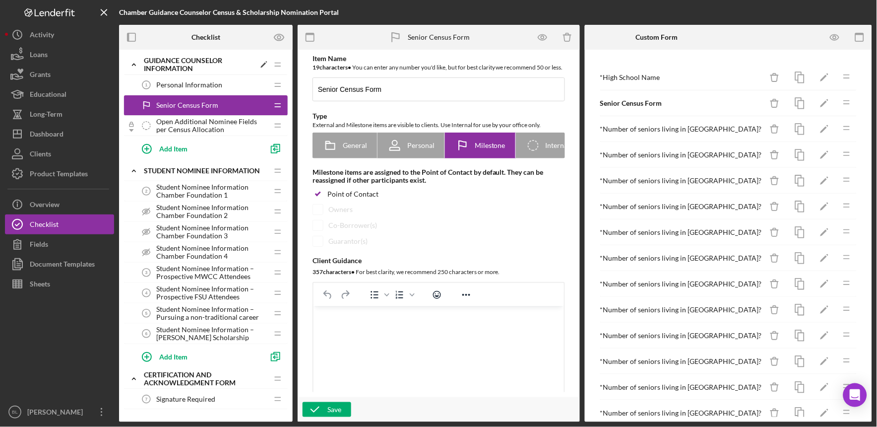
click at [133, 63] on polyline at bounding box center [133, 64] width 3 height 2
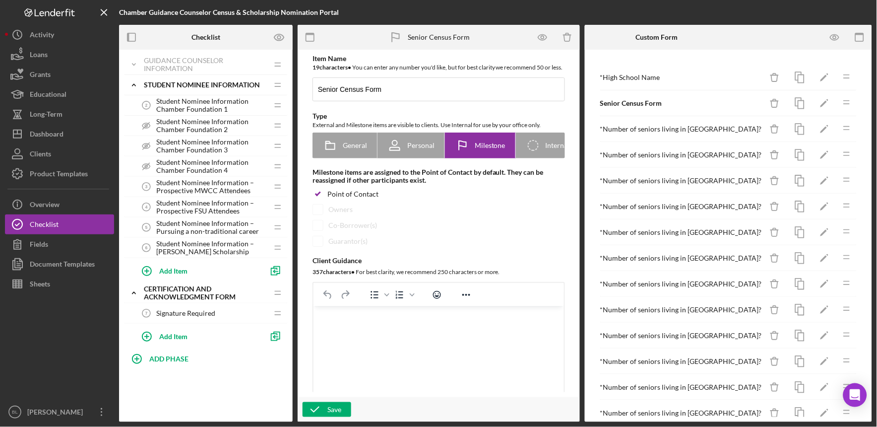
click at [180, 102] on span "Student Nominee Information Chamber Foundation 1" at bounding box center [212, 105] width 112 height 16
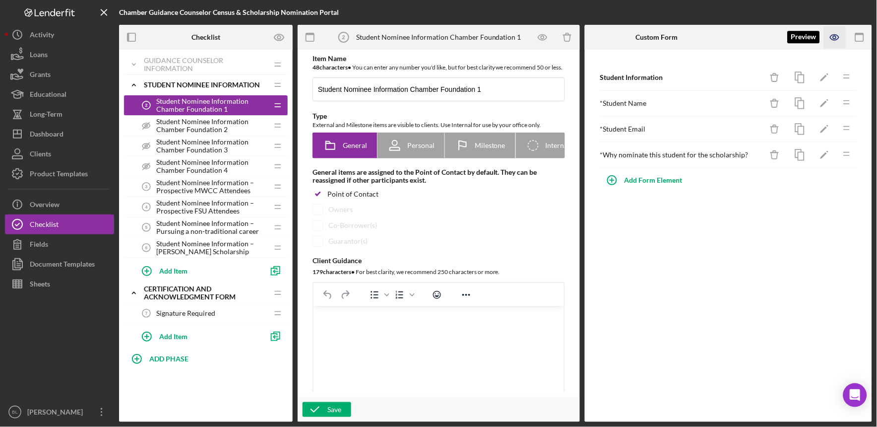
click at [832, 39] on icon "button" at bounding box center [835, 37] width 22 height 22
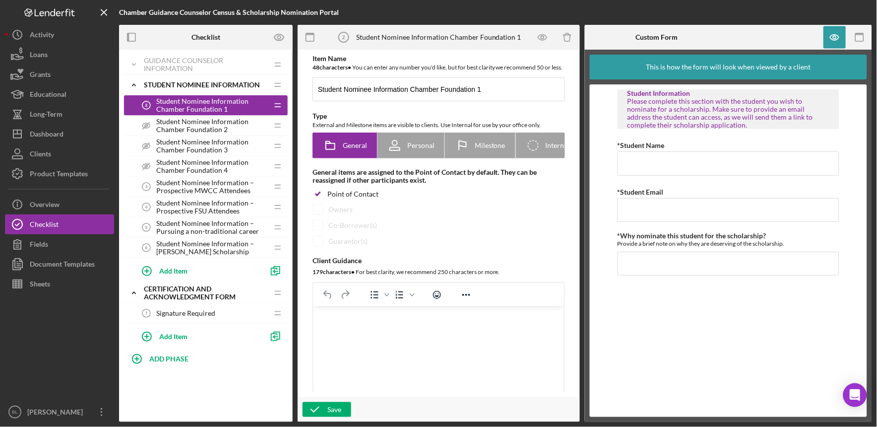
click at [245, 123] on span "Student Nominee Information Chamber Foundation 2" at bounding box center [212, 126] width 112 height 16
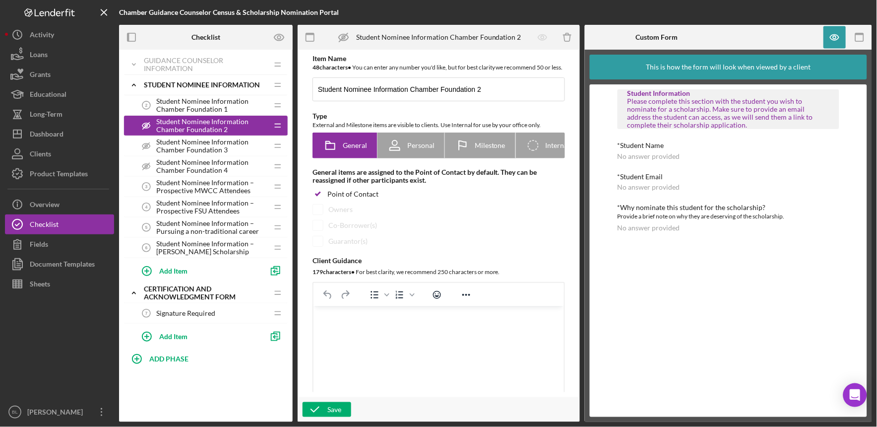
click at [215, 149] on span "Student Nominee Information Chamber Foundation 3" at bounding box center [212, 146] width 112 height 16
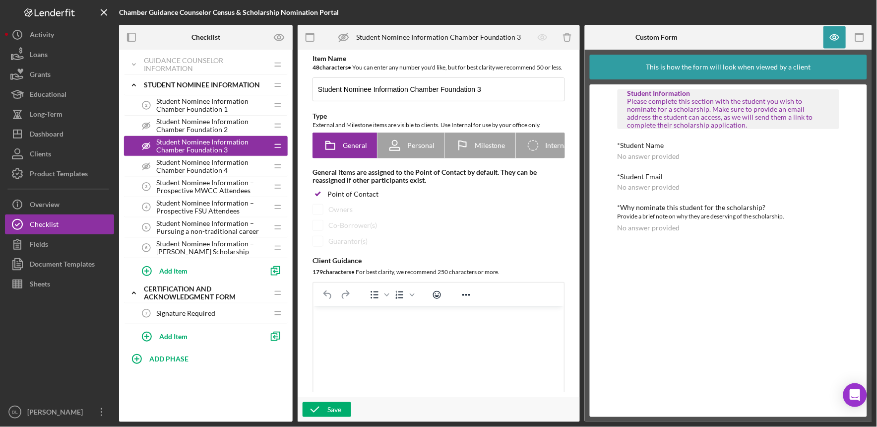
click at [209, 165] on span "Student Nominee Information Chamber Foundation 4" at bounding box center [212, 166] width 112 height 16
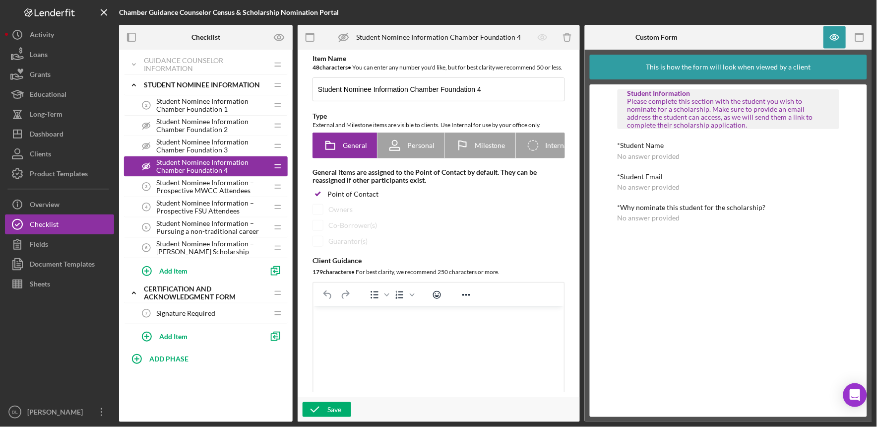
click at [205, 182] on span "Student Nominee Information – Prospective MWCC Attendees" at bounding box center [212, 187] width 112 height 16
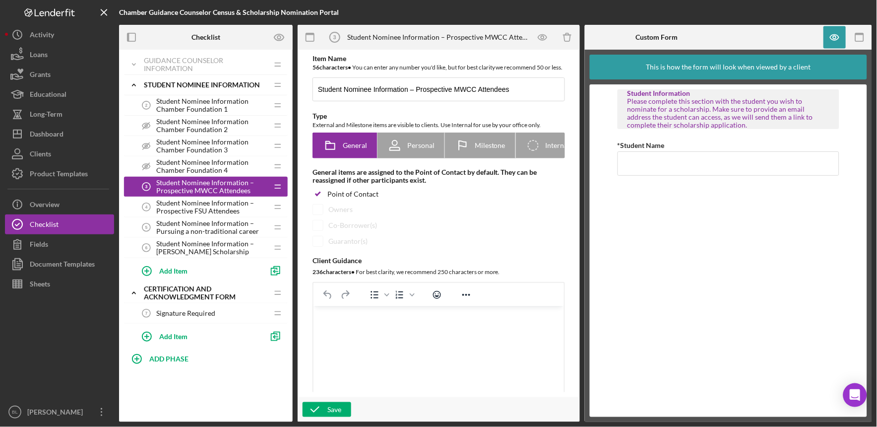
click at [666, 195] on div "Student Information Please complete this section with the student you wish to n…" at bounding box center [729, 250] width 222 height 322
click at [200, 206] on span "Student Nominee Information – Prospective FSU Attendees" at bounding box center [212, 207] width 112 height 16
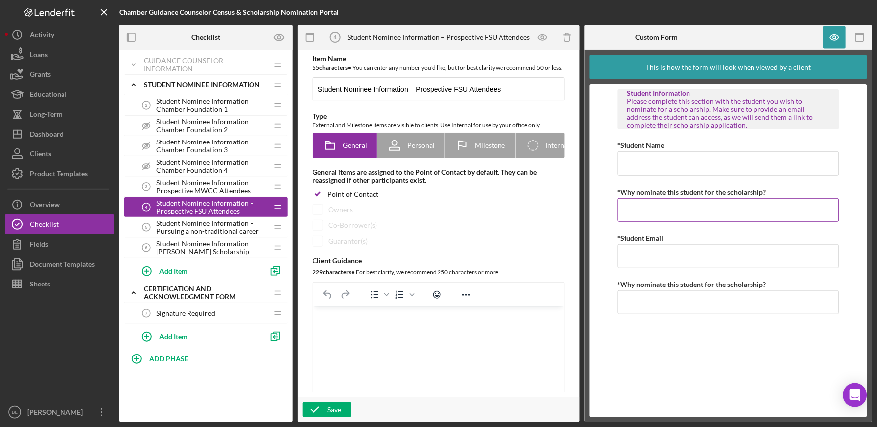
drag, startPoint x: 771, startPoint y: 190, endPoint x: 671, endPoint y: 190, distance: 100.7
click at [671, 190] on div "*Why nominate this student for the scholarship?" at bounding box center [729, 192] width 222 height 12
click at [838, 35] on icon "button" at bounding box center [835, 37] width 22 height 22
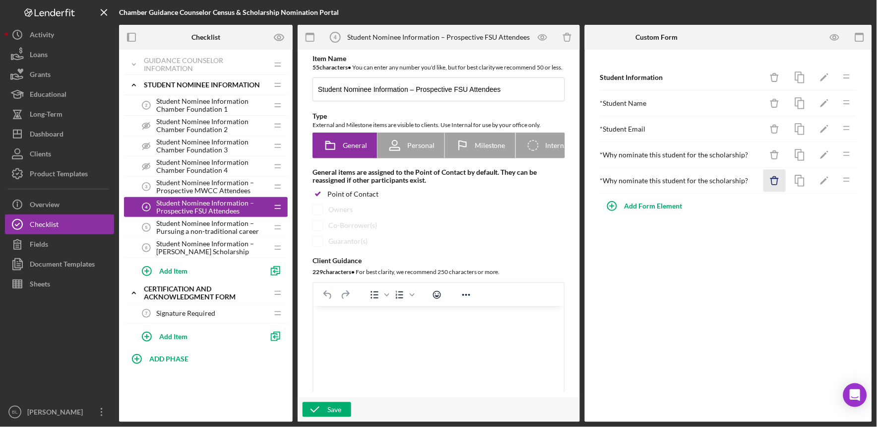
click at [774, 176] on icon "Icon/Delete" at bounding box center [775, 181] width 22 height 22
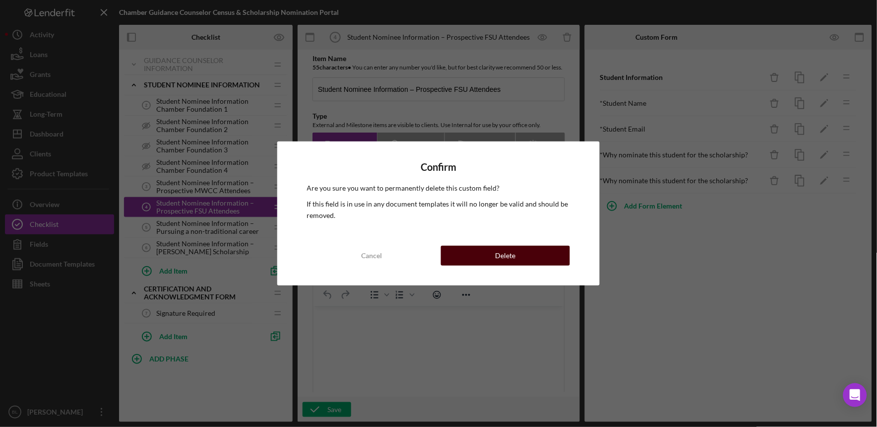
click at [547, 255] on button "Delete" at bounding box center [505, 256] width 129 height 20
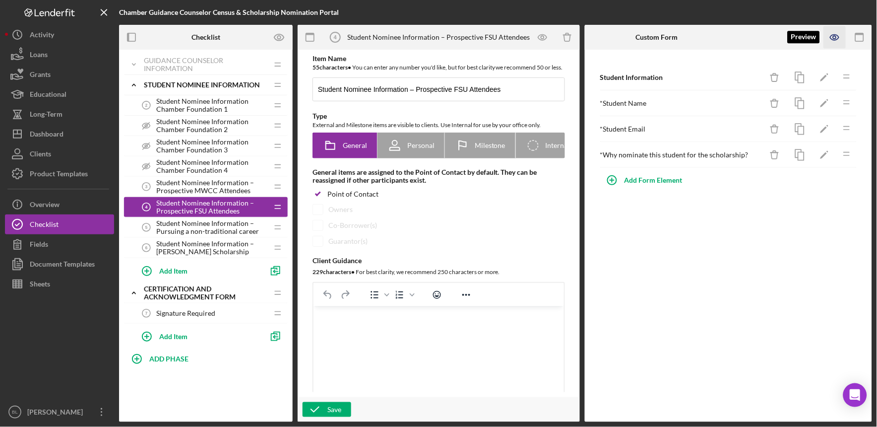
click at [831, 37] on icon "button" at bounding box center [834, 37] width 8 height 5
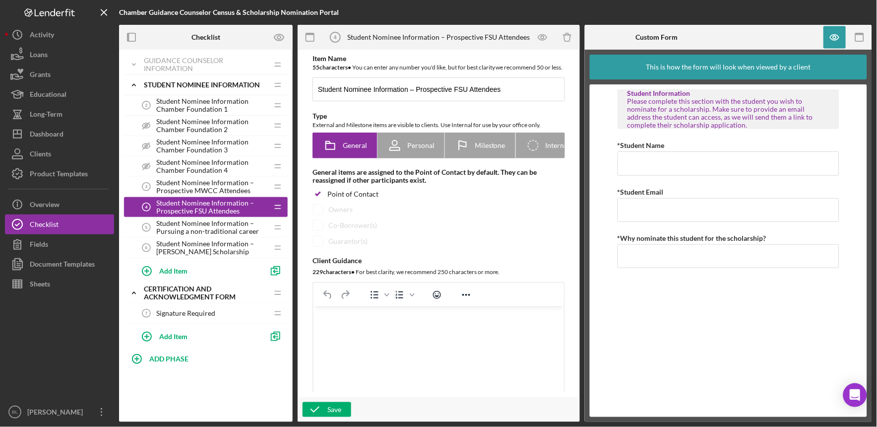
click at [202, 220] on span "Student Nominee Information – Pursuing a non-traditional career" at bounding box center [212, 227] width 112 height 16
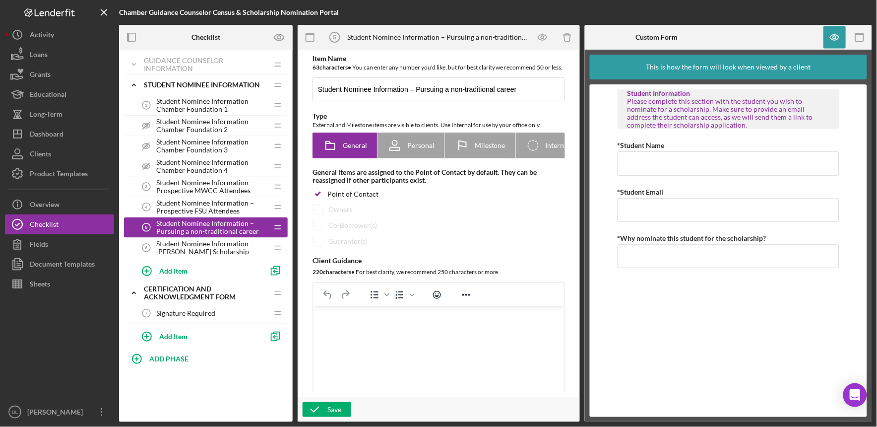
click at [197, 241] on span "Student Nominee Information – [PERSON_NAME] Scholarship" at bounding box center [212, 248] width 112 height 16
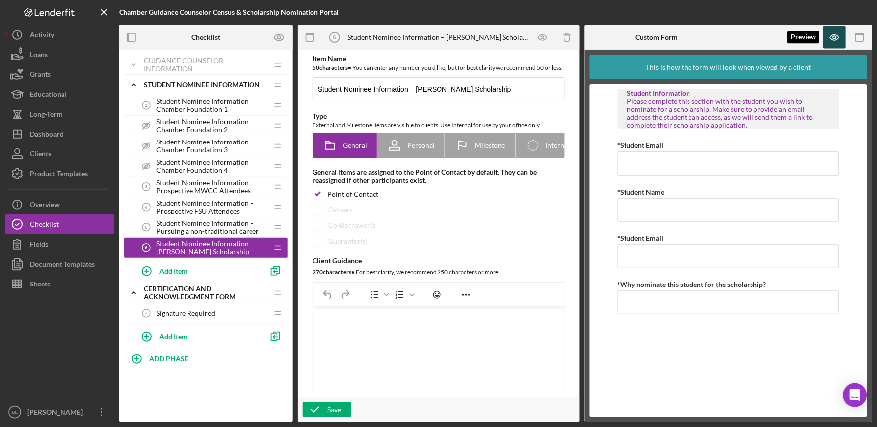
click at [830, 35] on icon "button" at bounding box center [835, 37] width 22 height 22
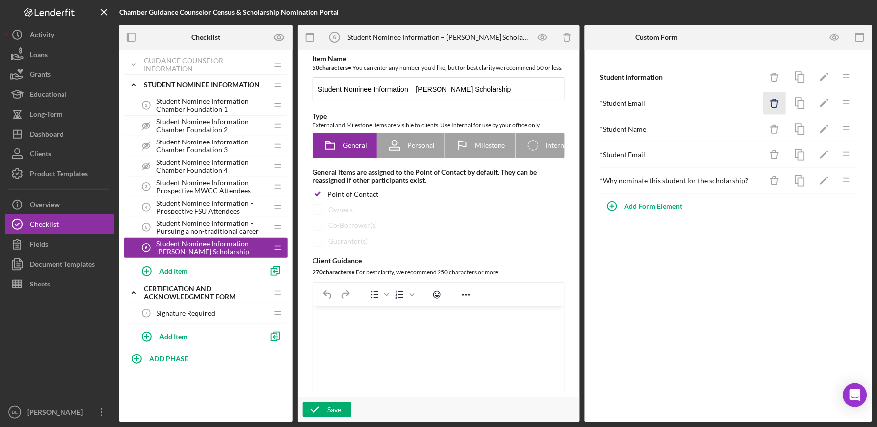
click at [770, 105] on icon "Icon/Delete" at bounding box center [775, 103] width 22 height 22
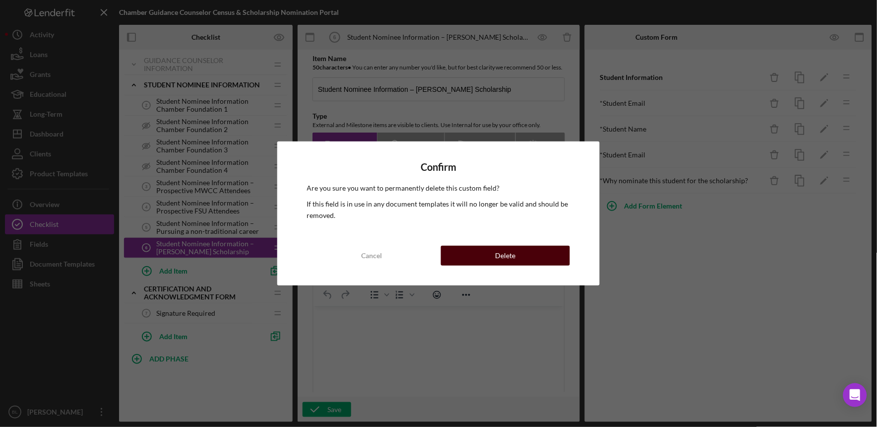
click at [516, 257] on div "Delete" at bounding box center [506, 256] width 20 height 20
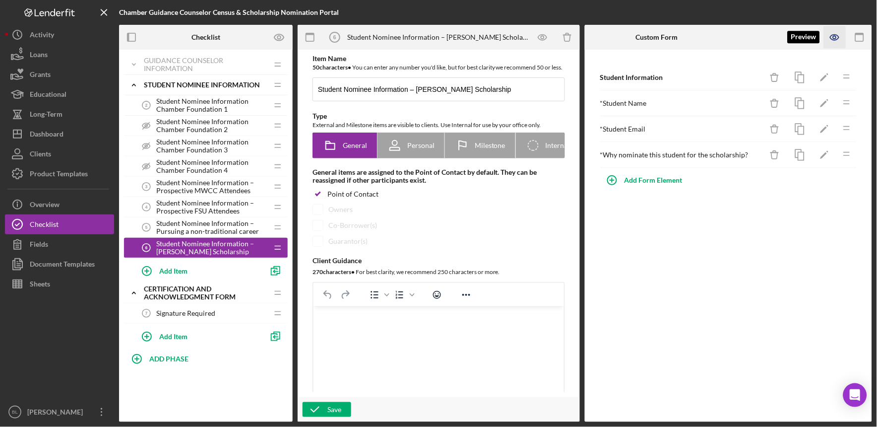
click at [836, 36] on icon "button" at bounding box center [834, 37] width 3 height 3
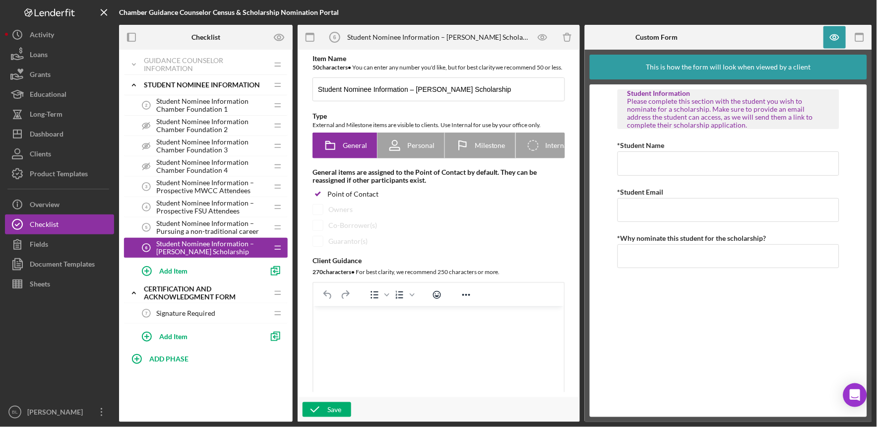
click at [214, 188] on span "Student Nominee Information – Prospective MWCC Attendees" at bounding box center [212, 187] width 112 height 16
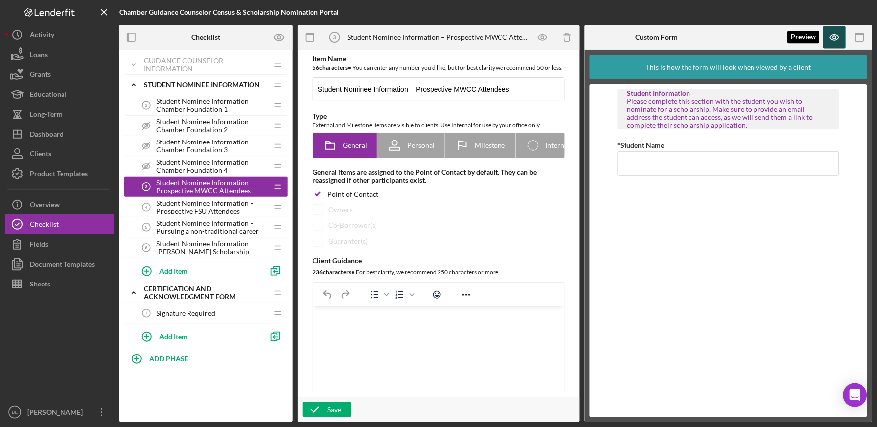
click at [830, 36] on icon "button" at bounding box center [835, 37] width 22 height 22
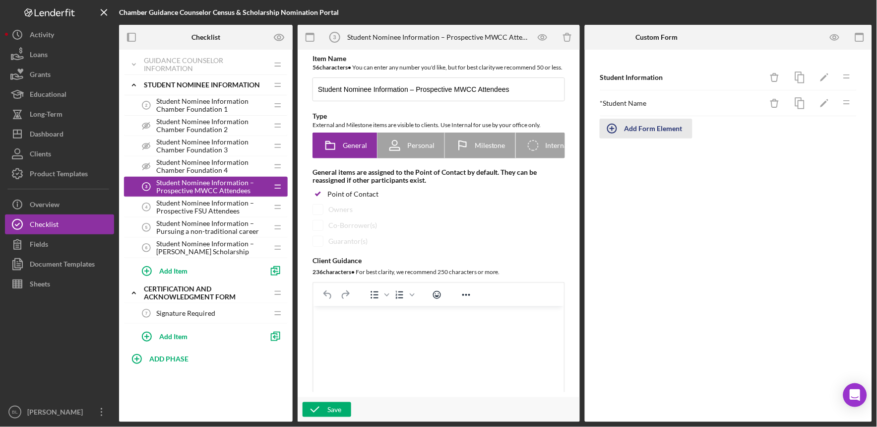
click at [671, 125] on div "Add Form Element" at bounding box center [654, 129] width 58 height 20
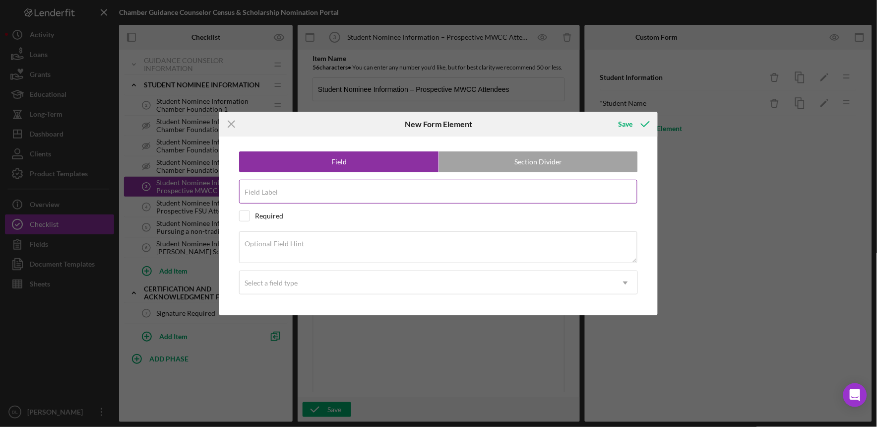
click at [532, 189] on div "Field Label" at bounding box center [438, 192] width 399 height 25
type input "Student Email"
click at [244, 215] on input "checkbox" at bounding box center [245, 216] width 10 height 10
checkbox input "true"
click at [297, 276] on div "Select a field type" at bounding box center [427, 282] width 374 height 23
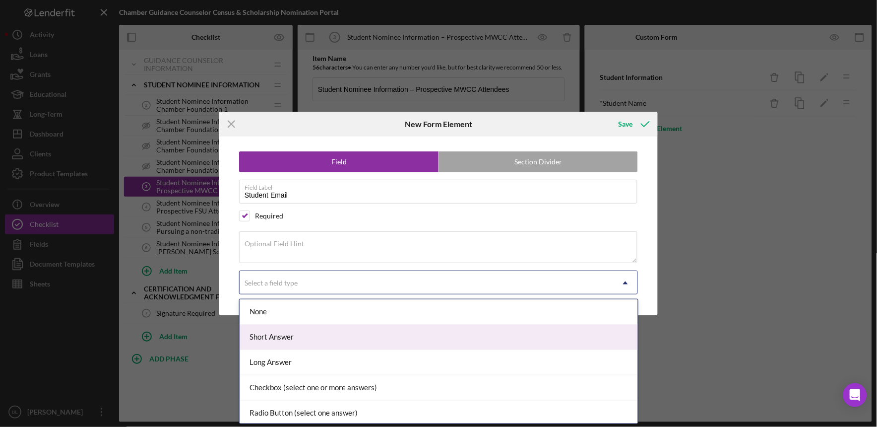
click at [286, 332] on div "Short Answer" at bounding box center [439, 336] width 398 height 25
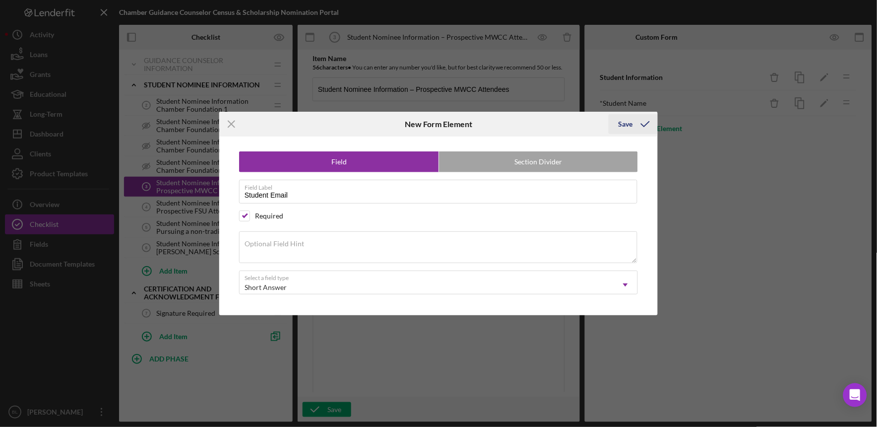
click at [629, 120] on div "Save" at bounding box center [626, 124] width 14 height 20
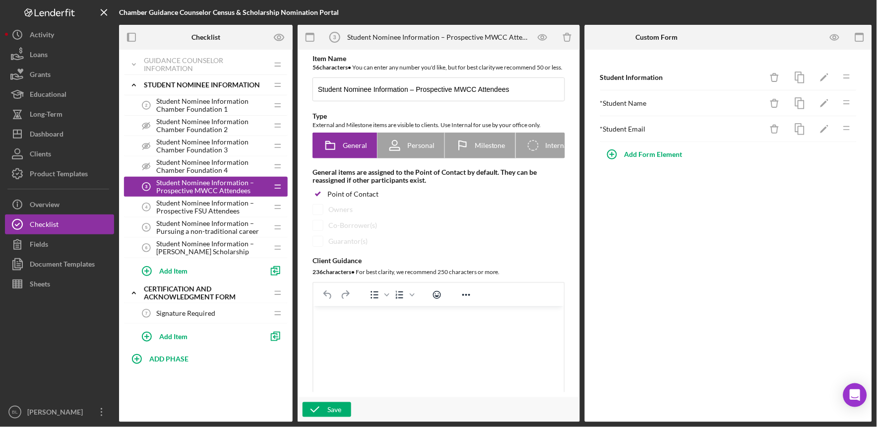
click at [203, 206] on span "Student Nominee Information – Prospective FSU Attendees" at bounding box center [212, 207] width 112 height 16
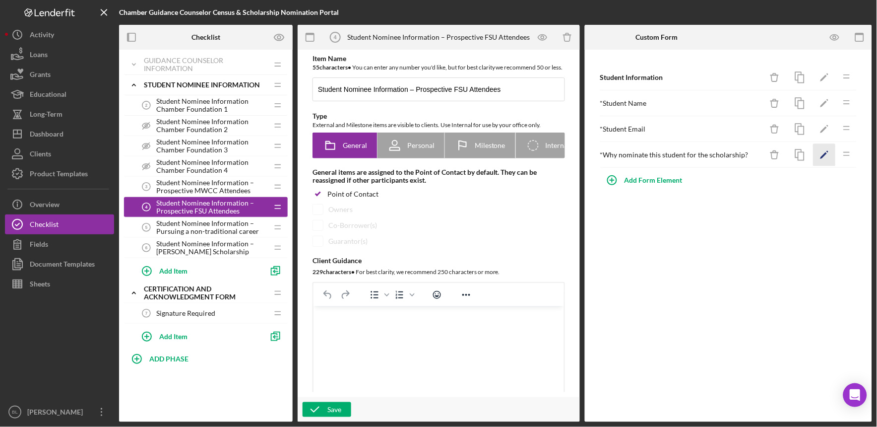
click at [820, 156] on icon "Icon/Edit" at bounding box center [825, 155] width 22 height 22
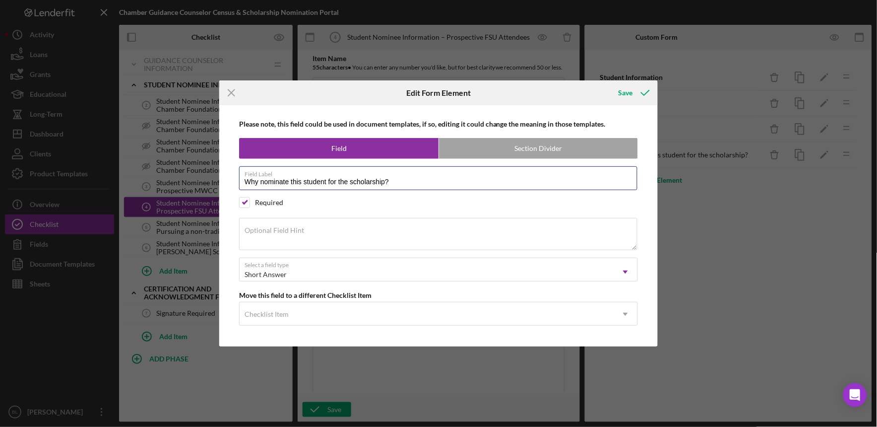
drag, startPoint x: 399, startPoint y: 181, endPoint x: 209, endPoint y: 171, distance: 190.8
click at [209, 171] on div "Icon/Menu Close Edit Form Element Save Please note, this field could be used in…" at bounding box center [438, 213] width 877 height 427
click at [241, 97] on icon "Icon/Menu Close" at bounding box center [231, 92] width 25 height 25
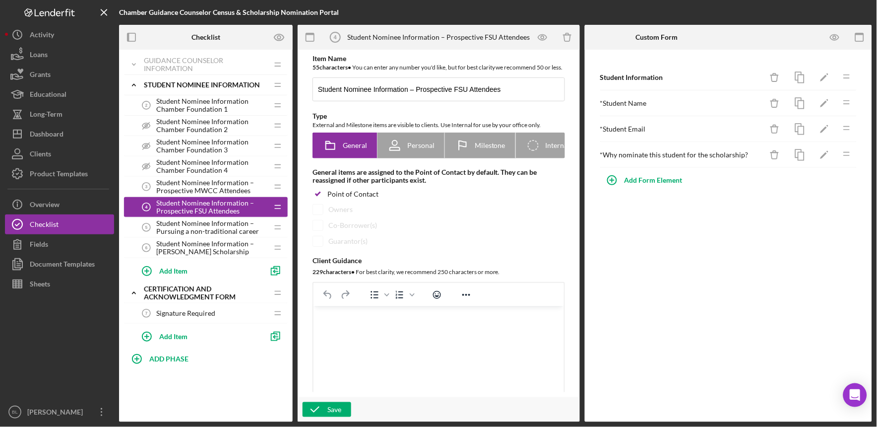
click at [210, 191] on span "Student Nominee Information – Prospective MWCC Attendees" at bounding box center [212, 187] width 112 height 16
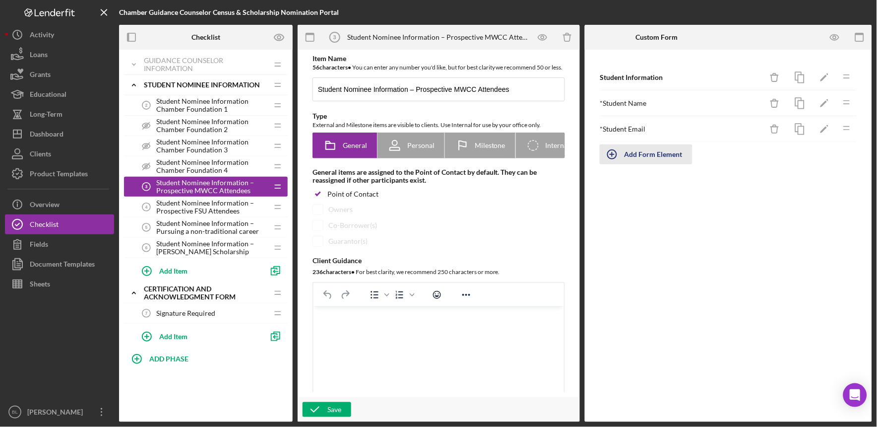
click at [656, 155] on div "Add Form Element" at bounding box center [654, 154] width 58 height 20
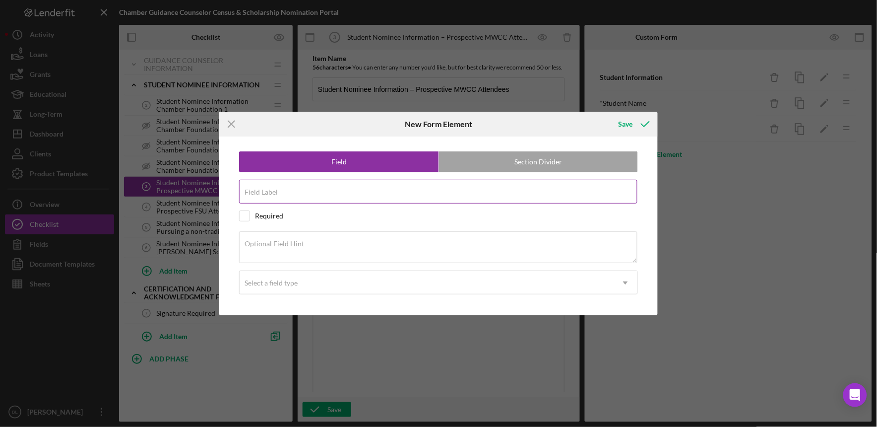
click at [493, 200] on input "Field Label" at bounding box center [438, 192] width 398 height 24
paste input "Why nominate this student for the scholarship?"
type input "Why nominate this student for the scholarship?"
click at [245, 211] on input "checkbox" at bounding box center [245, 216] width 10 height 10
checkbox input "true"
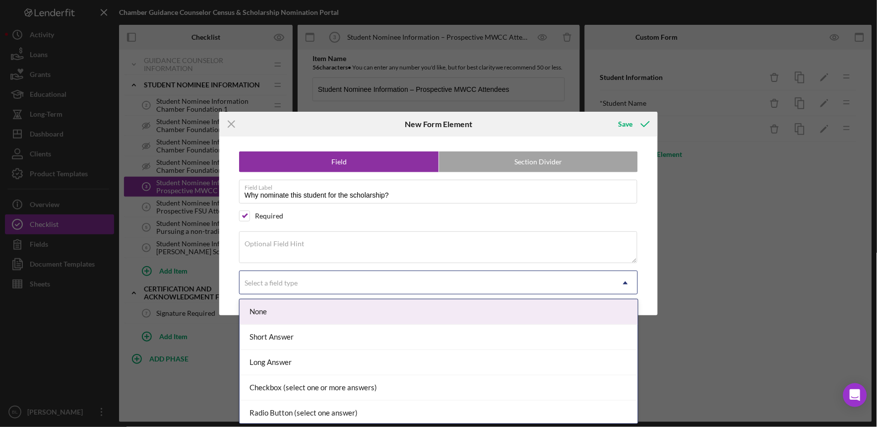
click at [325, 279] on div "Select a field type" at bounding box center [427, 282] width 374 height 23
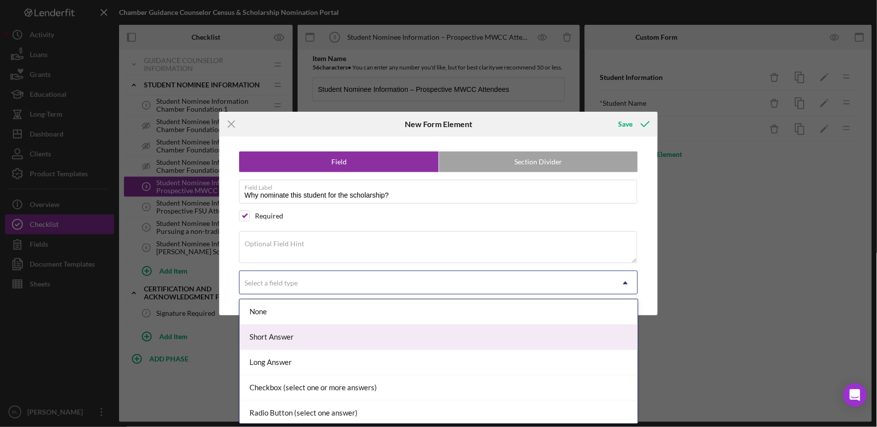
click at [288, 339] on div "Short Answer" at bounding box center [439, 336] width 398 height 25
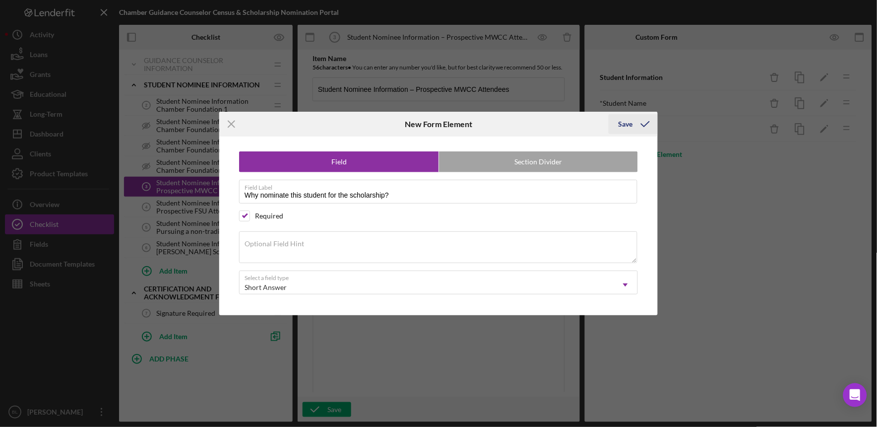
click at [634, 126] on icon "submit" at bounding box center [645, 124] width 25 height 25
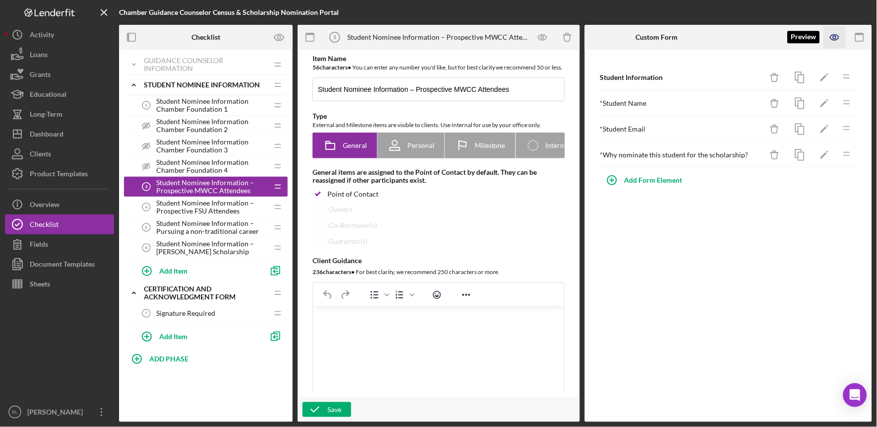
click at [836, 33] on icon "button" at bounding box center [835, 37] width 22 height 22
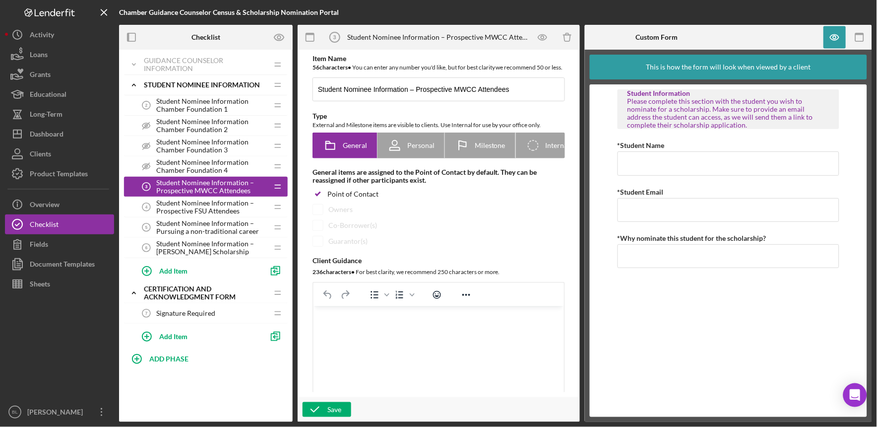
click at [201, 210] on span "Student Nominee Information – Prospective FSU Attendees" at bounding box center [212, 207] width 112 height 16
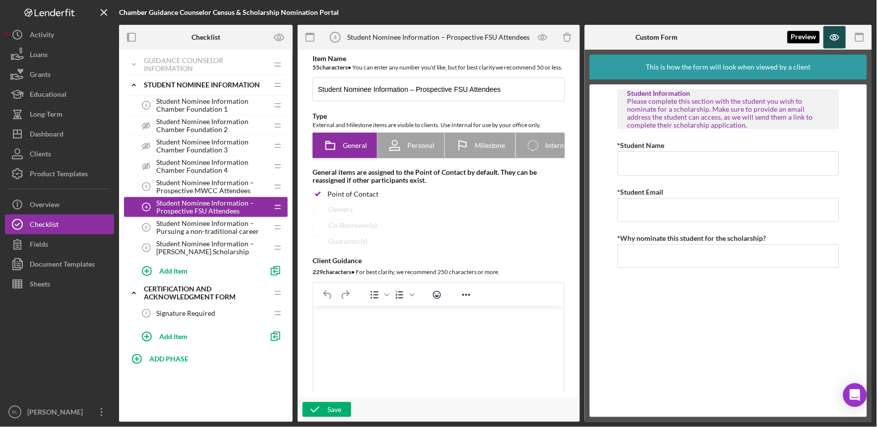
click at [835, 33] on icon "button" at bounding box center [835, 37] width 22 height 22
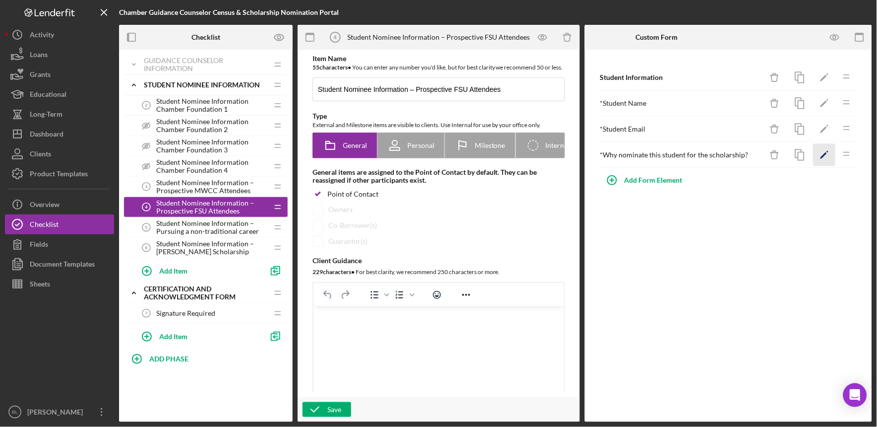
click at [825, 156] on polygon "button" at bounding box center [824, 155] width 7 height 7
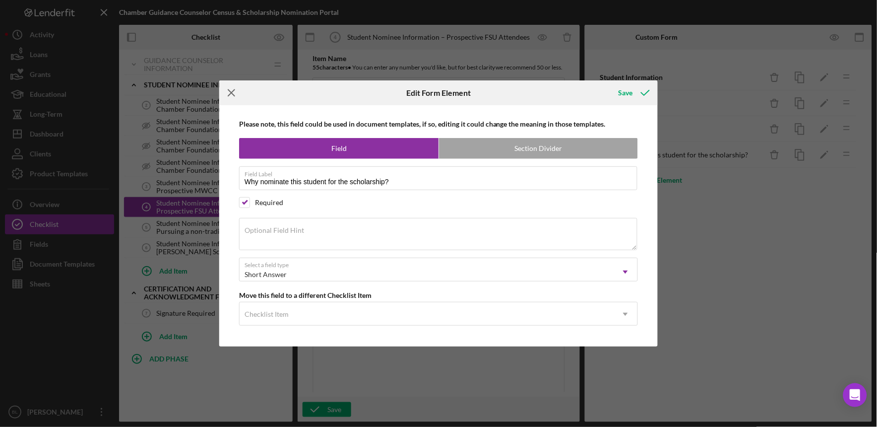
click at [232, 93] on line at bounding box center [231, 93] width 6 height 6
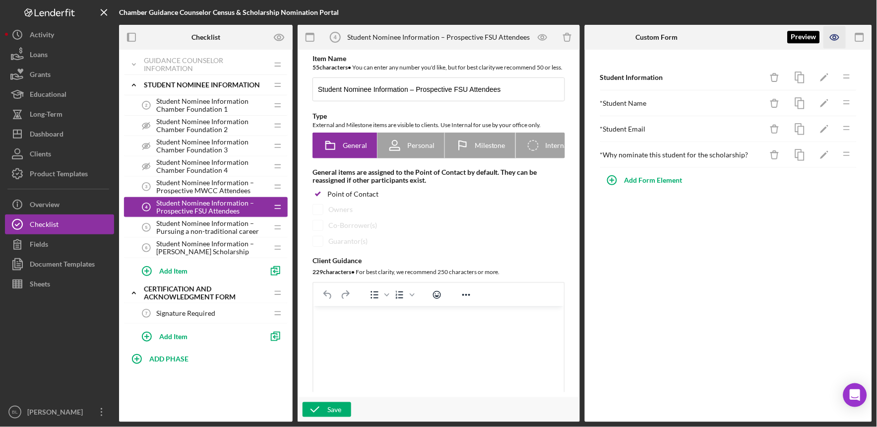
click at [835, 35] on icon "button" at bounding box center [834, 37] width 8 height 5
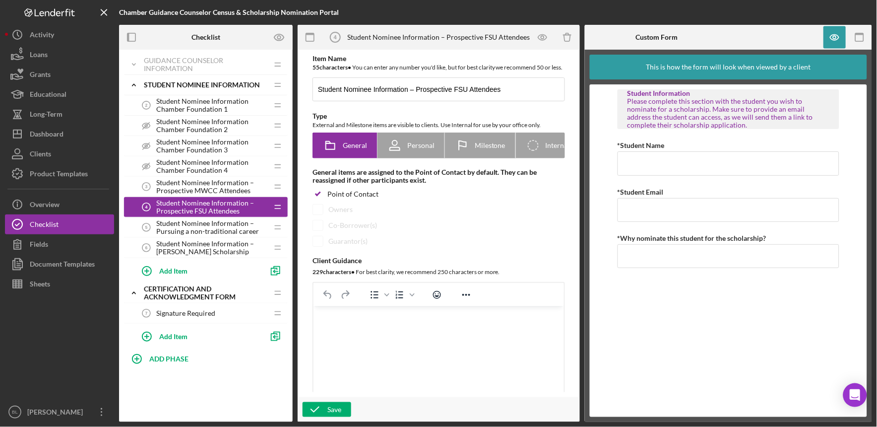
click at [225, 214] on span "Student Nominee Information – Prospective FSU Attendees" at bounding box center [212, 207] width 112 height 16
click at [225, 224] on span "Student Nominee Information – Pursuing a non-traditional career" at bounding box center [212, 227] width 112 height 16
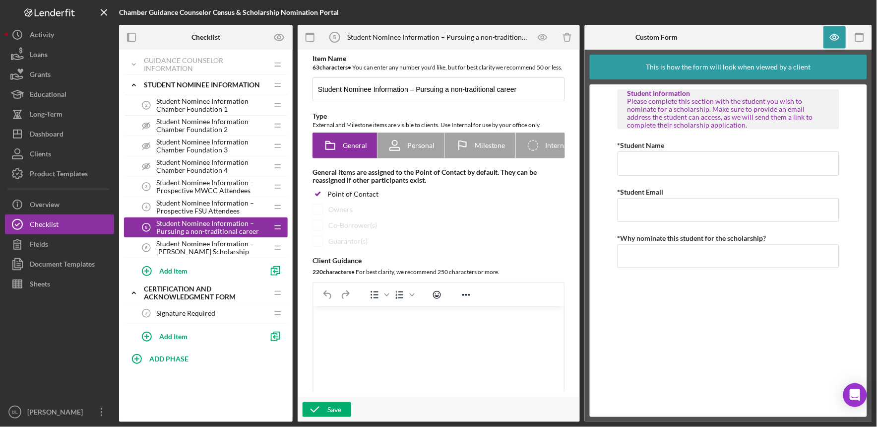
click at [220, 242] on span "Student Nominee Information – [PERSON_NAME] Scholarship" at bounding box center [212, 248] width 112 height 16
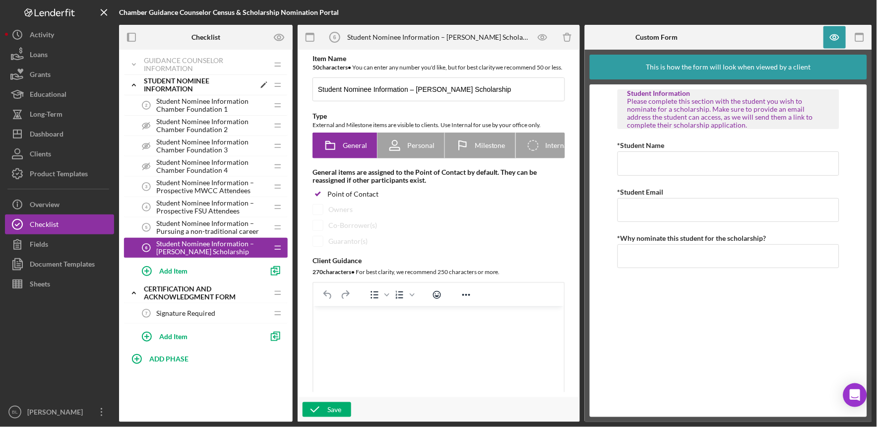
click at [138, 86] on icon "Icon/Expander" at bounding box center [134, 85] width 20 height 20
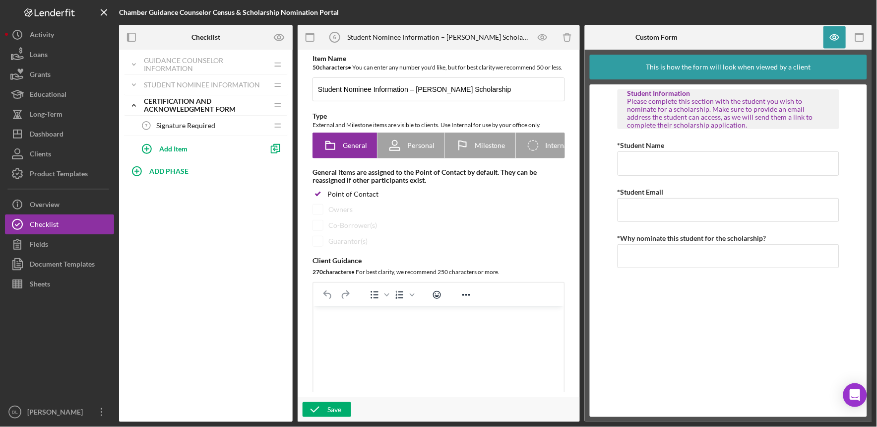
click at [175, 127] on span "Signature Required" at bounding box center [185, 126] width 59 height 8
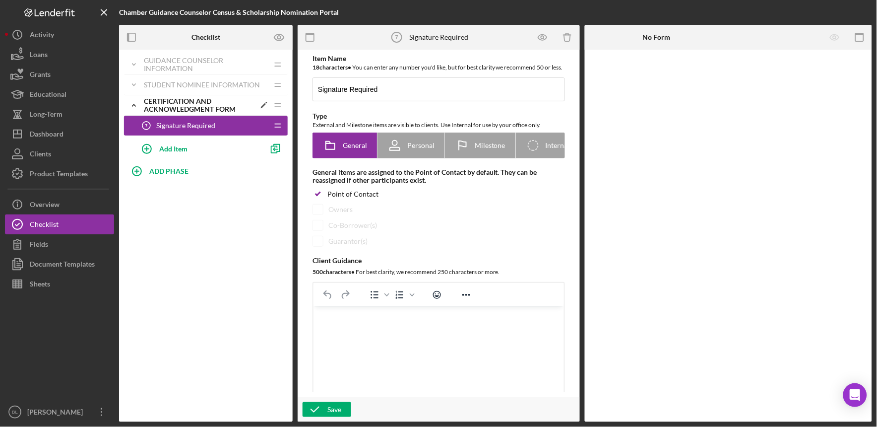
click at [145, 98] on div "Certification and Acknowledgment Form" at bounding box center [199, 105] width 111 height 16
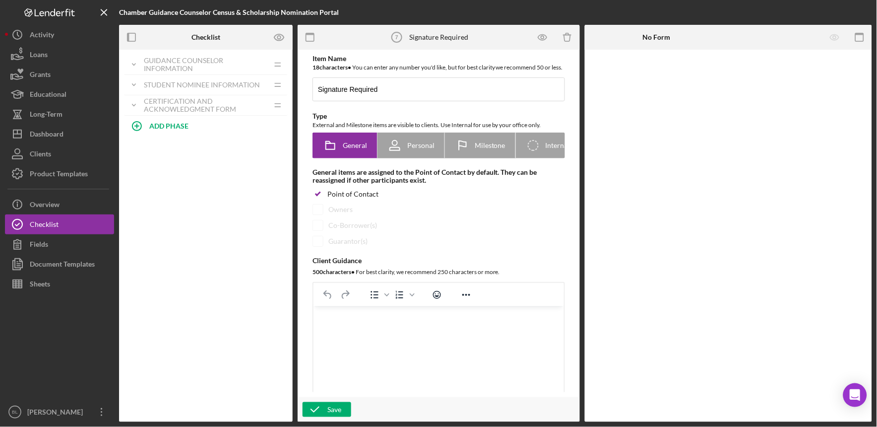
click at [184, 175] on div "Icon/Expander Guidance Counselor Information Icon/Edit Icon/Drag Personal Infor…" at bounding box center [206, 236] width 174 height 372
click at [77, 179] on div "Product Templates" at bounding box center [59, 175] width 58 height 22
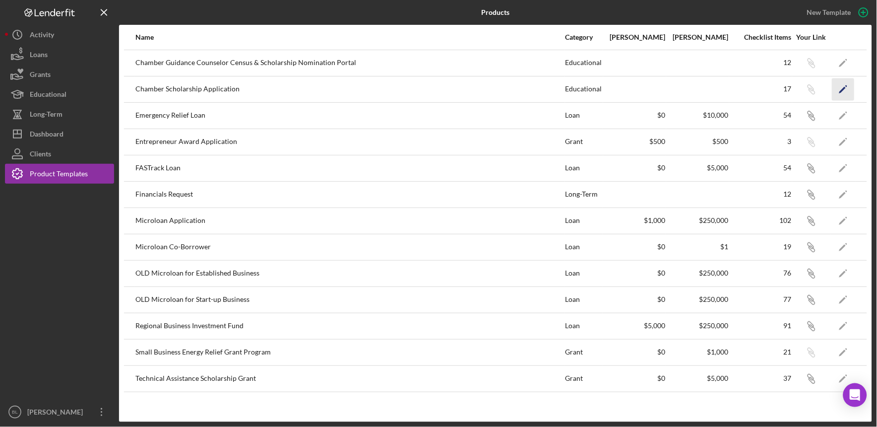
click at [846, 88] on icon "Icon/Edit" at bounding box center [843, 89] width 22 height 22
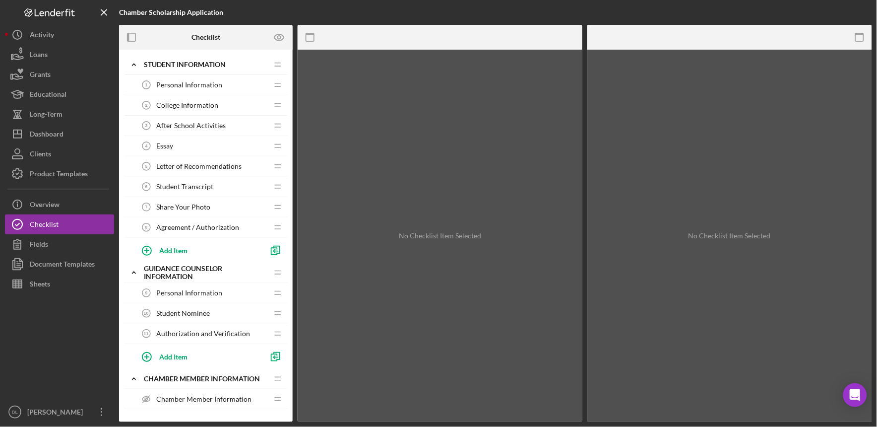
click at [202, 83] on span "Personal Information" at bounding box center [189, 85] width 66 height 8
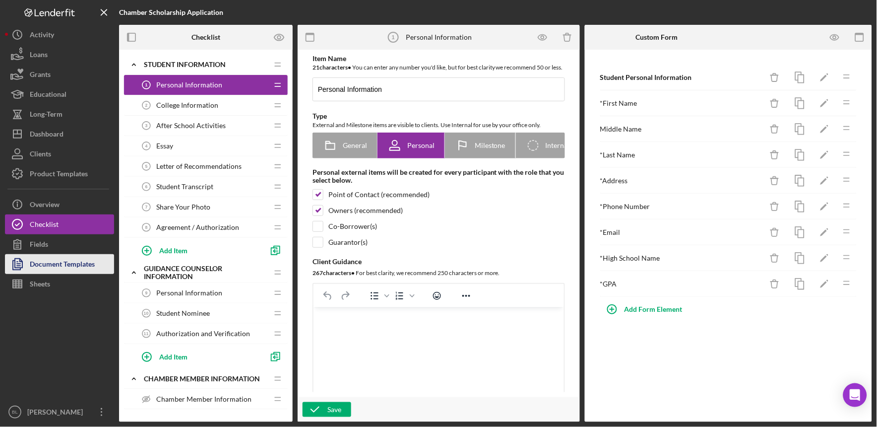
click at [63, 261] on div "Document Templates" at bounding box center [62, 265] width 65 height 22
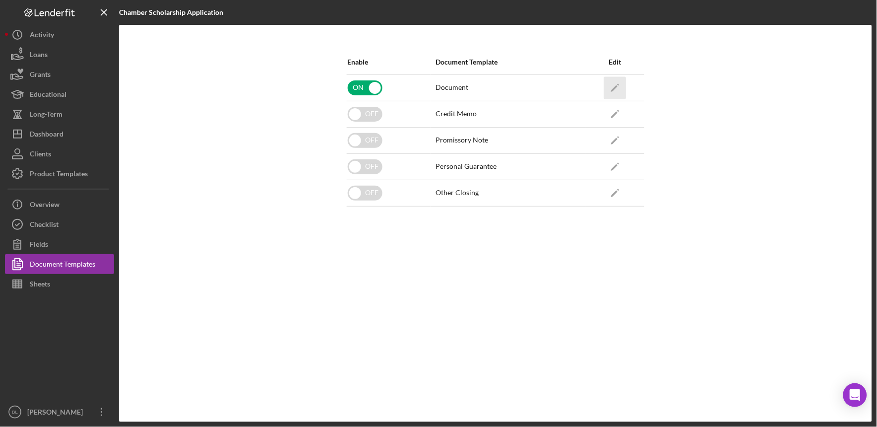
click at [616, 86] on polygon "button" at bounding box center [614, 88] width 7 height 7
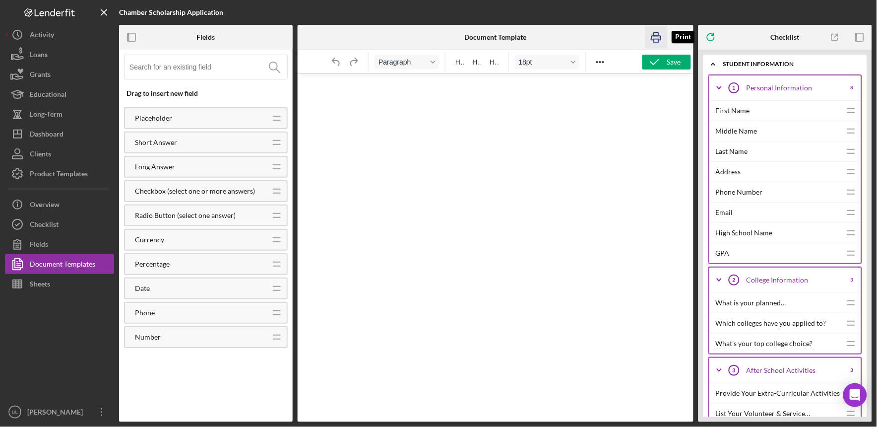
click at [658, 36] on icon "button" at bounding box center [656, 37] width 22 height 22
click at [601, 63] on icon "Reveal or hide additional toolbar items" at bounding box center [600, 62] width 12 height 12
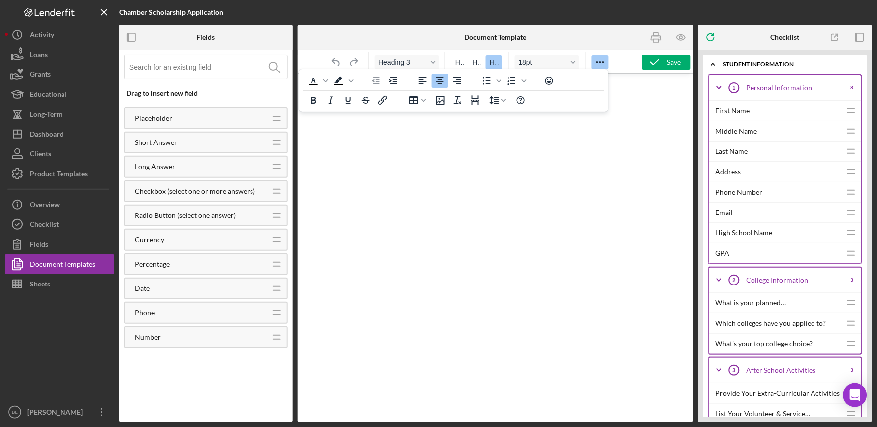
click at [601, 58] on icon "Reveal or hide additional toolbar items" at bounding box center [600, 62] width 12 height 12
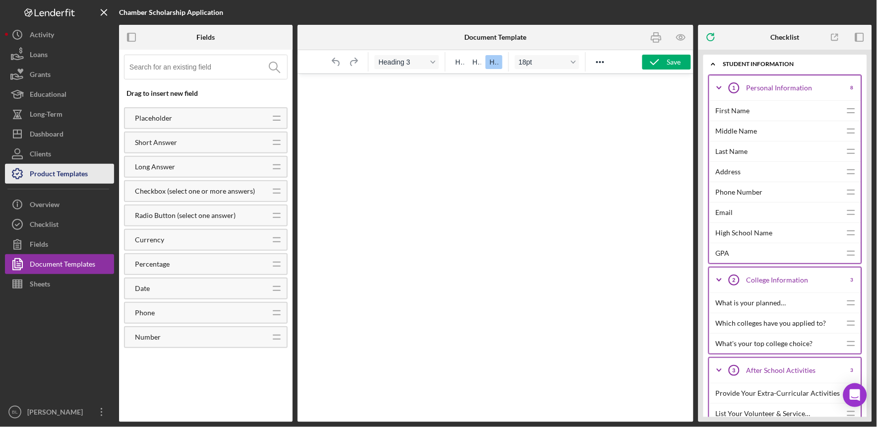
click at [70, 178] on div "Product Templates" at bounding box center [59, 175] width 58 height 22
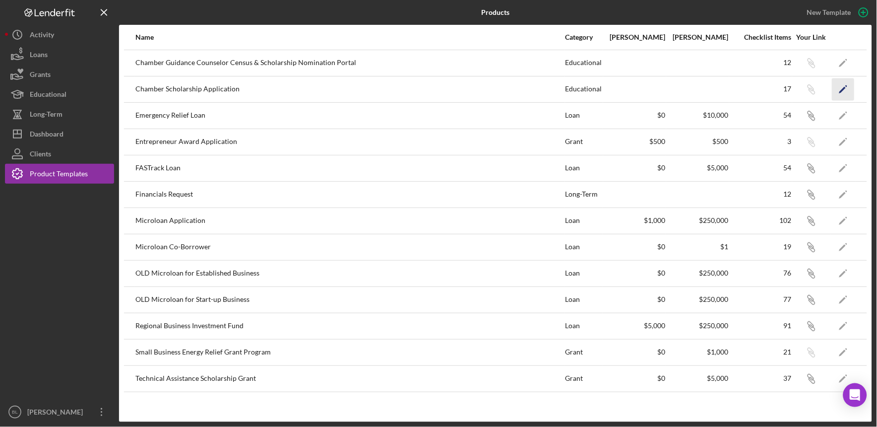
click at [847, 88] on icon "Icon/Edit" at bounding box center [843, 89] width 22 height 22
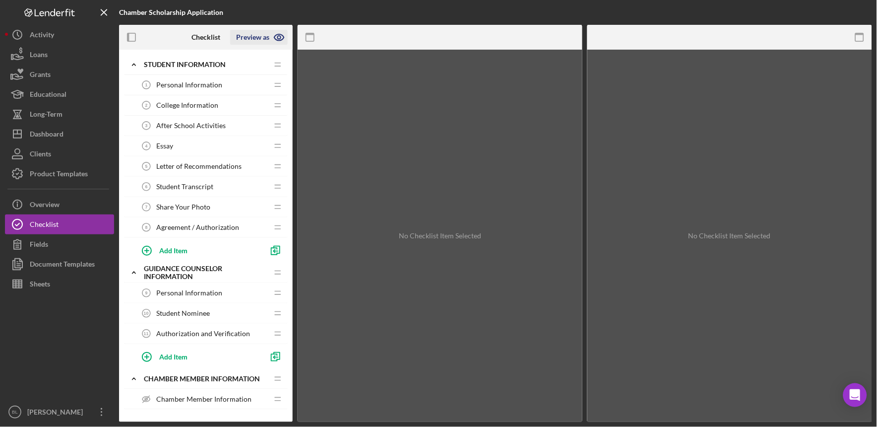
click at [277, 36] on icon "button" at bounding box center [279, 37] width 25 height 25
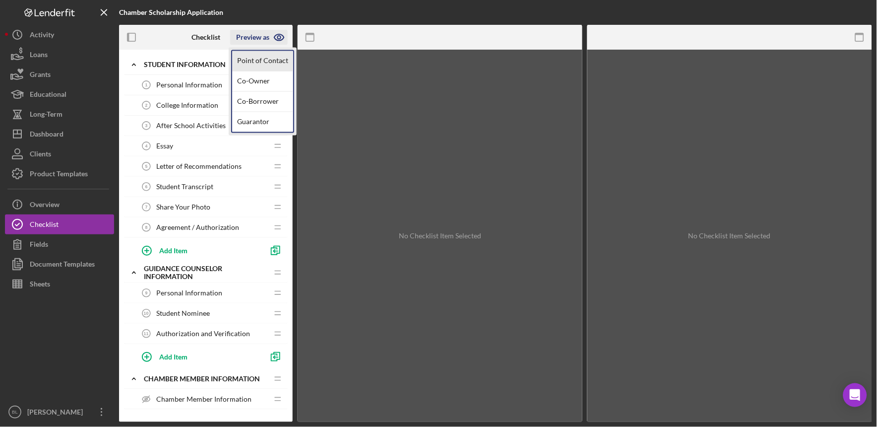
click at [264, 59] on link "Point of Contact" at bounding box center [262, 61] width 61 height 20
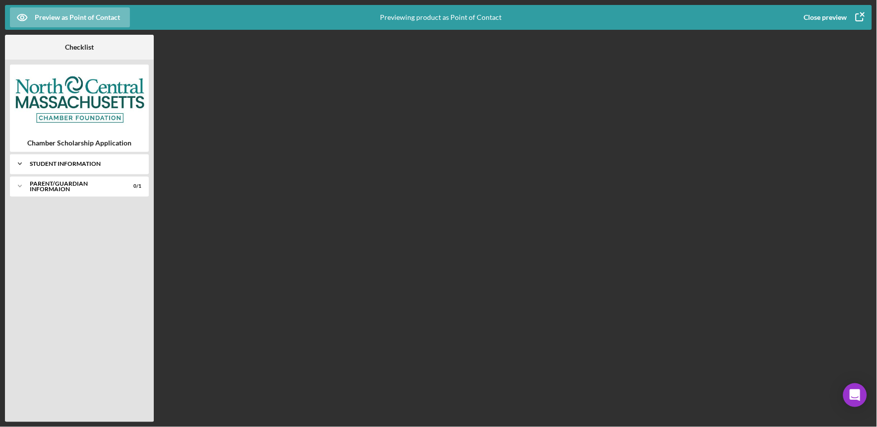
click at [83, 163] on div "Student Information" at bounding box center [83, 164] width 107 height 6
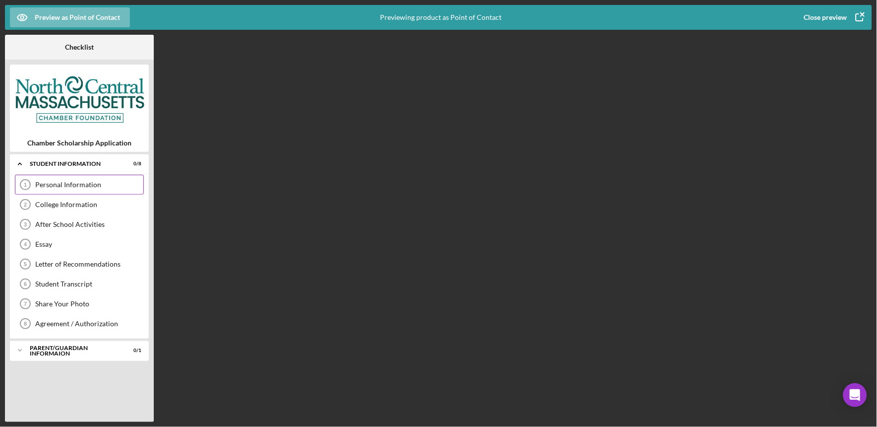
click at [82, 184] on div "Personal Information" at bounding box center [89, 185] width 108 height 8
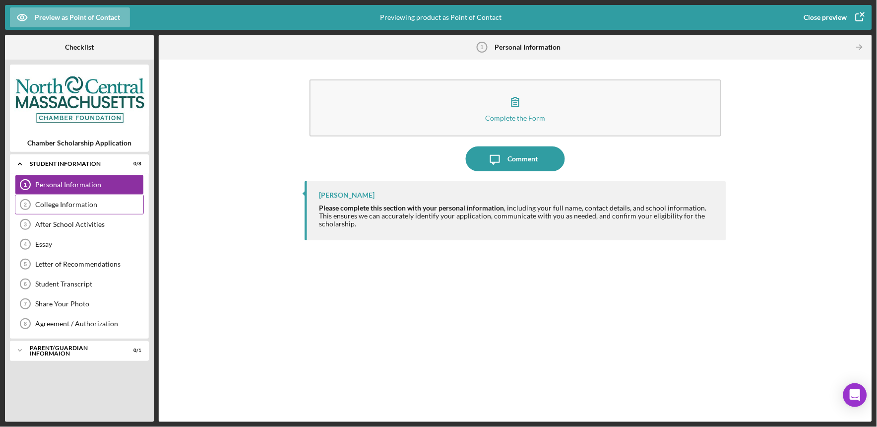
click at [75, 203] on div "College Information" at bounding box center [89, 204] width 108 height 8
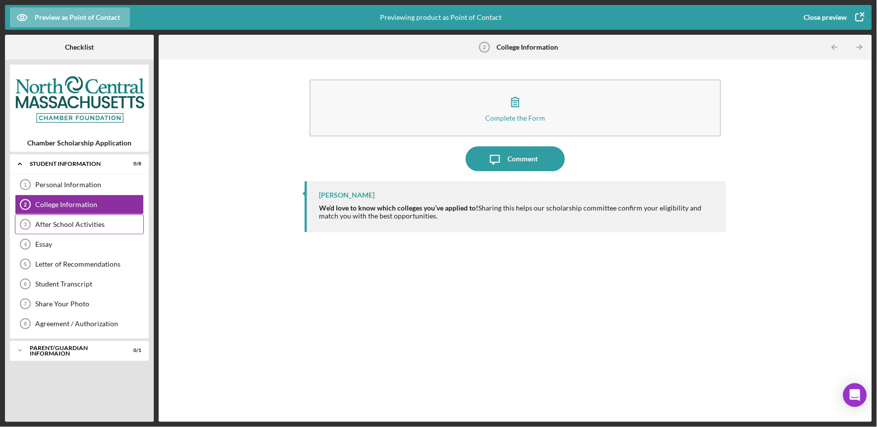
click at [72, 229] on div "After School Activities 3 After School Activities" at bounding box center [79, 224] width 129 height 20
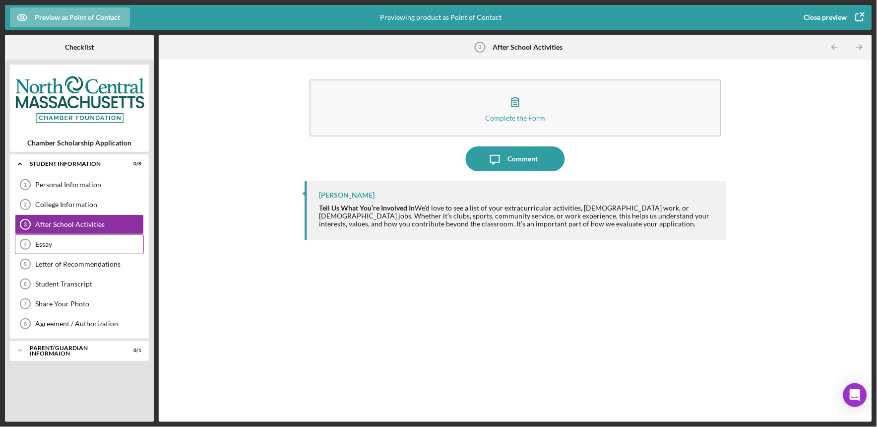
click at [71, 240] on div "Essay" at bounding box center [89, 244] width 108 height 8
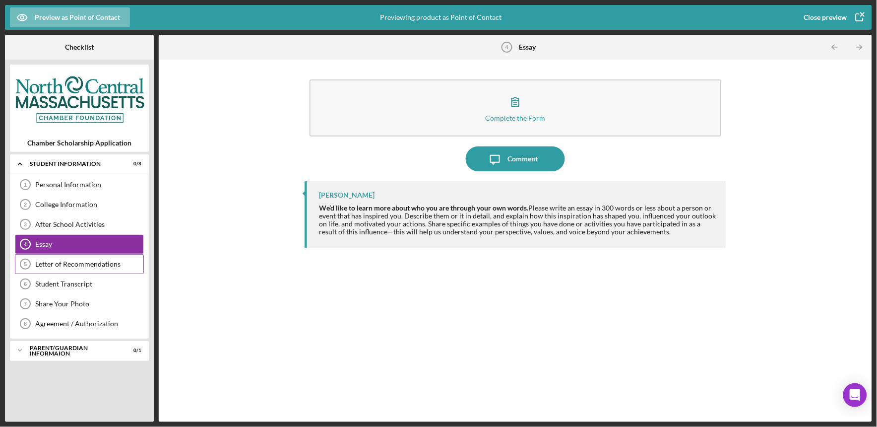
click at [71, 263] on div "Letter of Recommendations" at bounding box center [89, 264] width 108 height 8
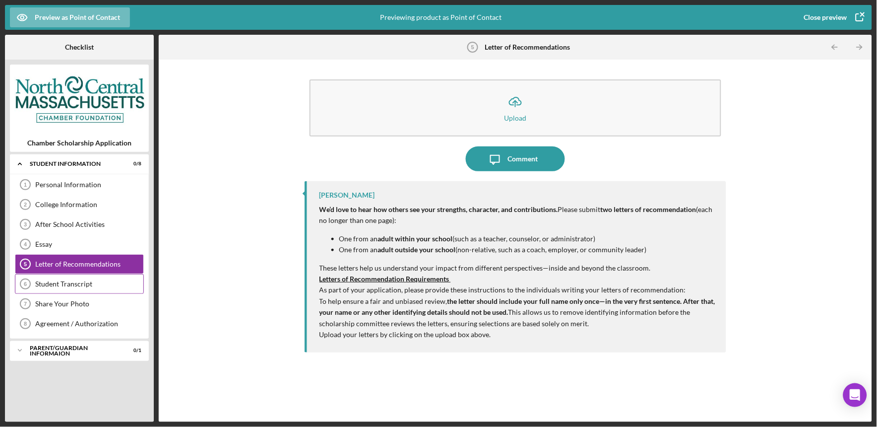
click at [71, 281] on div "Student Transcript" at bounding box center [89, 284] width 108 height 8
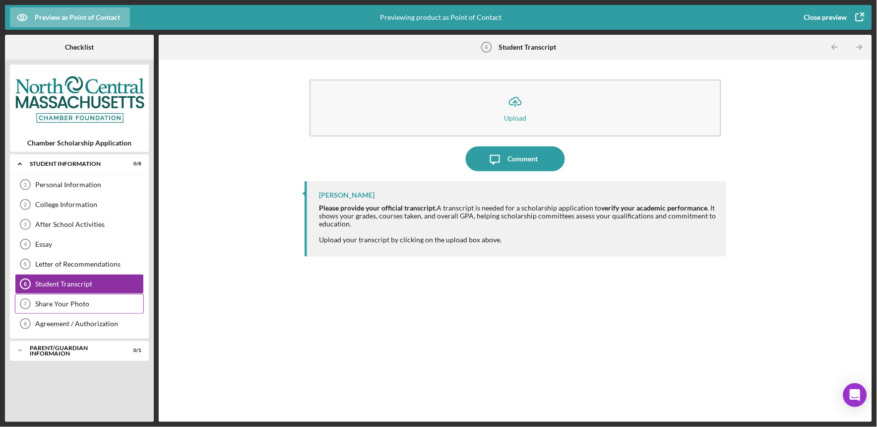
click at [71, 297] on div "Share Your Photo 7 Share Your Photo" at bounding box center [79, 304] width 129 height 20
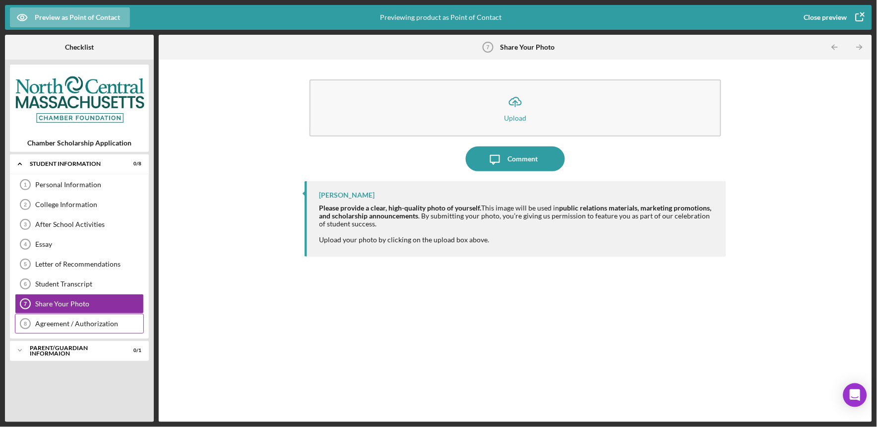
click at [72, 319] on div "Agreement / Authorization 8 Agreement / Authorization" at bounding box center [79, 324] width 129 height 20
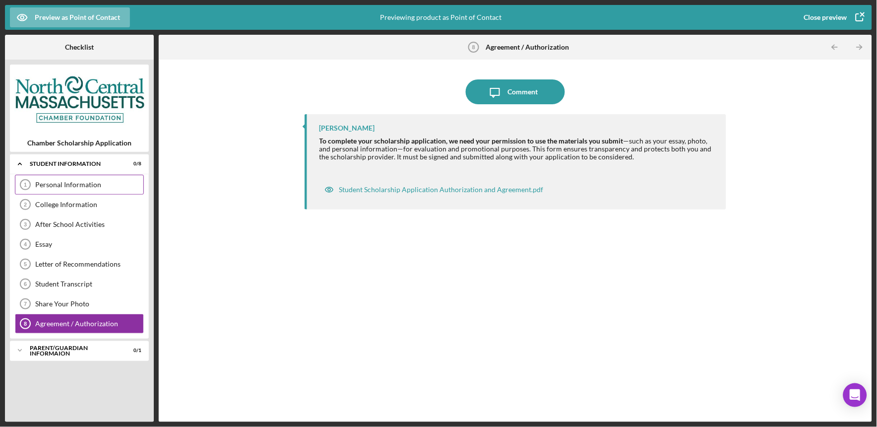
click at [88, 183] on div "Personal Information" at bounding box center [89, 185] width 108 height 8
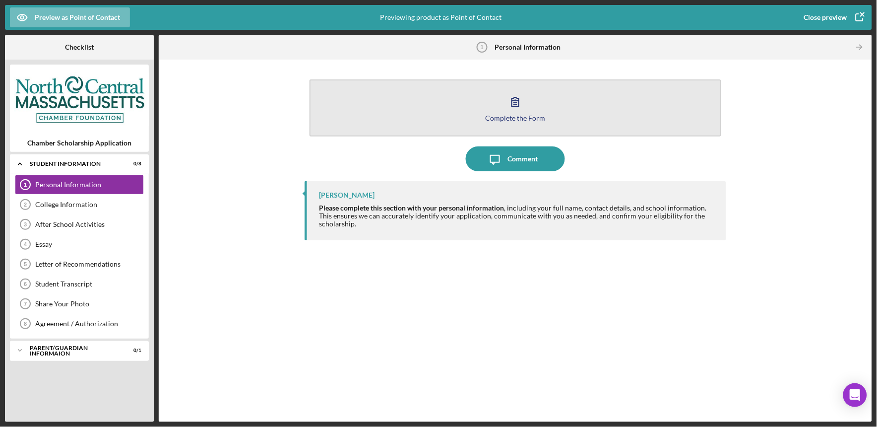
click at [465, 108] on button "Complete the Form Form" at bounding box center [516, 107] width 412 height 57
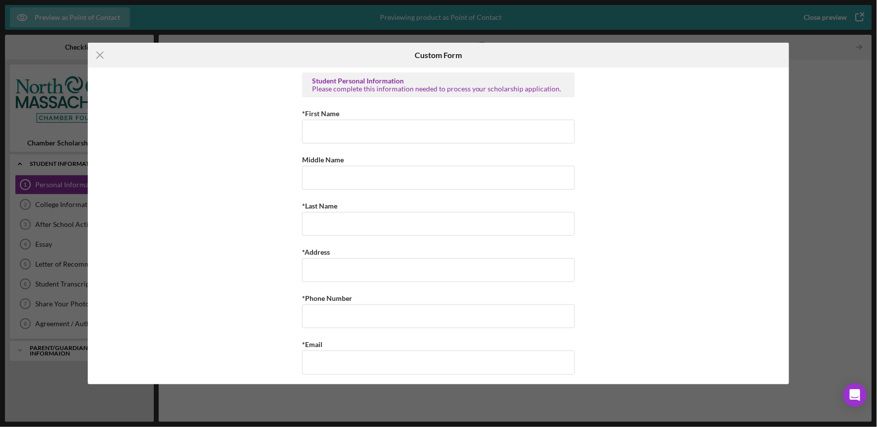
click at [666, 182] on div "Student Personal Information Please complete this information needed to process…" at bounding box center [438, 225] width 701 height 316
click at [95, 58] on icon "Icon/Menu Close" at bounding box center [100, 55] width 25 height 25
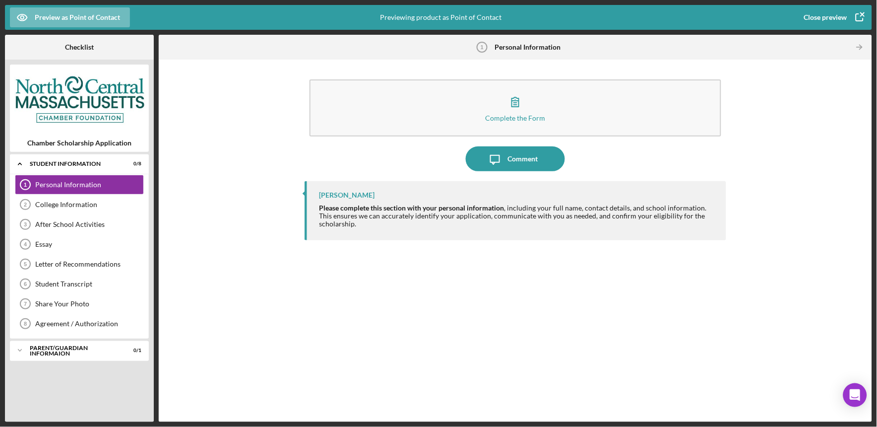
click at [842, 15] on div "Close preview" at bounding box center [825, 17] width 43 height 20
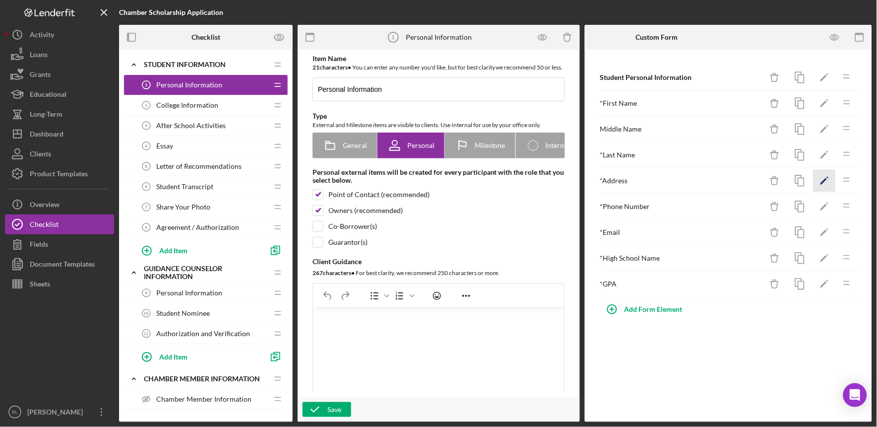
click at [826, 182] on icon "Icon/Edit" at bounding box center [825, 181] width 22 height 22
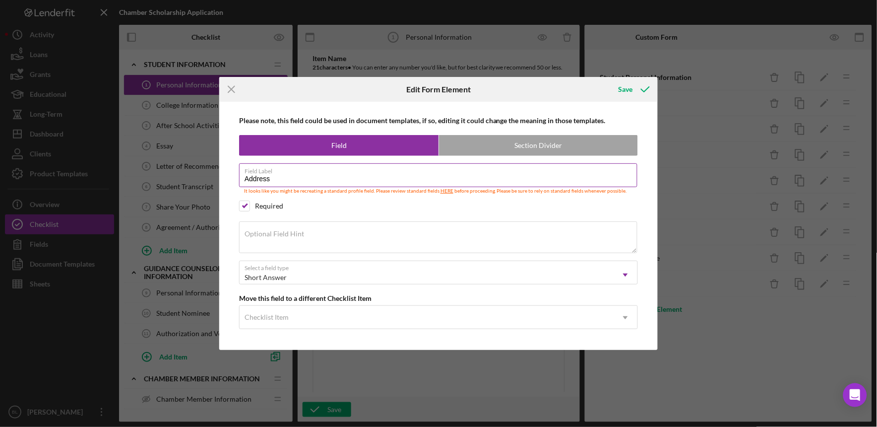
click at [242, 175] on input "Address" at bounding box center [438, 175] width 398 height 24
type input "StreetAddress"
click at [633, 90] on icon "submit" at bounding box center [645, 89] width 25 height 25
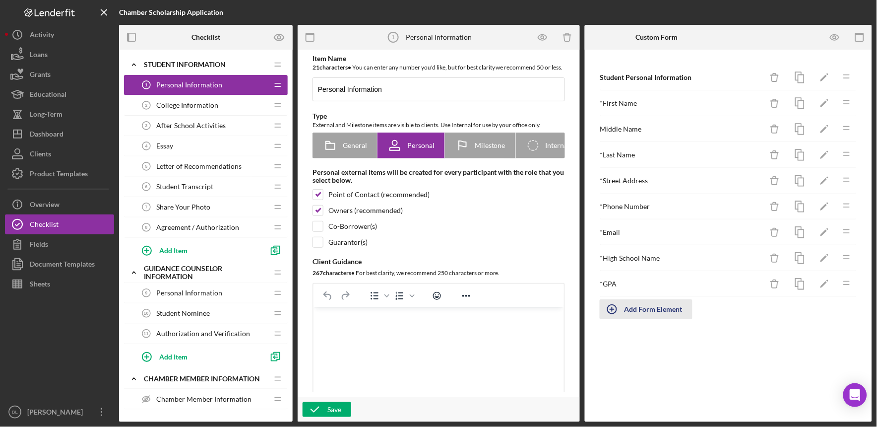
click at [668, 308] on div "Add Form Element" at bounding box center [654, 309] width 58 height 20
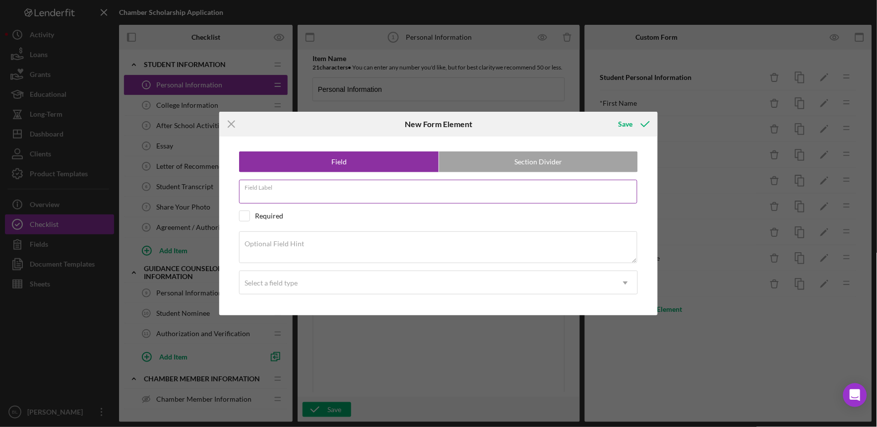
click at [480, 189] on div "Field Label" at bounding box center [438, 192] width 399 height 25
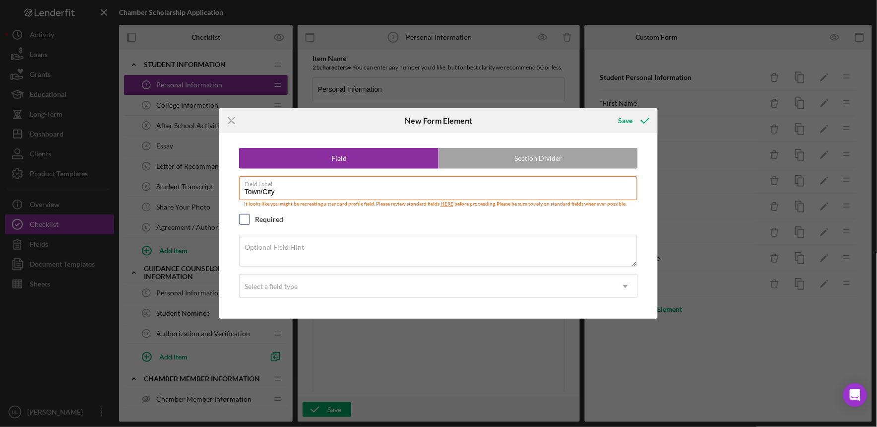
type input "Town/City"
click at [244, 217] on input "checkbox" at bounding box center [245, 219] width 10 height 10
checkbox input "true"
click at [274, 291] on div "Select a field type" at bounding box center [427, 286] width 374 height 23
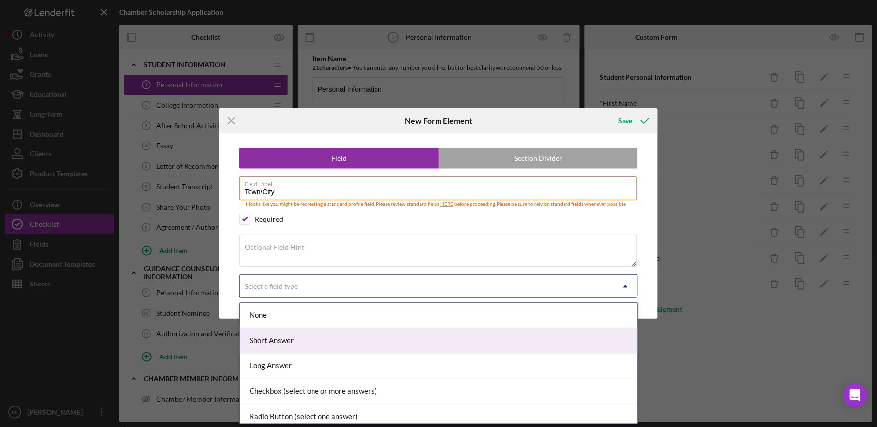
click at [268, 330] on div "Short Answer" at bounding box center [439, 340] width 398 height 25
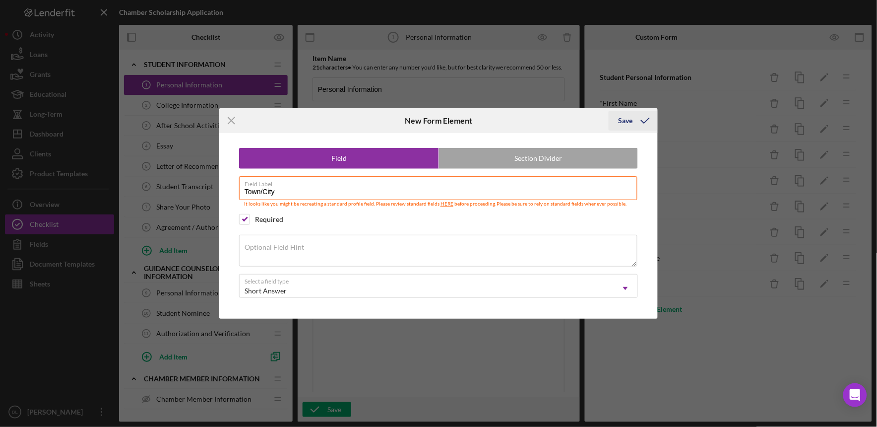
click at [621, 121] on div "Save" at bounding box center [626, 121] width 14 height 20
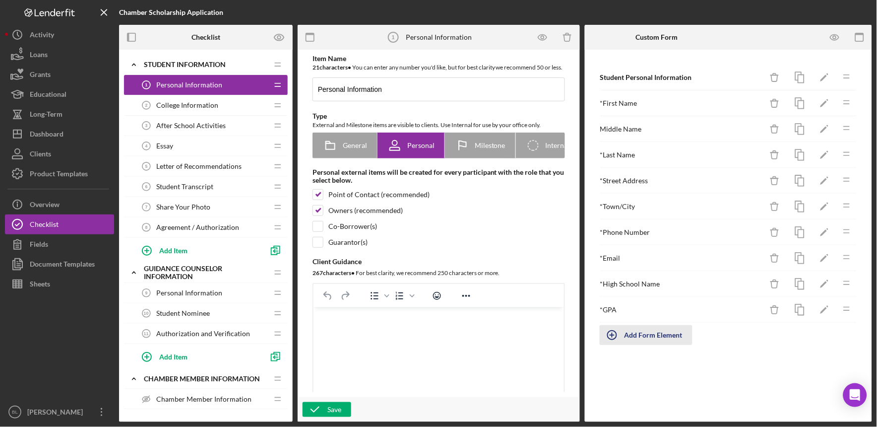
click at [646, 334] on div "Add Form Element" at bounding box center [654, 335] width 58 height 20
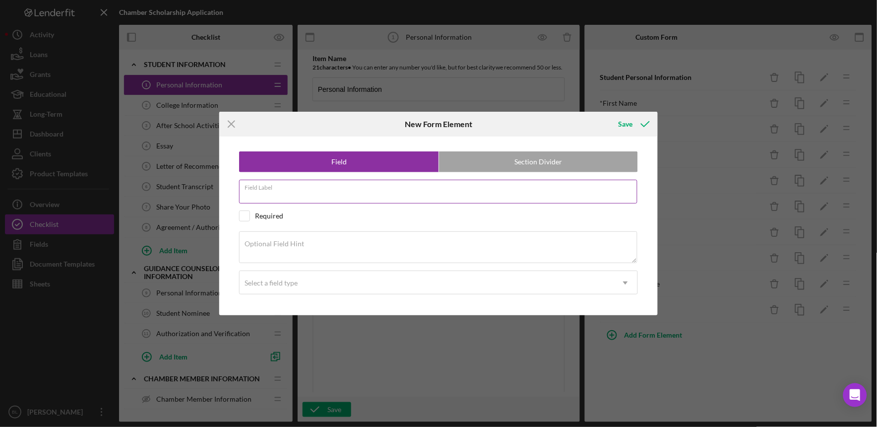
click at [534, 200] on input "Field Label" at bounding box center [438, 192] width 398 height 24
type input "State"
click at [242, 216] on input "checkbox" at bounding box center [245, 216] width 10 height 10
checkbox input "true"
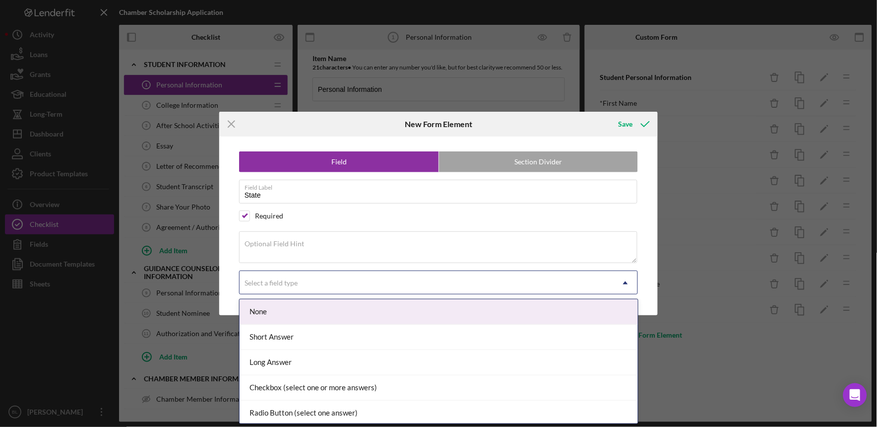
click at [305, 279] on div "Select a field type" at bounding box center [427, 282] width 374 height 23
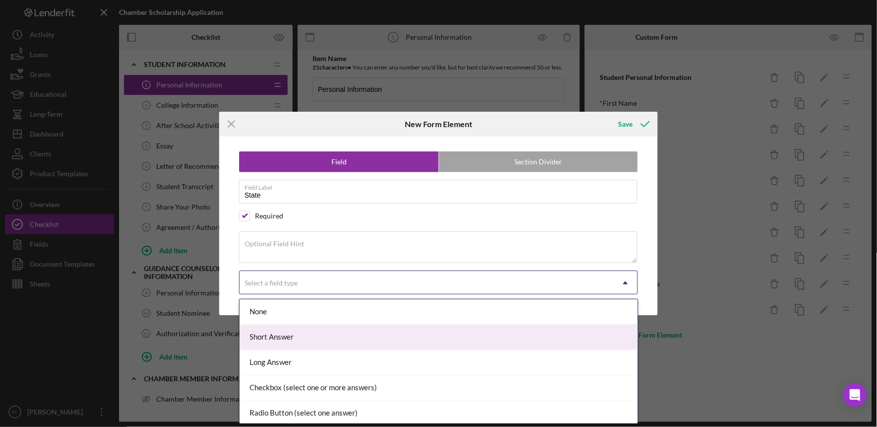
click at [288, 337] on div "Short Answer" at bounding box center [439, 336] width 398 height 25
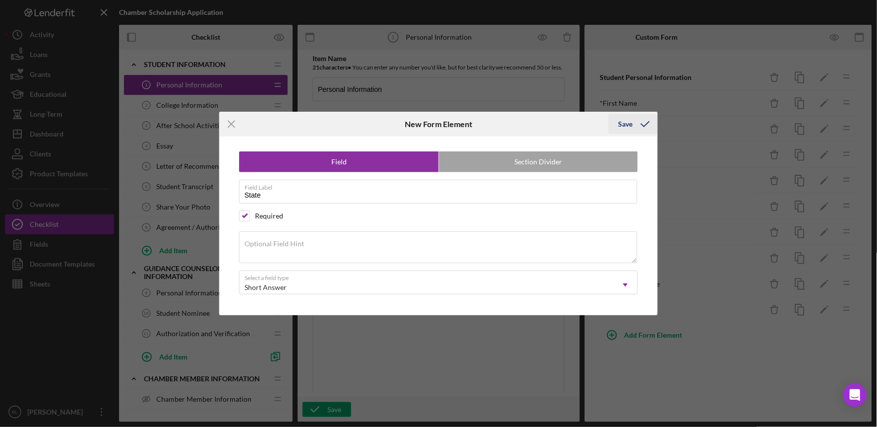
click at [628, 119] on div "Save" at bounding box center [626, 124] width 14 height 20
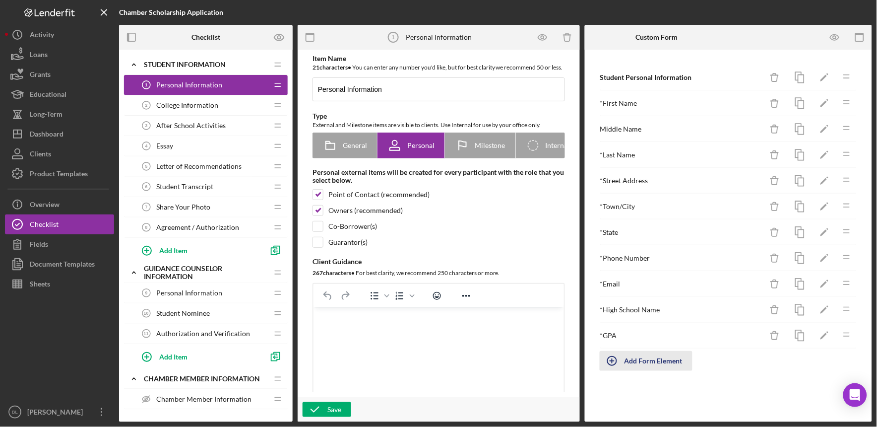
click at [636, 361] on div "Add Form Element" at bounding box center [654, 361] width 58 height 20
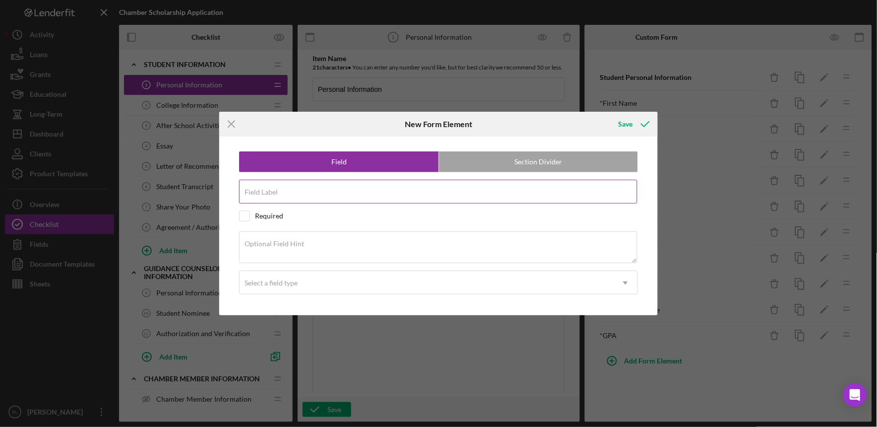
click at [464, 184] on div "Field Label" at bounding box center [438, 192] width 399 height 25
type input "Zip Code"
click at [246, 214] on input "checkbox" at bounding box center [245, 216] width 10 height 10
checkbox input "true"
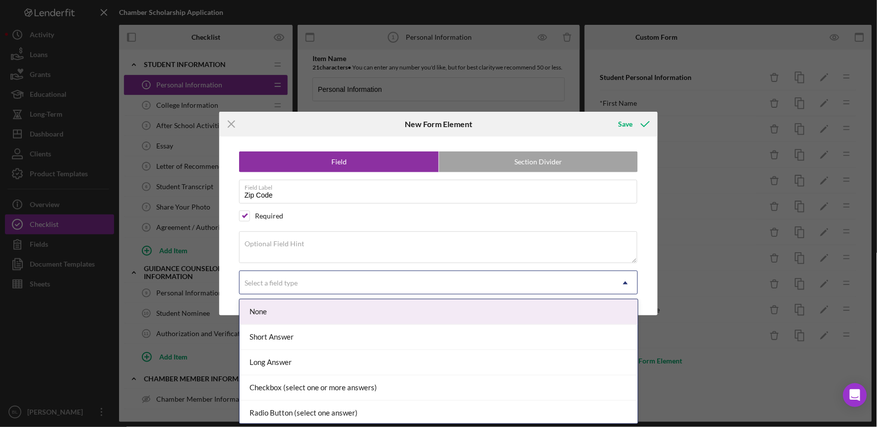
click at [310, 276] on div "Select a field type" at bounding box center [427, 282] width 374 height 23
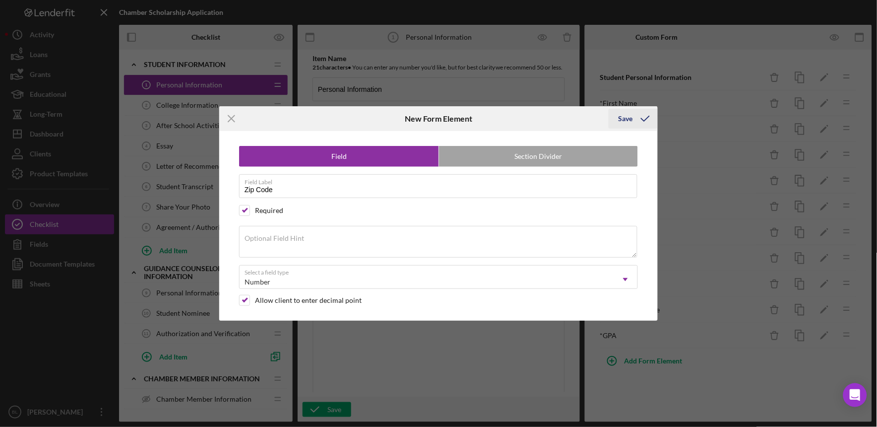
click at [624, 118] on div "Save" at bounding box center [626, 119] width 14 height 20
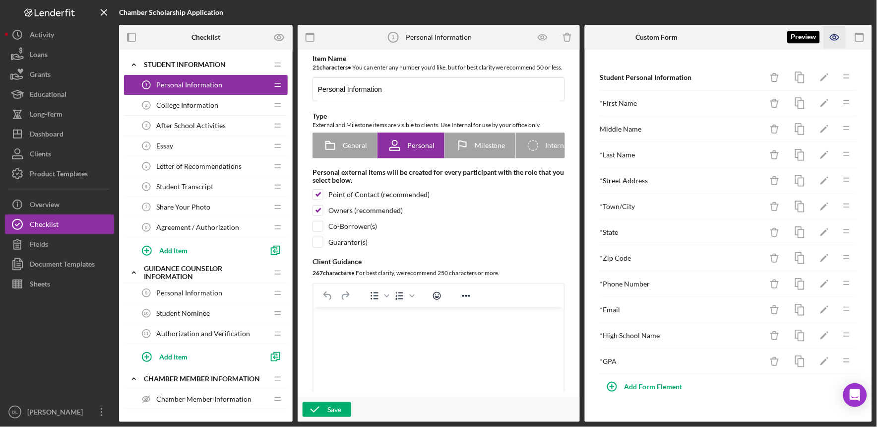
click at [830, 41] on icon "button" at bounding box center [835, 37] width 22 height 22
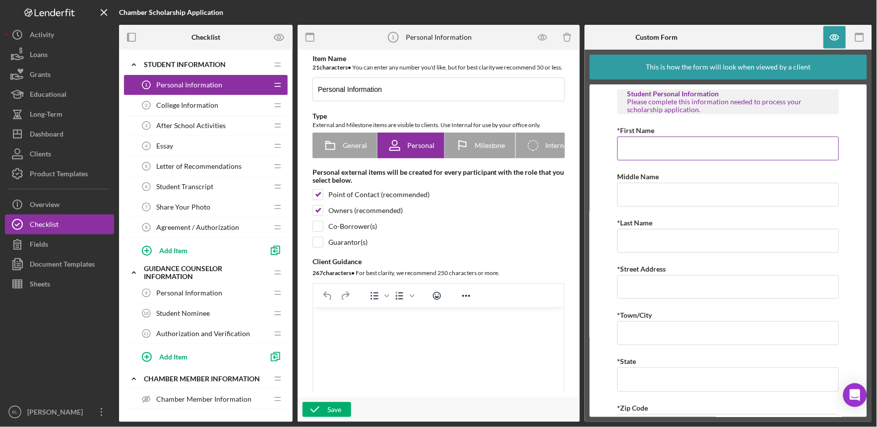
click at [746, 153] on input "*First Name" at bounding box center [729, 148] width 222 height 24
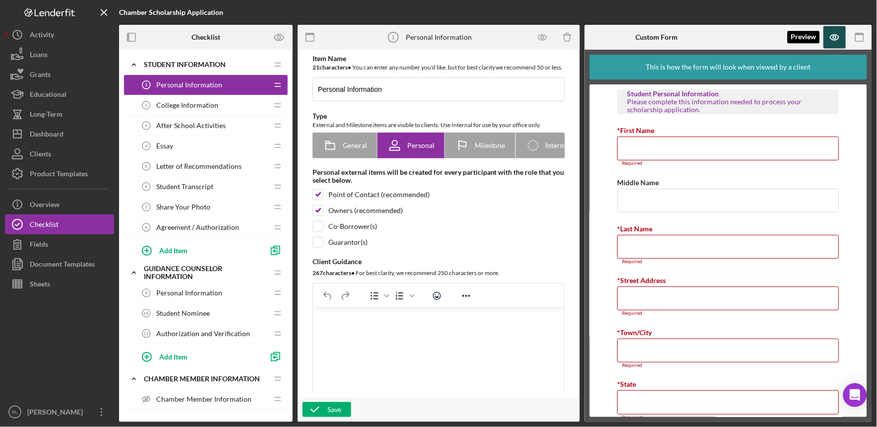
click at [831, 33] on icon "button" at bounding box center [835, 37] width 22 height 22
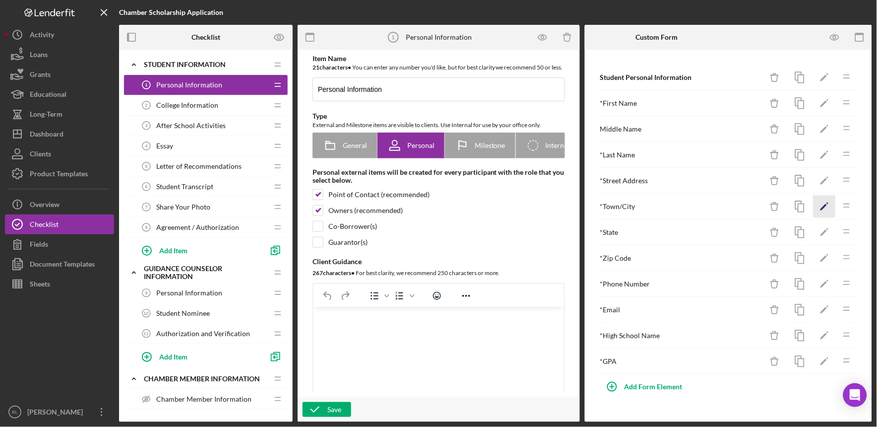
click at [830, 206] on icon "Icon/Edit" at bounding box center [825, 206] width 22 height 22
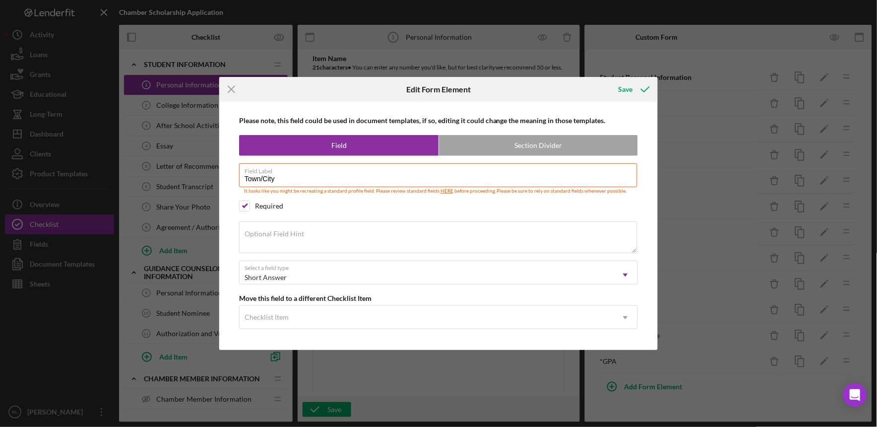
drag, startPoint x: 311, startPoint y: 178, endPoint x: 142, endPoint y: 170, distance: 168.9
click at [142, 170] on div "Icon/Menu Close Edit Form Element Save Please note, this field could be used in…" at bounding box center [438, 213] width 877 height 427
type input "City/tow"
click at [621, 86] on div "Save" at bounding box center [626, 89] width 14 height 20
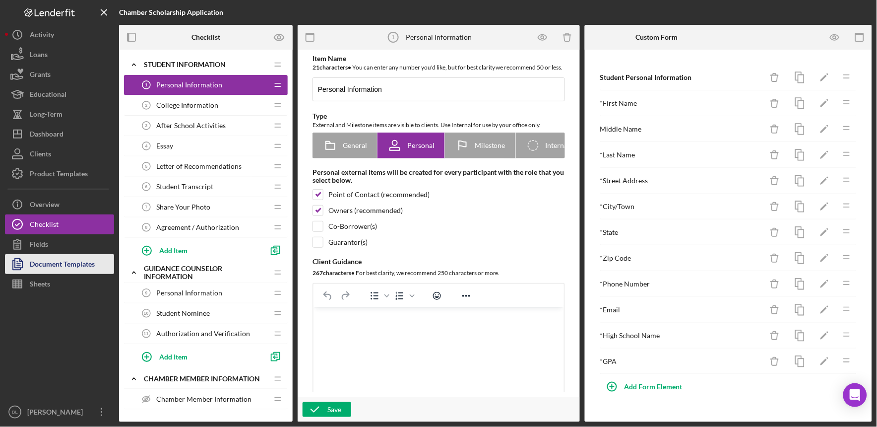
click at [88, 260] on div "Document Templates" at bounding box center [62, 265] width 65 height 22
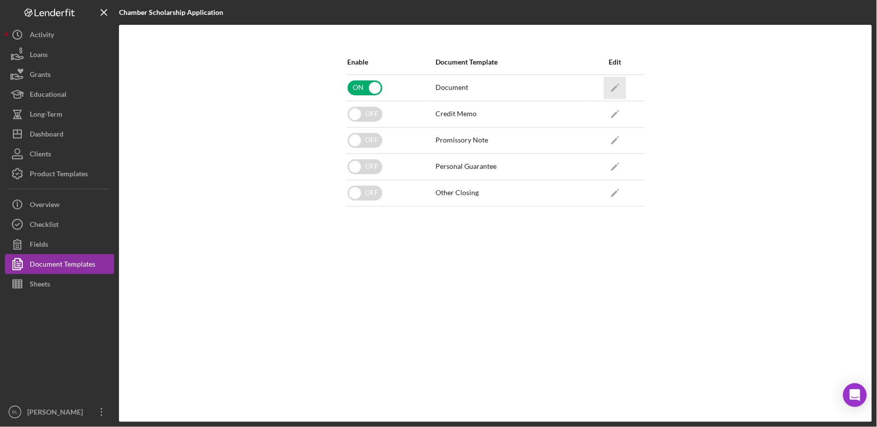
click at [615, 88] on polygon "button" at bounding box center [614, 88] width 7 height 7
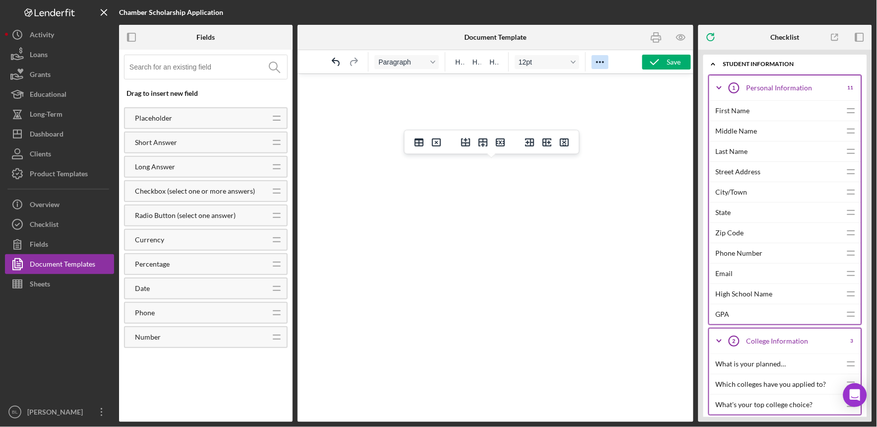
click at [598, 63] on icon "Reveal or hide additional toolbar items" at bounding box center [600, 62] width 12 height 12
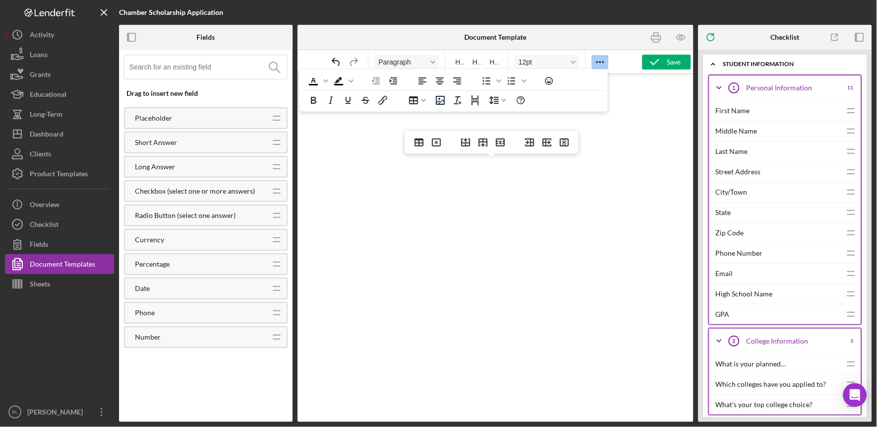
click at [598, 62] on icon "Reveal or hide additional toolbar items" at bounding box center [600, 62] width 12 height 12
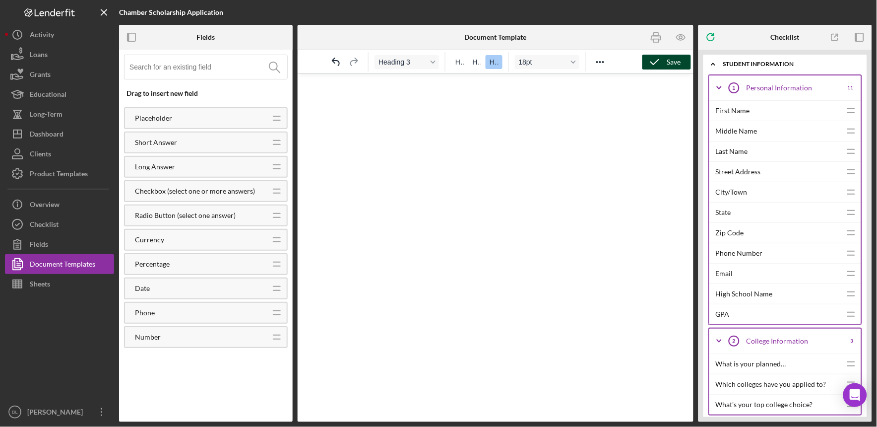
click at [675, 62] on div "Save" at bounding box center [674, 62] width 14 height 15
click at [103, 414] on icon "Icon/Overflow" at bounding box center [101, 411] width 25 height 25
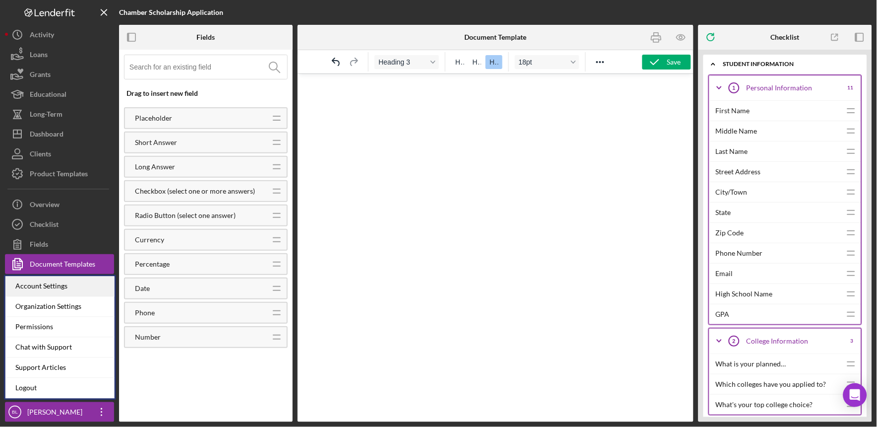
click at [63, 286] on div "Account Settings" at bounding box center [59, 286] width 109 height 20
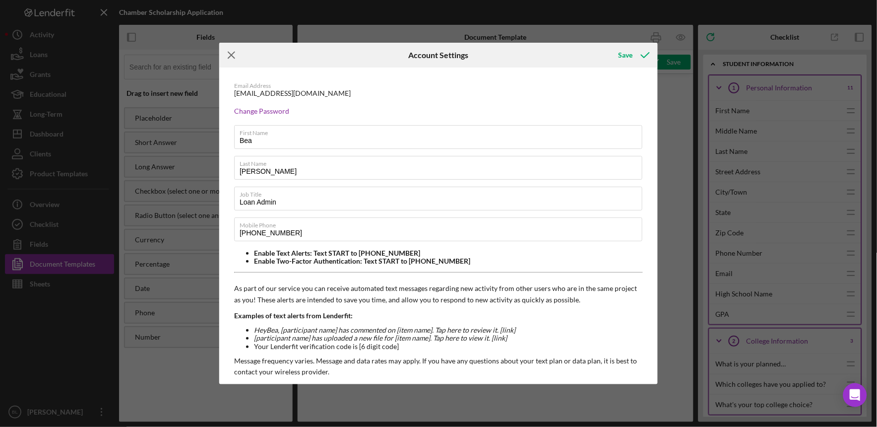
click at [224, 58] on icon "Icon/Menu Close" at bounding box center [231, 55] width 25 height 25
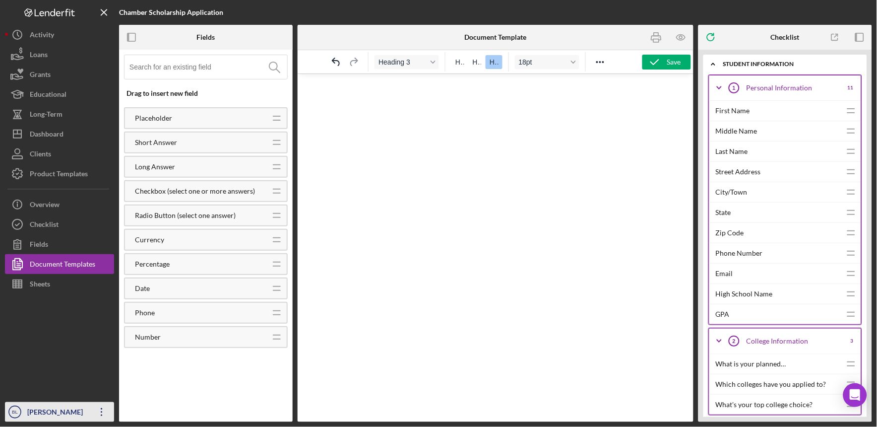
click at [100, 414] on icon "Icon/Overflow" at bounding box center [101, 411] width 25 height 25
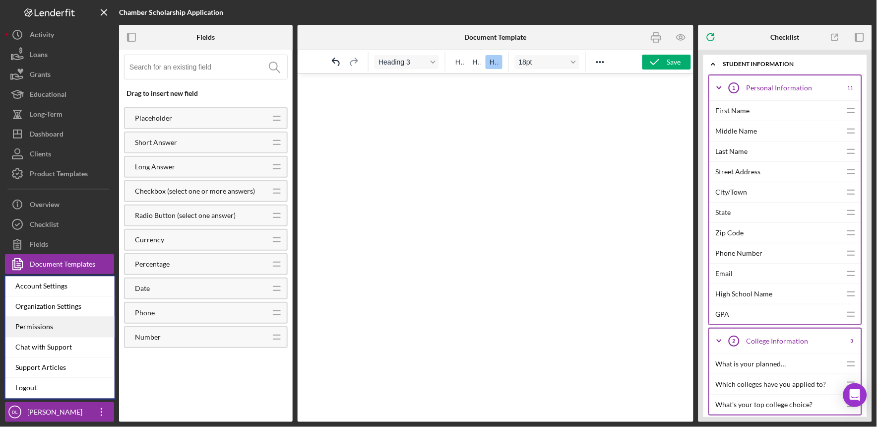
click at [73, 321] on div "Permissions" at bounding box center [59, 327] width 109 height 20
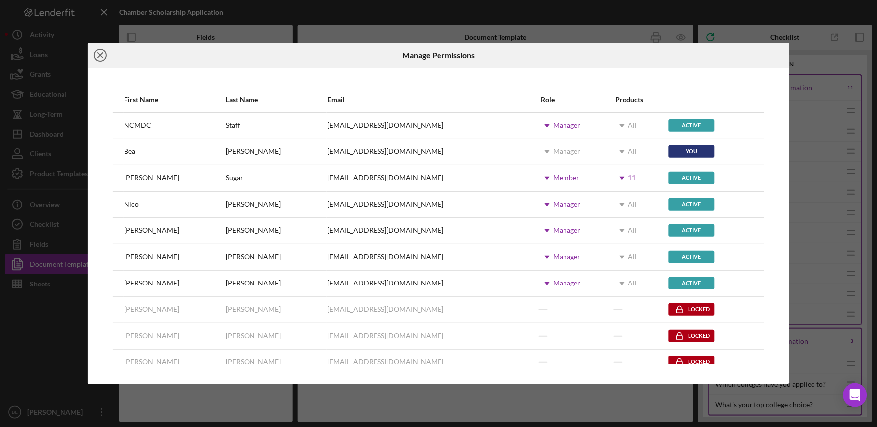
click at [100, 58] on icon "Icon/Close" at bounding box center [100, 55] width 25 height 25
